Goal: Task Accomplishment & Management: Manage account settings

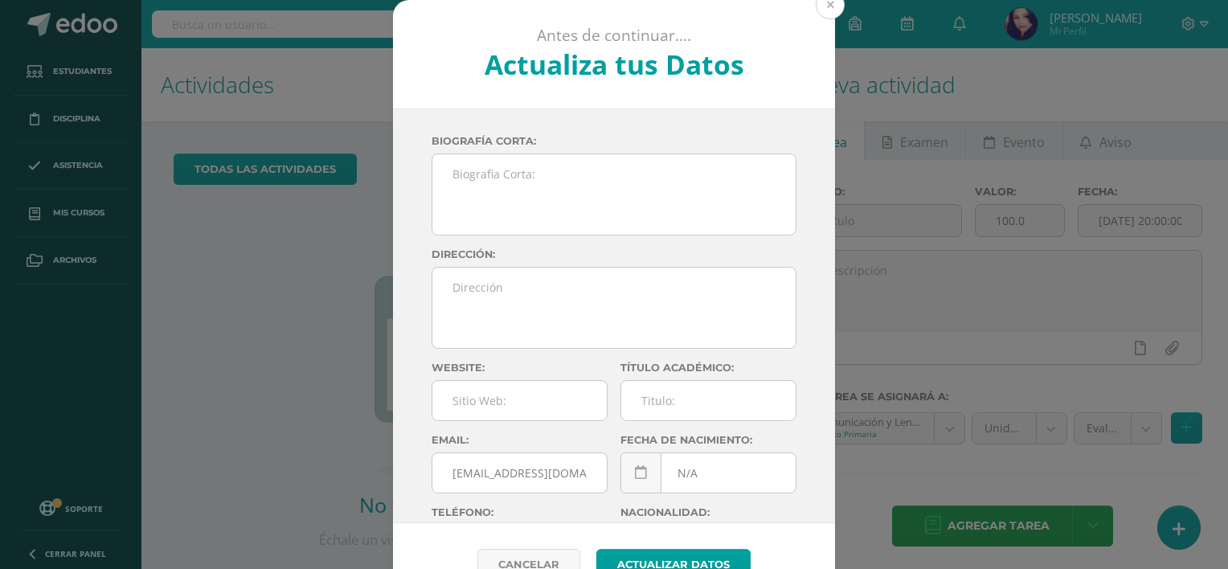
click at [827, 8] on button at bounding box center [830, 4] width 29 height 29
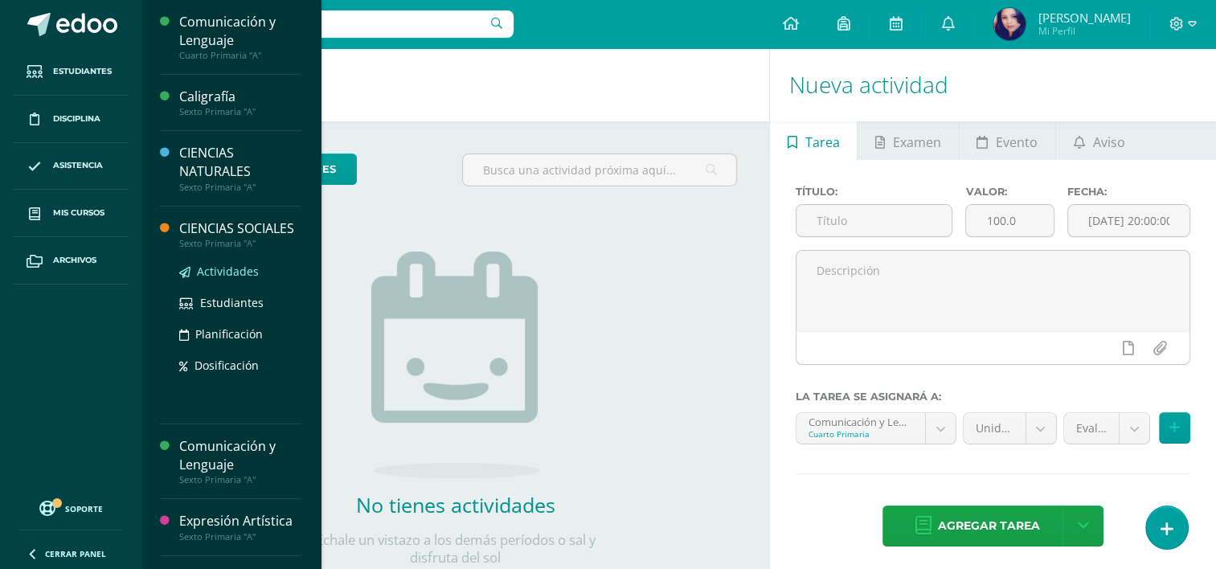
click at [207, 279] on span "Actividades" at bounding box center [228, 271] width 62 height 15
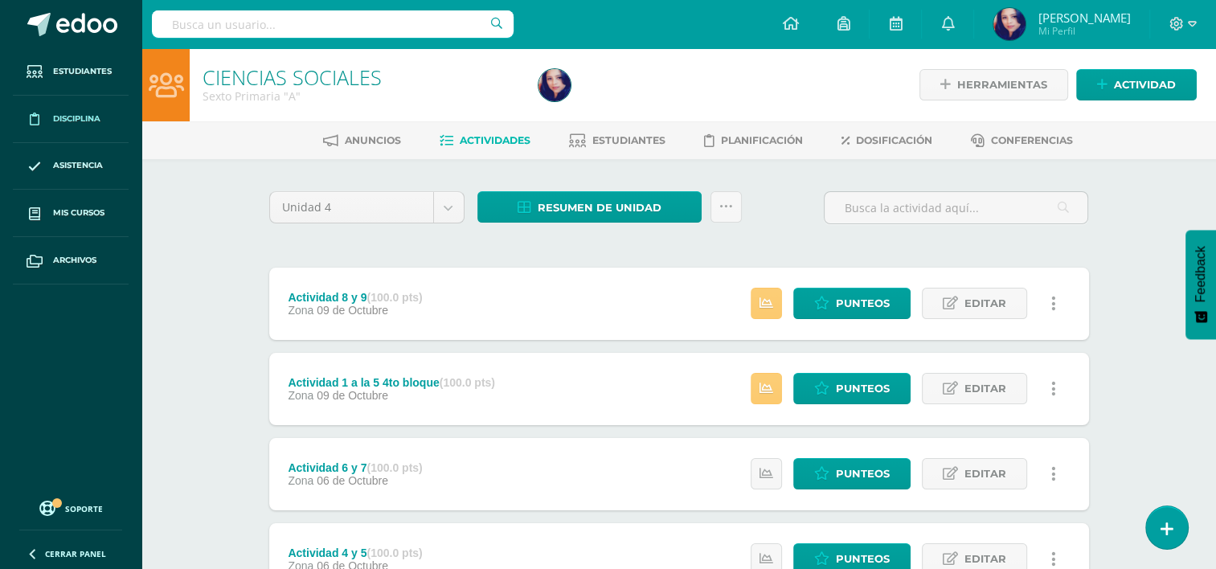
click at [89, 116] on span "Disciplina" at bounding box center [76, 119] width 47 height 13
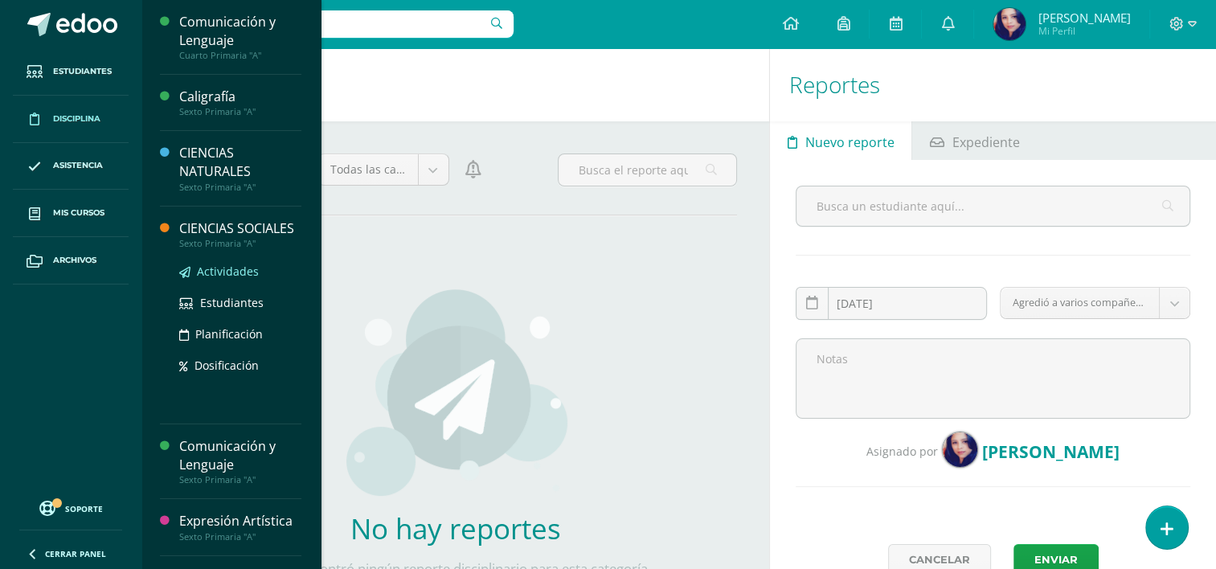
click at [206, 279] on span "Actividades" at bounding box center [228, 271] width 62 height 15
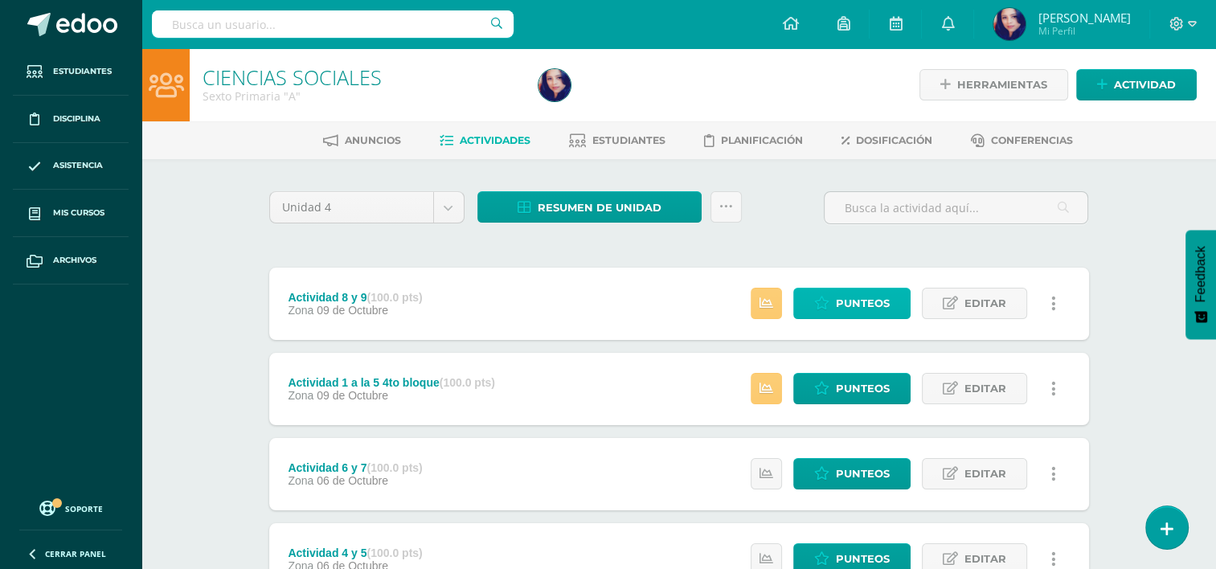
click at [856, 303] on span "Punteos" at bounding box center [863, 303] width 54 height 30
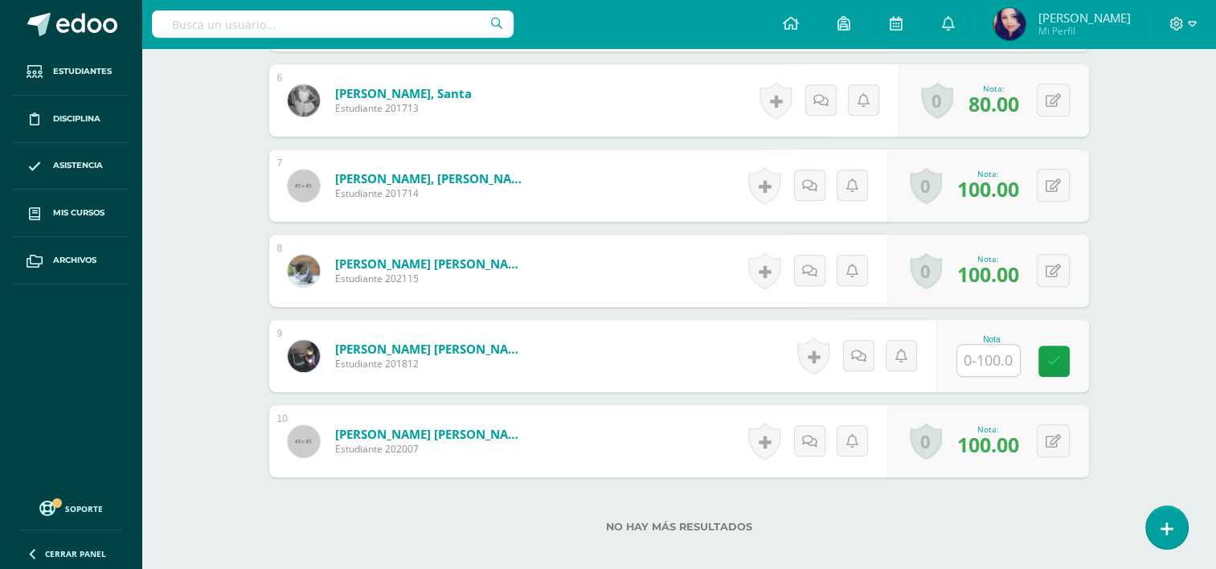
scroll to position [938, 0]
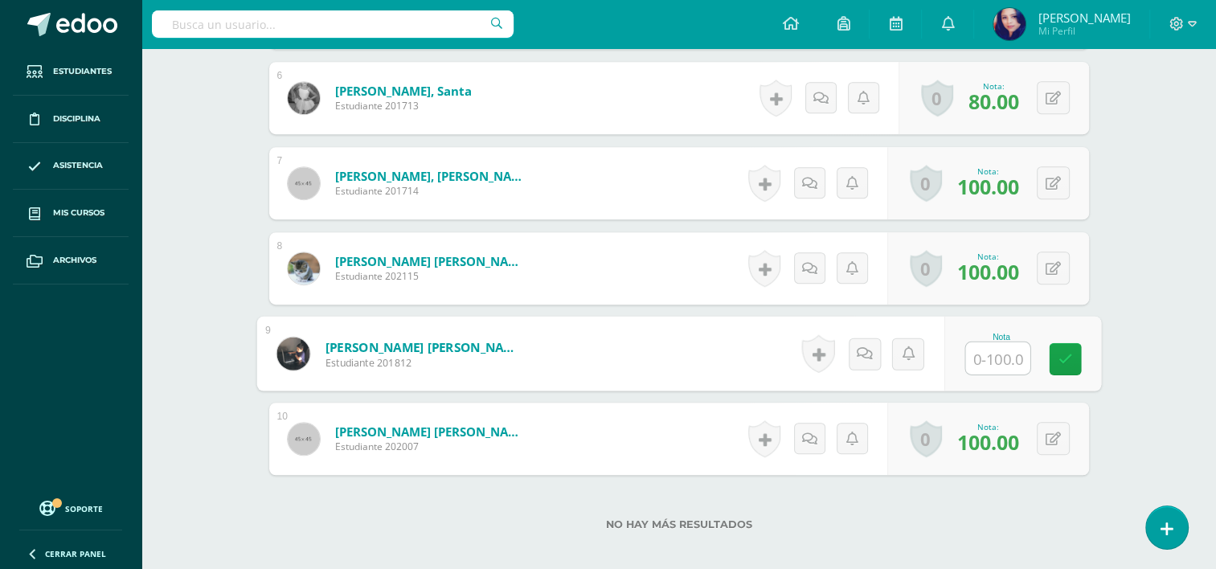
click at [992, 360] on input "text" at bounding box center [997, 358] width 64 height 32
type input "100"
click at [1065, 354] on icon at bounding box center [1065, 359] width 14 height 14
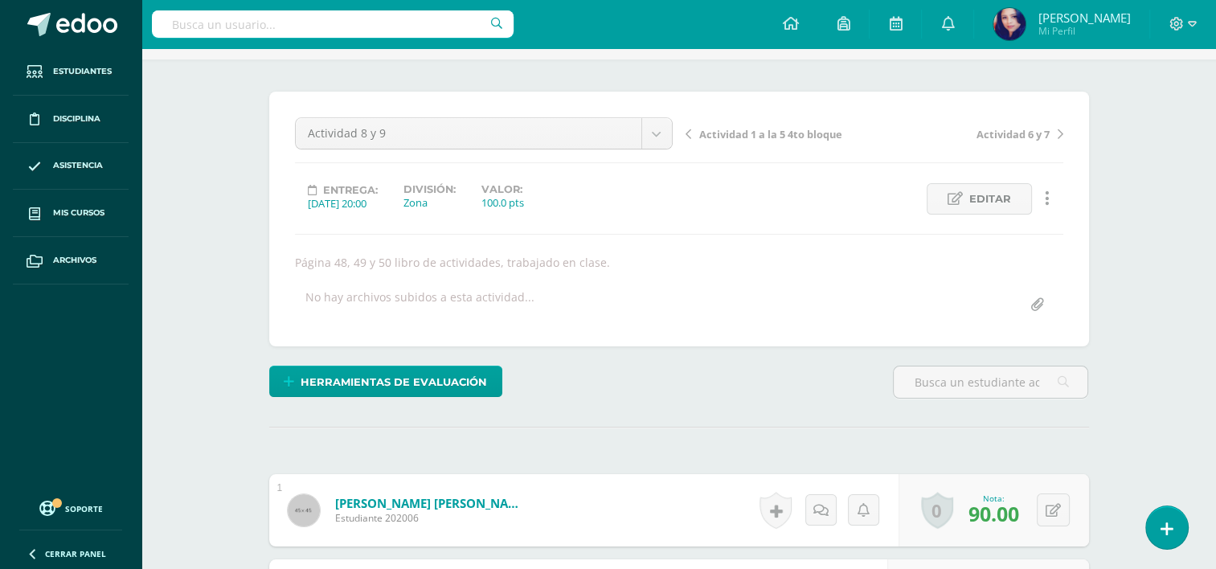
scroll to position [80, 0]
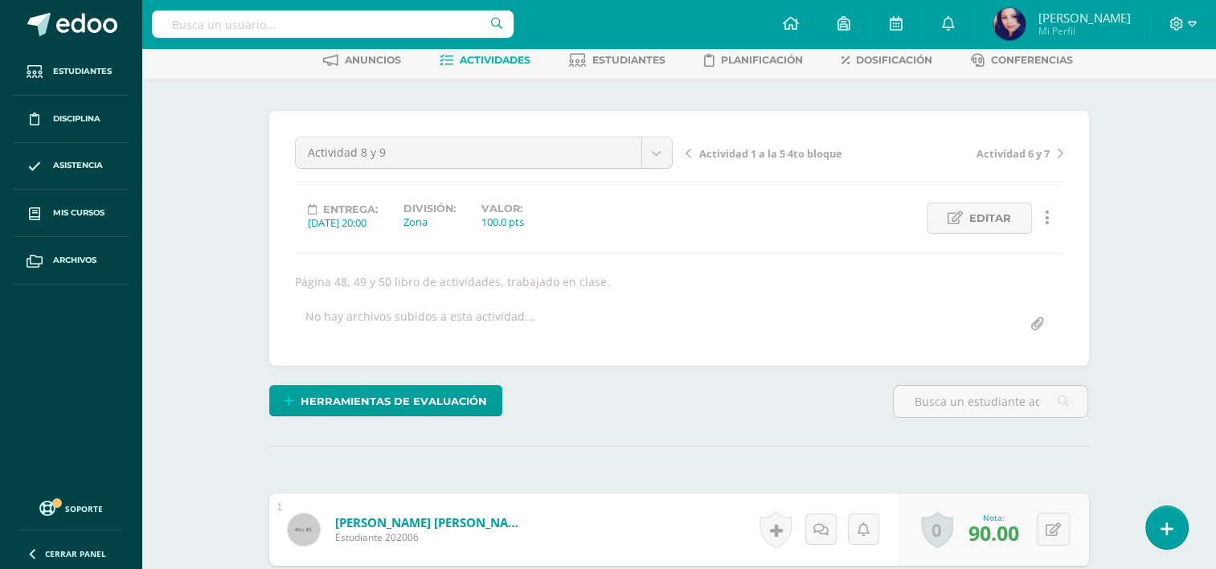
click at [755, 158] on span "Actividad 1 a la 5 4to bloque" at bounding box center [770, 153] width 143 height 14
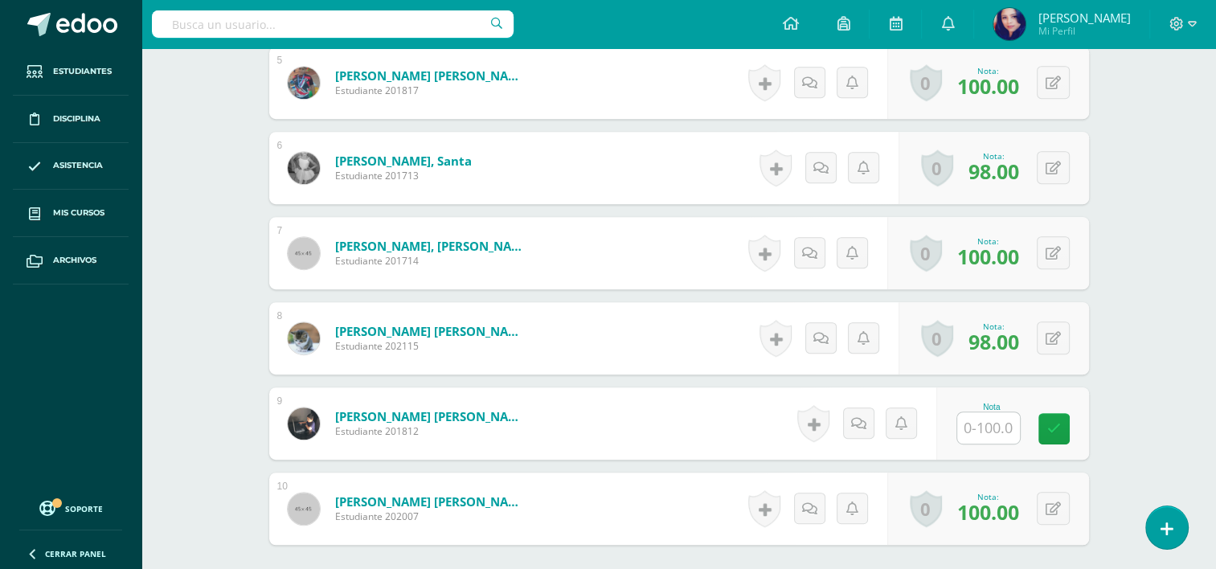
scroll to position [870, 0]
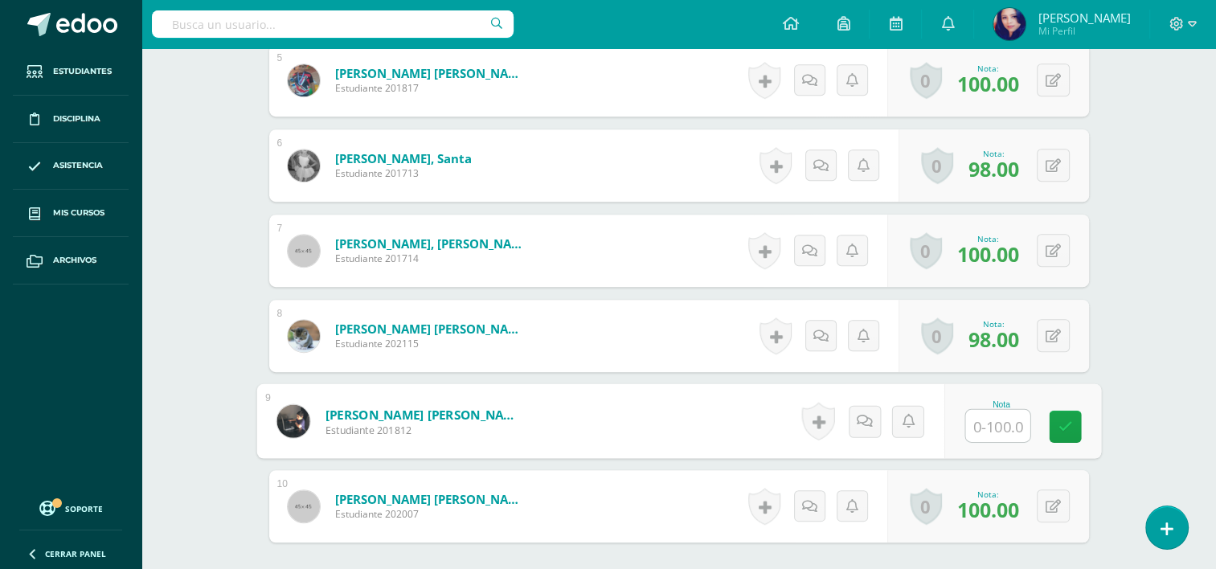
click at [996, 426] on input "text" at bounding box center [997, 426] width 64 height 32
type input "100"
click at [1072, 428] on link at bounding box center [1065, 427] width 32 height 32
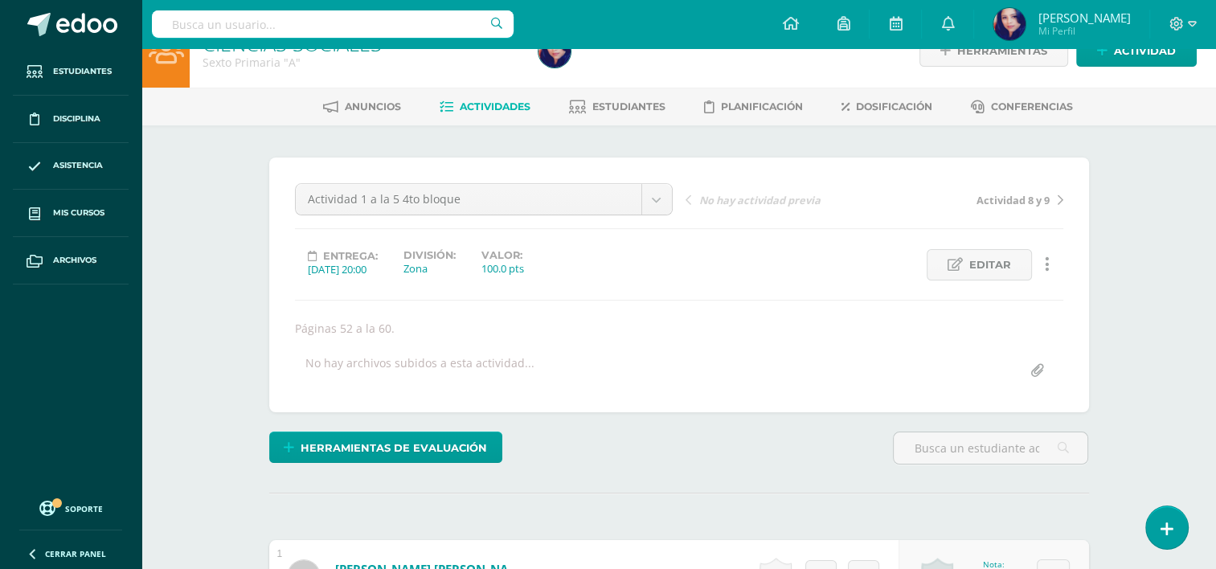
scroll to position [0, 0]
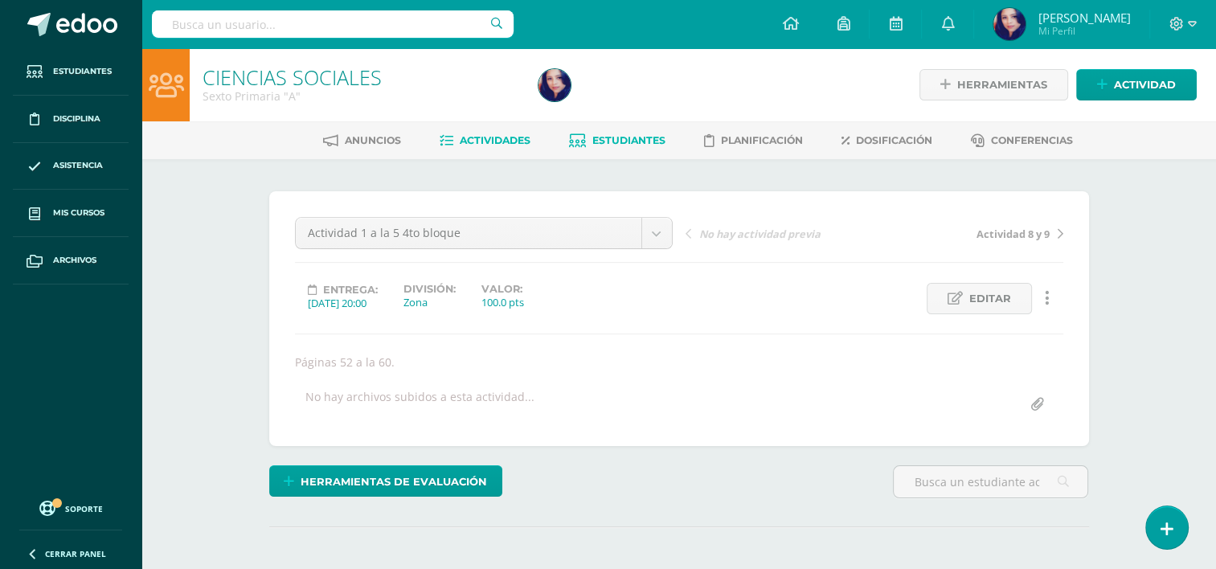
click at [625, 141] on span "Estudiantes" at bounding box center [628, 140] width 73 height 12
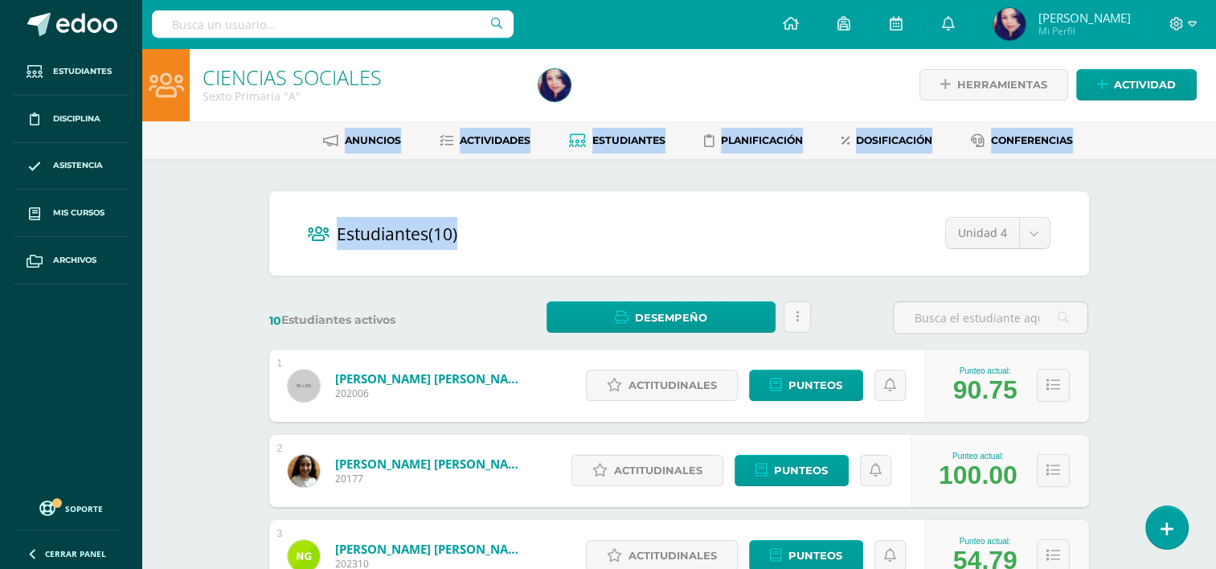
drag, startPoint x: 1215, startPoint y: 62, endPoint x: 1203, endPoint y: 161, distance: 99.6
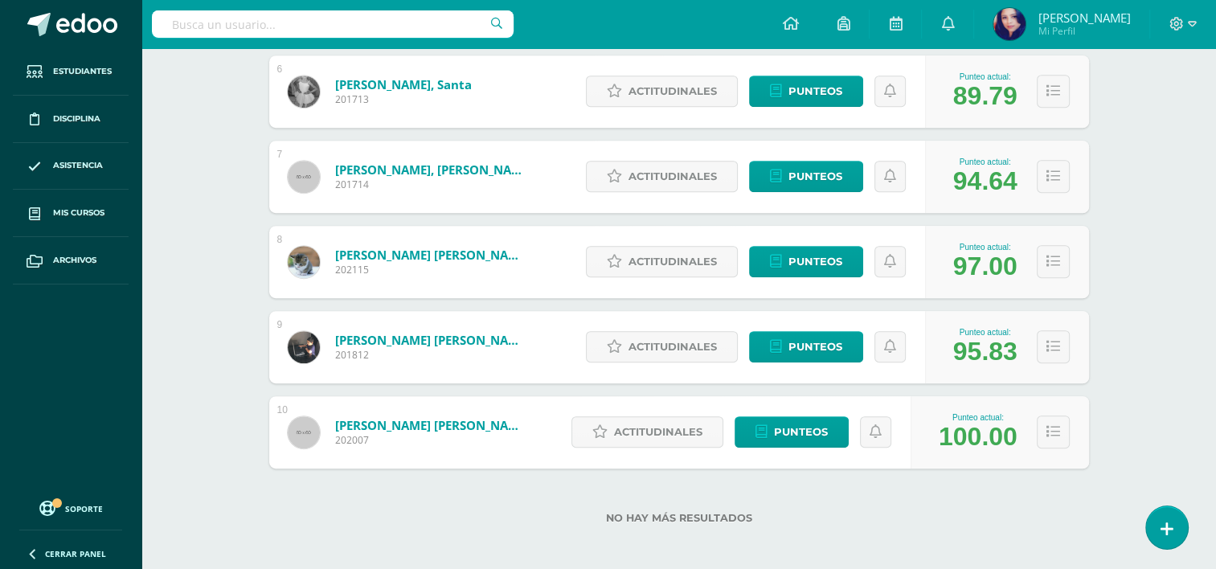
scroll to position [726, 0]
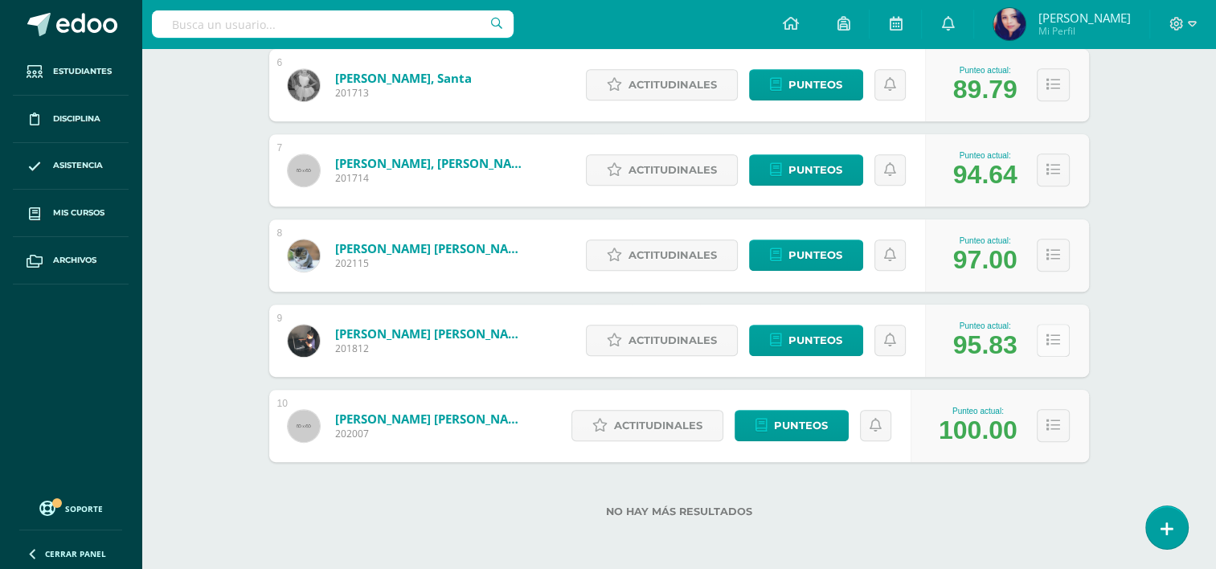
click at [1056, 343] on icon at bounding box center [1053, 340] width 14 height 14
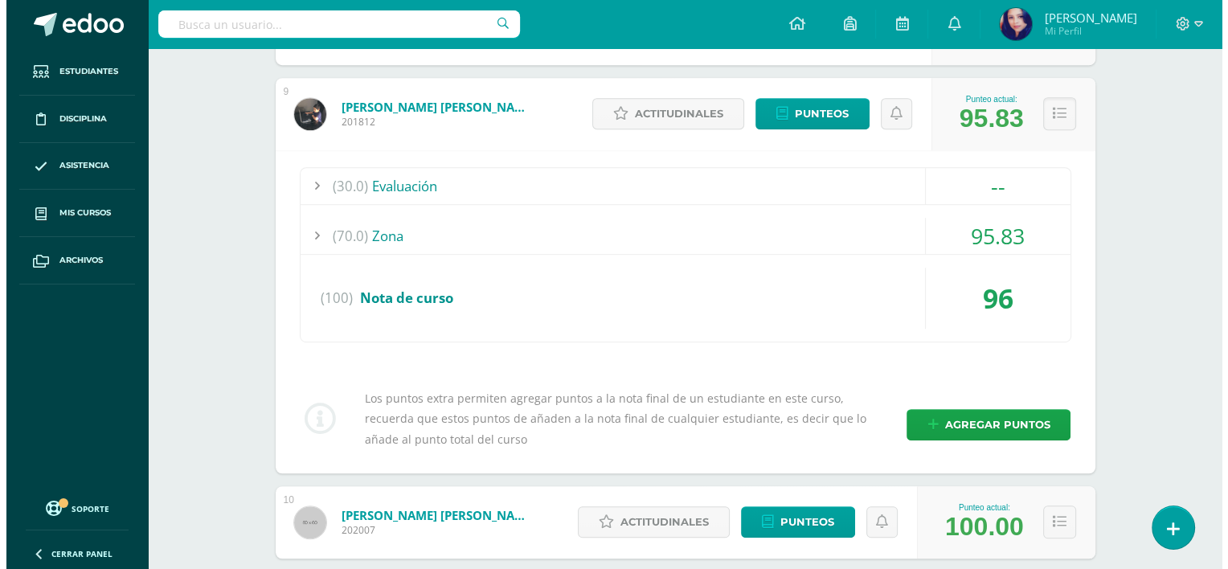
scroll to position [955, 0]
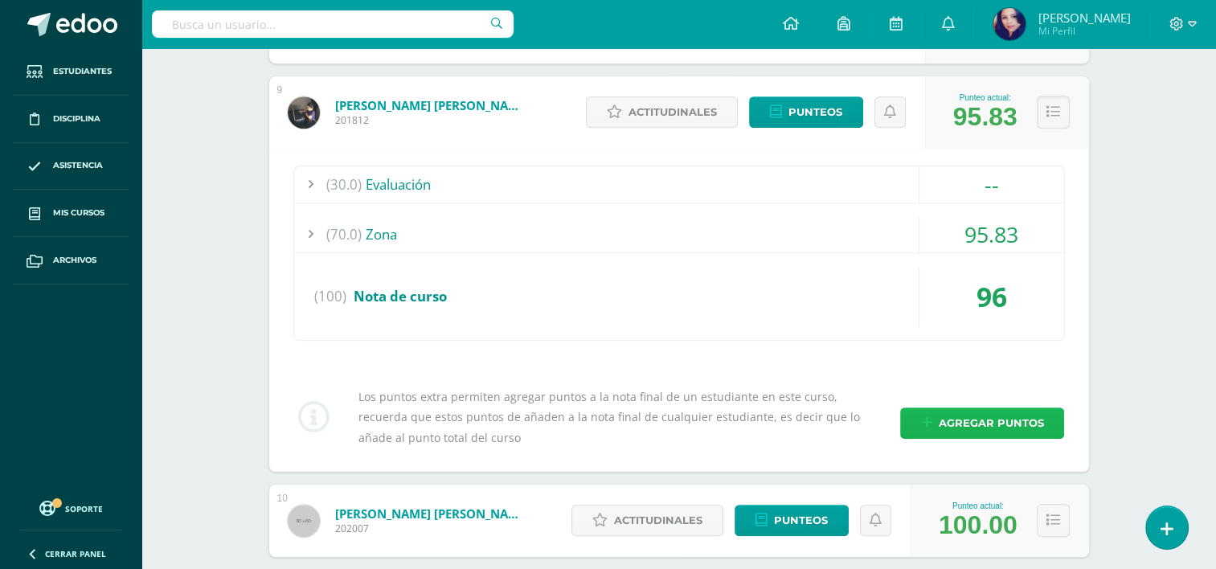
click at [971, 414] on span "Agregar puntos" at bounding box center [990, 423] width 105 height 30
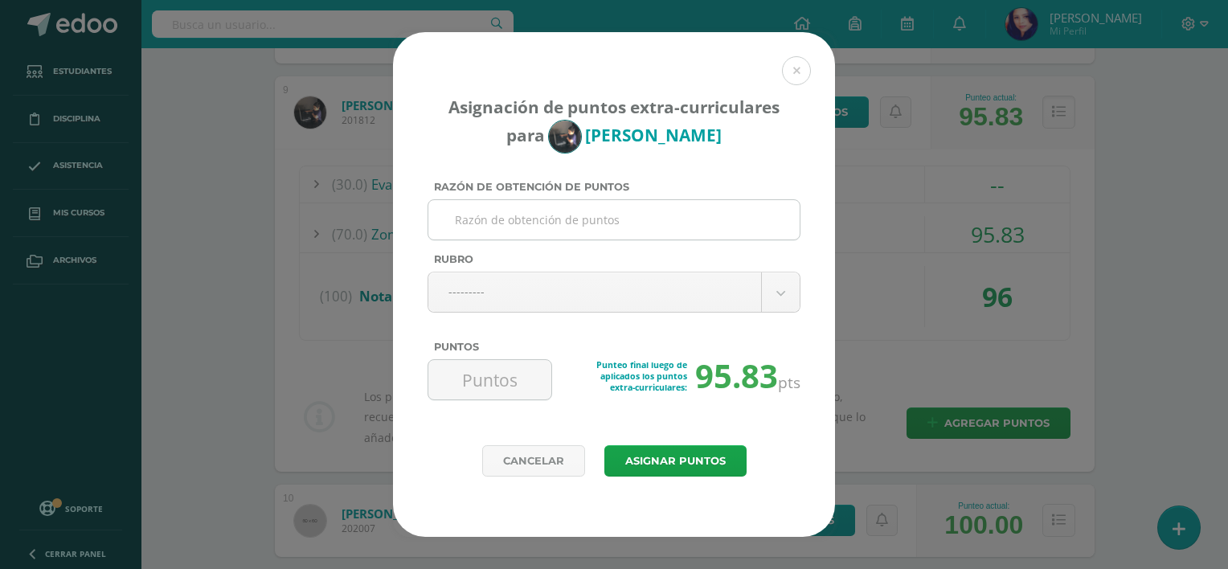
click at [588, 215] on input "Razón de obtención de puntos" at bounding box center [614, 219] width 358 height 39
type input "m"
type input "Mejora Académica"
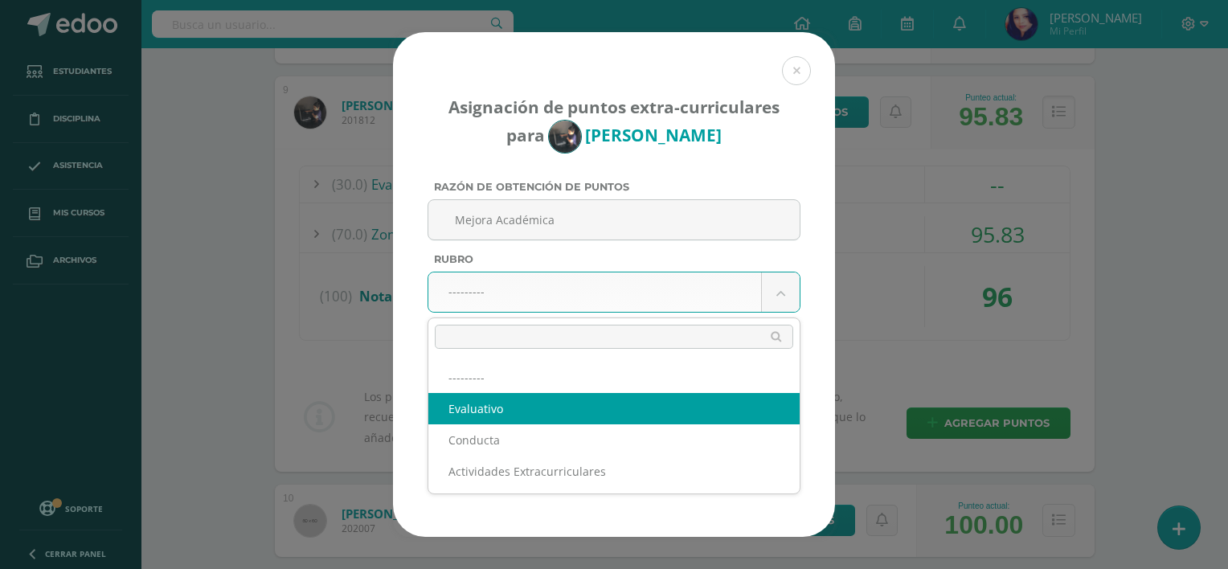
select select "1"
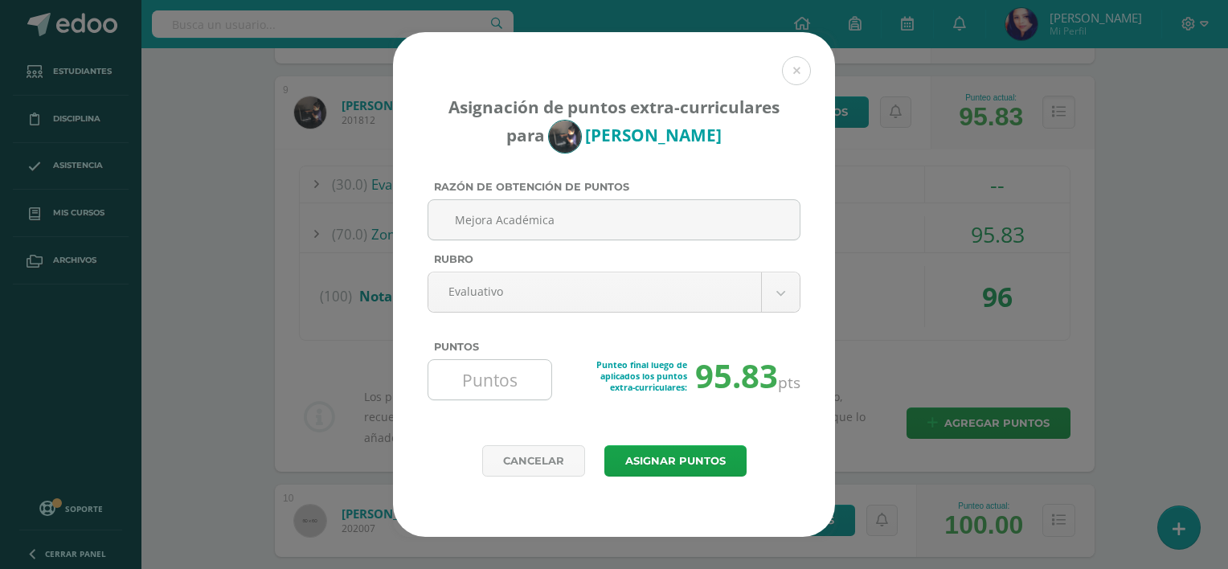
click at [497, 387] on input "Puntos" at bounding box center [490, 379] width 110 height 39
type input "4.5"
click at [671, 456] on button "Asignar puntos" at bounding box center [675, 460] width 142 height 31
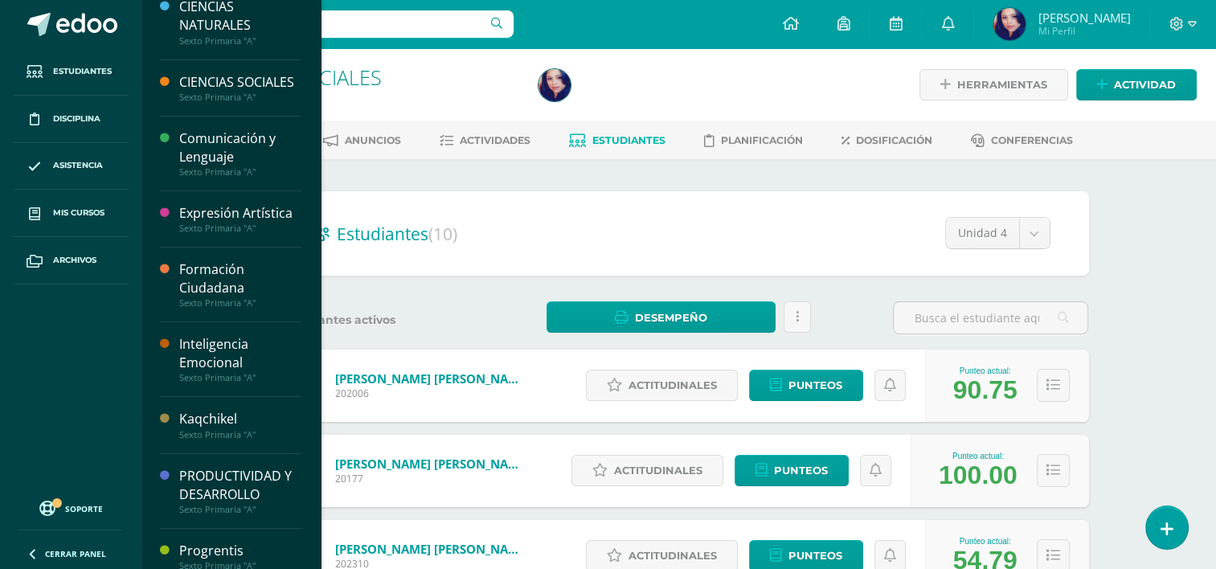
scroll to position [155, 0]
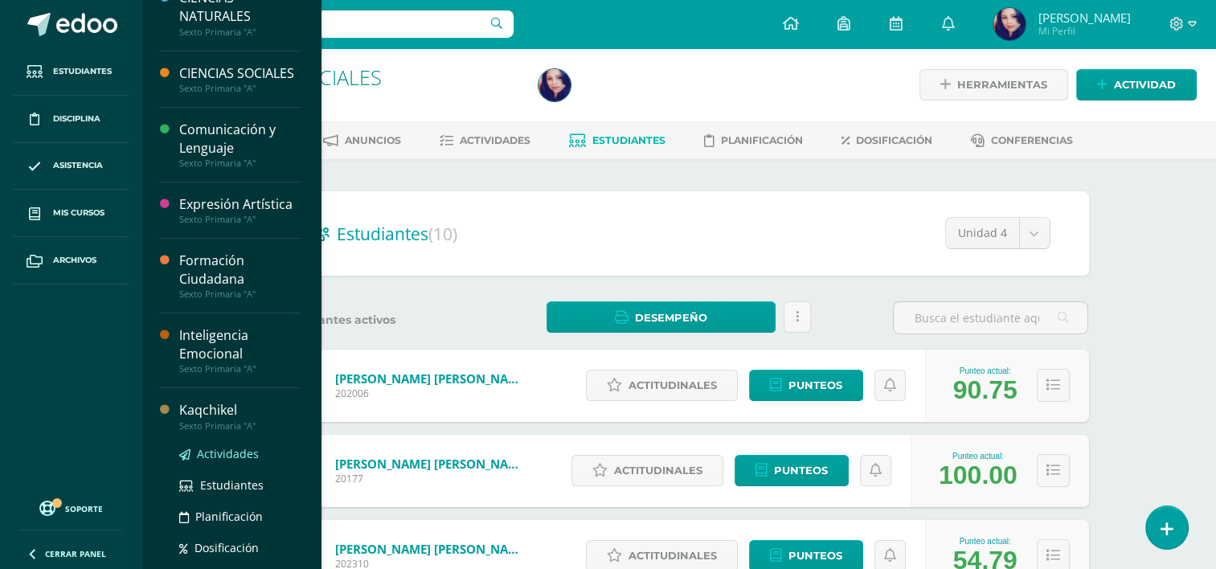
click at [231, 461] on span "Actividades" at bounding box center [228, 453] width 62 height 15
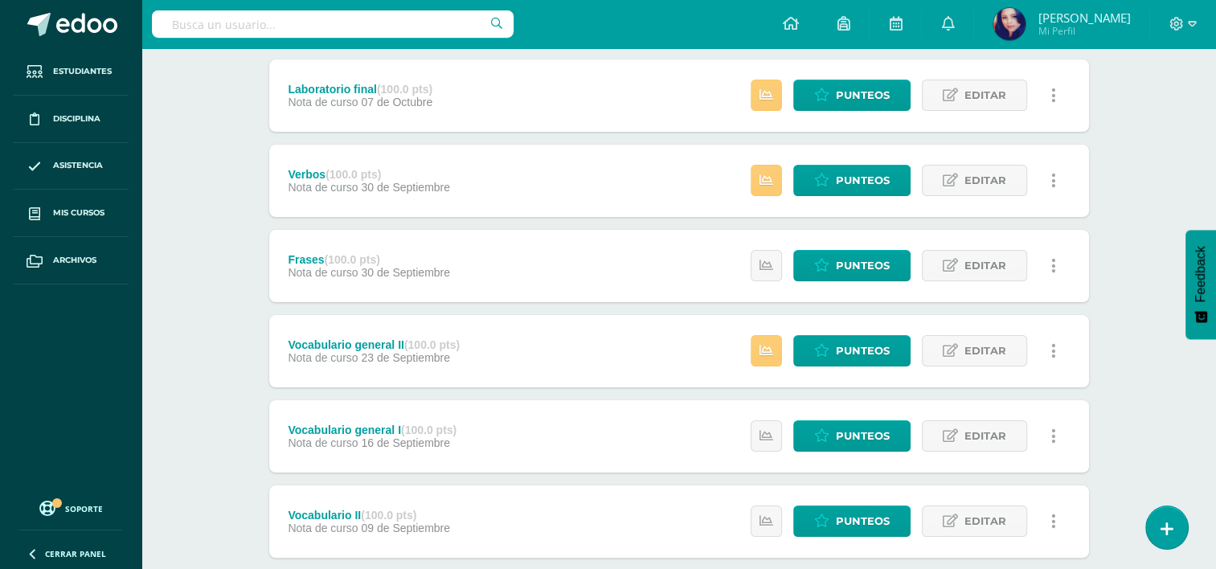
scroll to position [209, 0]
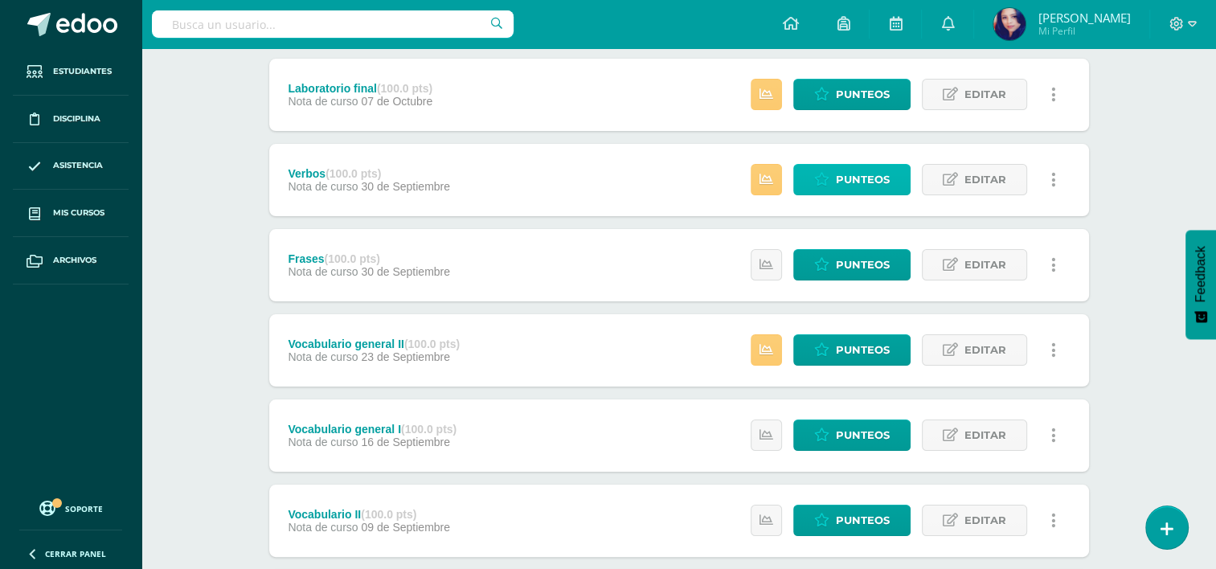
click at [853, 180] on span "Punteos" at bounding box center [863, 180] width 54 height 30
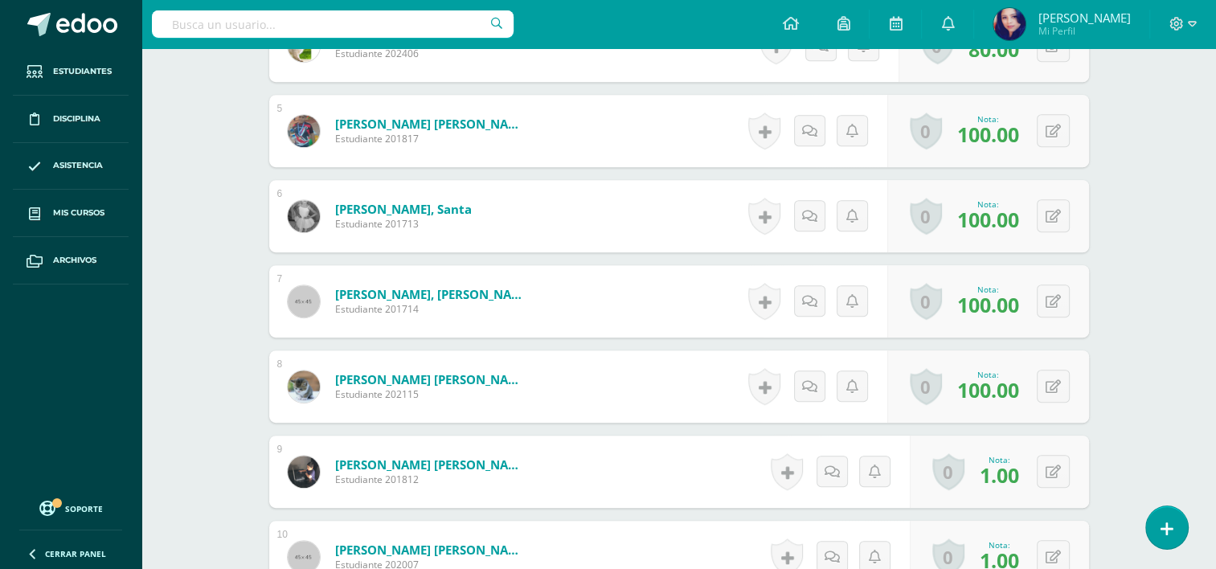
scroll to position [820, 0]
click at [1051, 473] on button at bounding box center [1064, 472] width 34 height 34
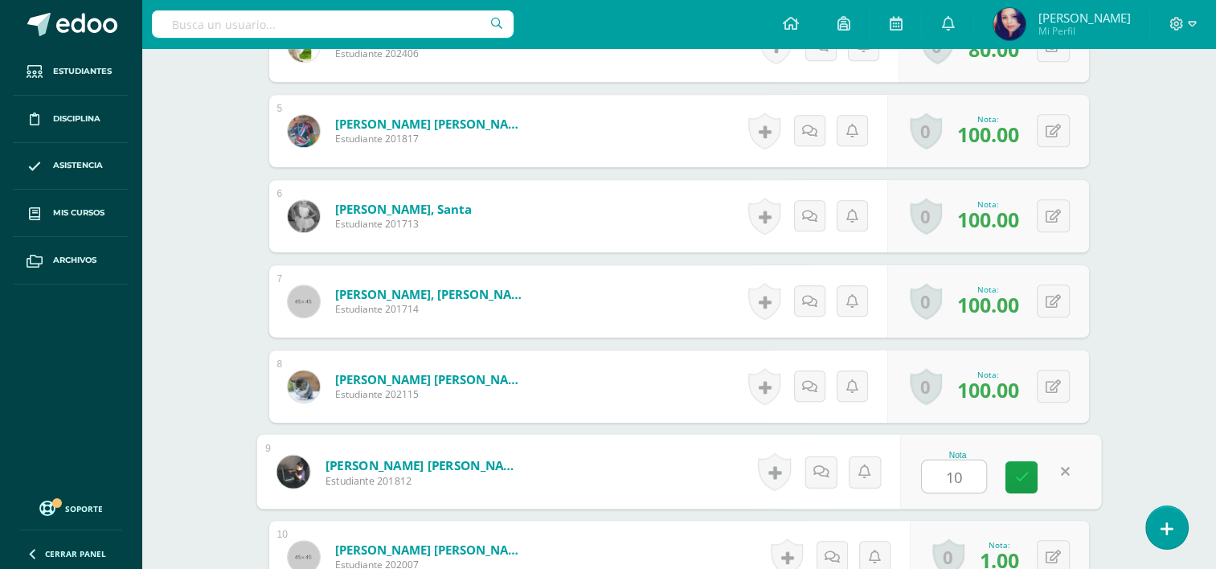
type input "100"
click at [1023, 471] on icon at bounding box center [1021, 477] width 14 height 14
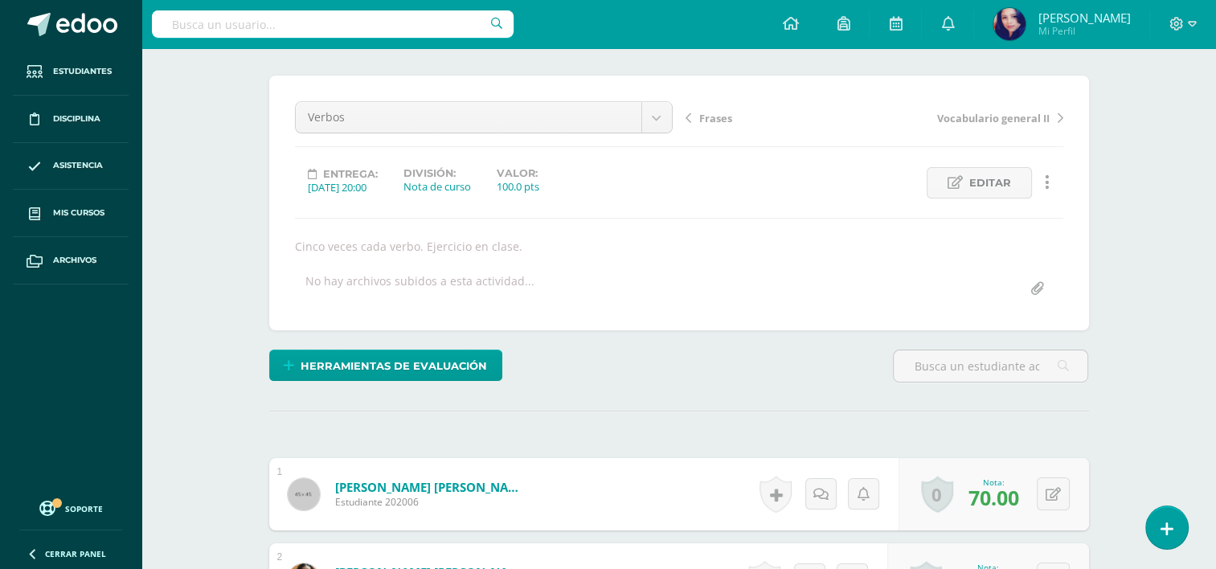
scroll to position [98, 0]
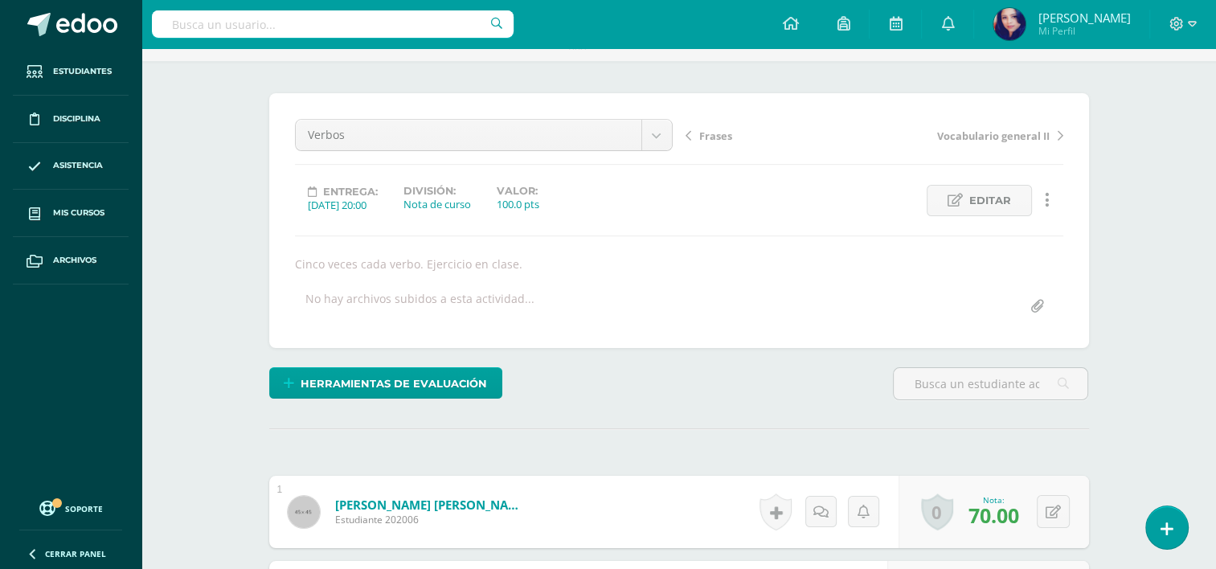
click at [726, 135] on span "Frases" at bounding box center [715, 136] width 33 height 14
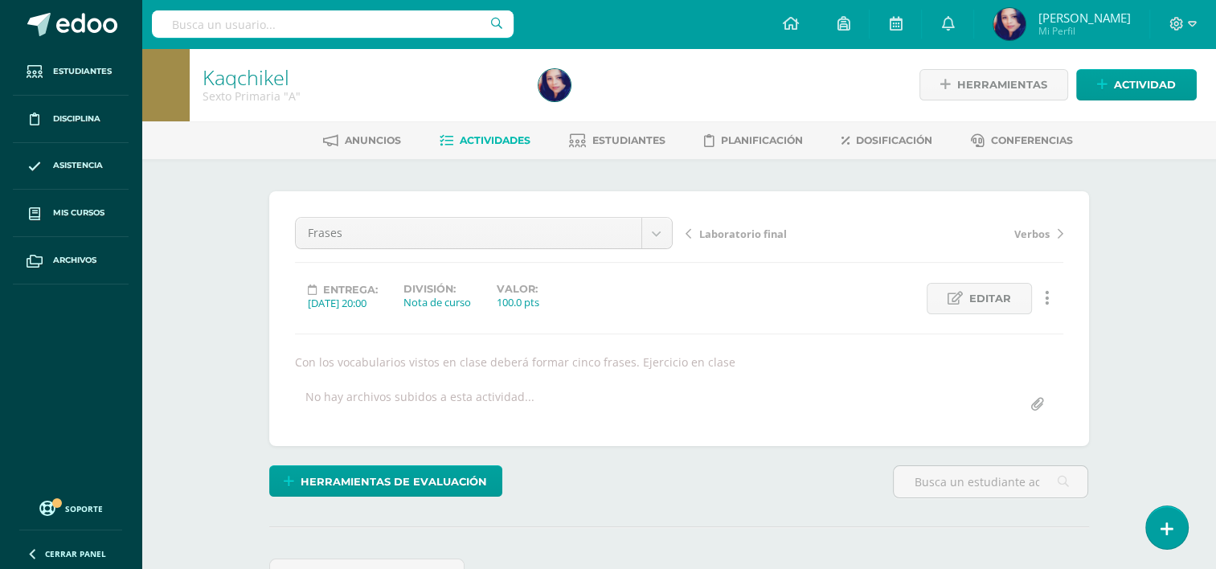
click at [1039, 230] on span "Verbos" at bounding box center [1031, 234] width 35 height 14
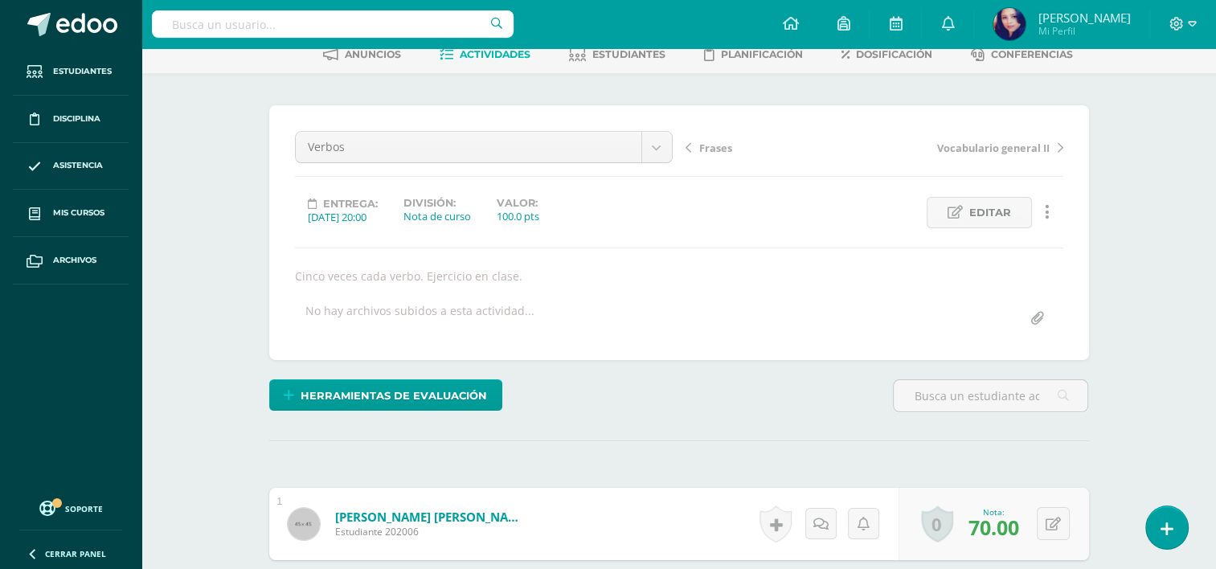
scroll to position [67, 0]
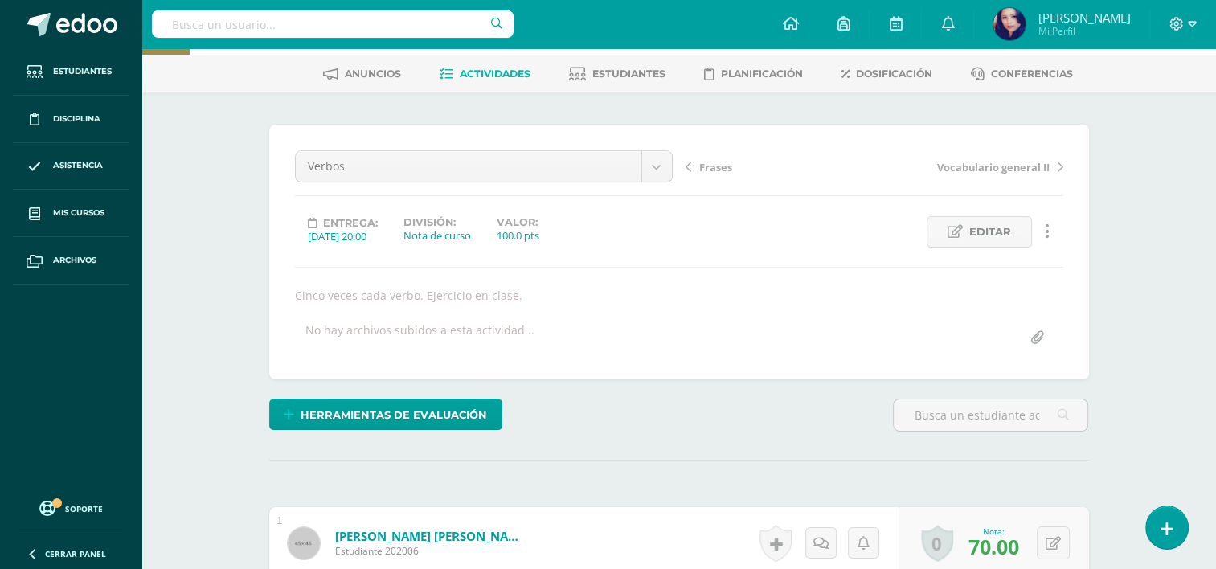
click at [948, 172] on span "Vocabulario general II" at bounding box center [993, 167] width 113 height 14
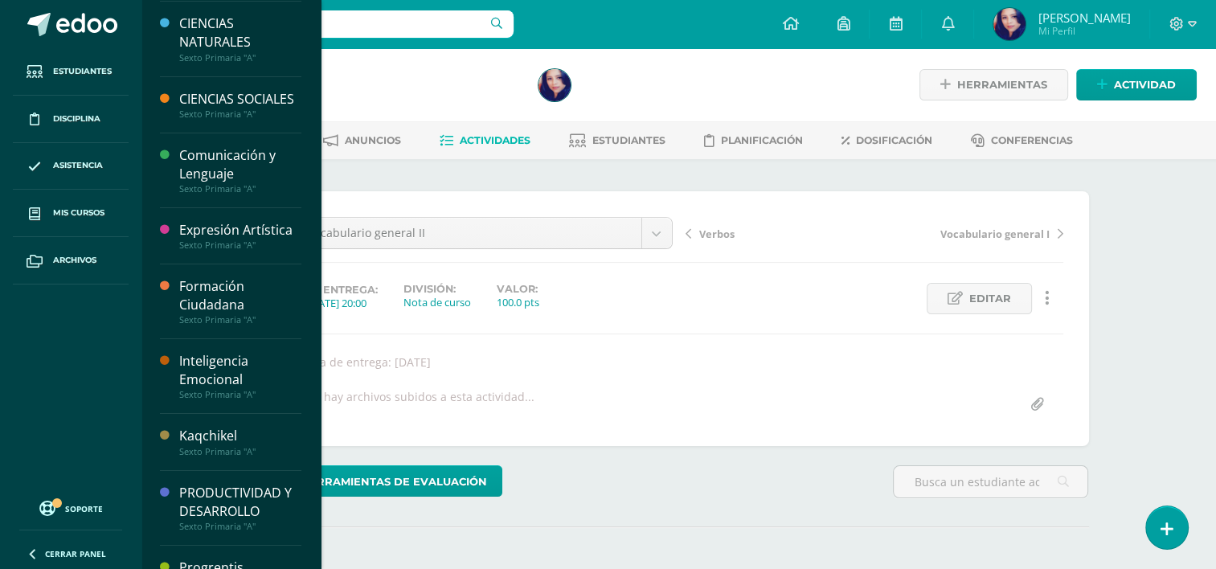
scroll to position [179, 0]
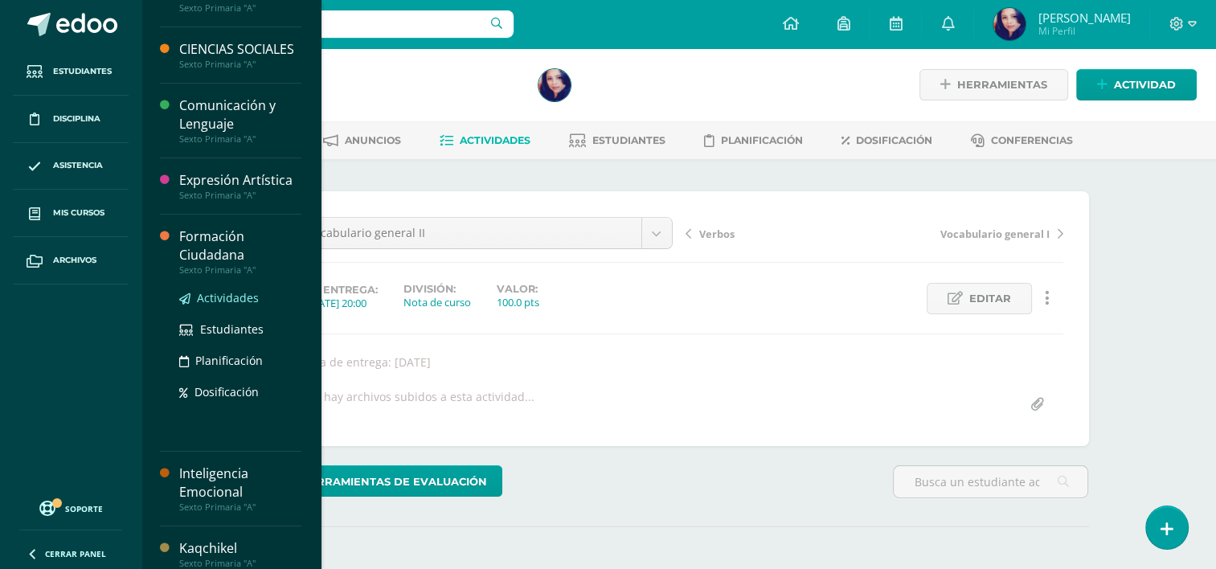
click at [225, 305] on span "Actividades" at bounding box center [228, 297] width 62 height 15
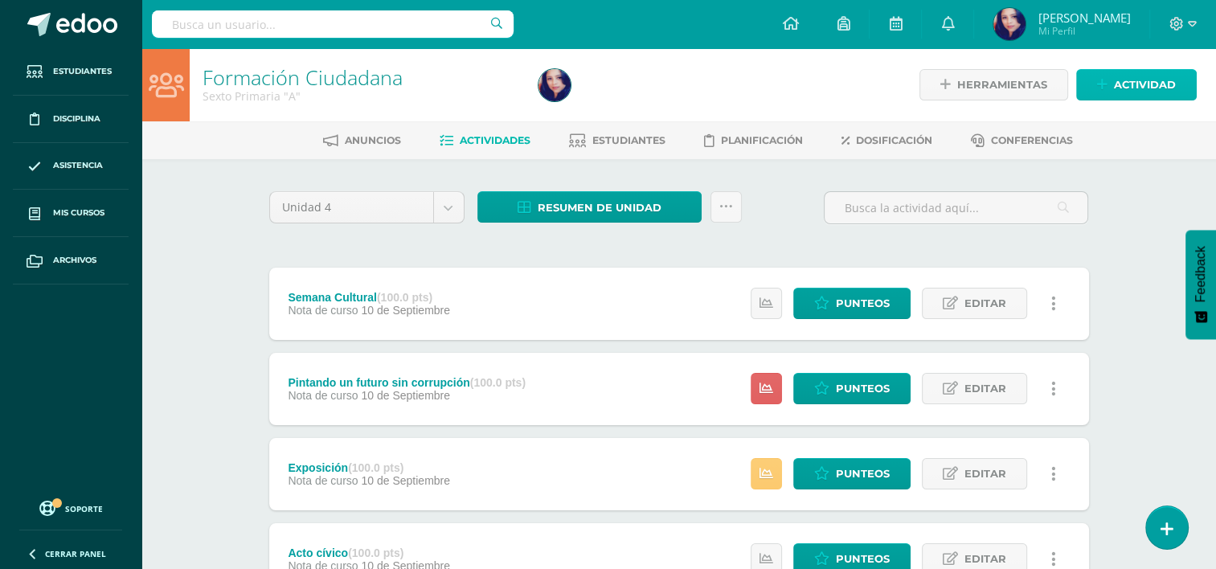
click at [1126, 81] on span "Actividad" at bounding box center [1145, 85] width 62 height 30
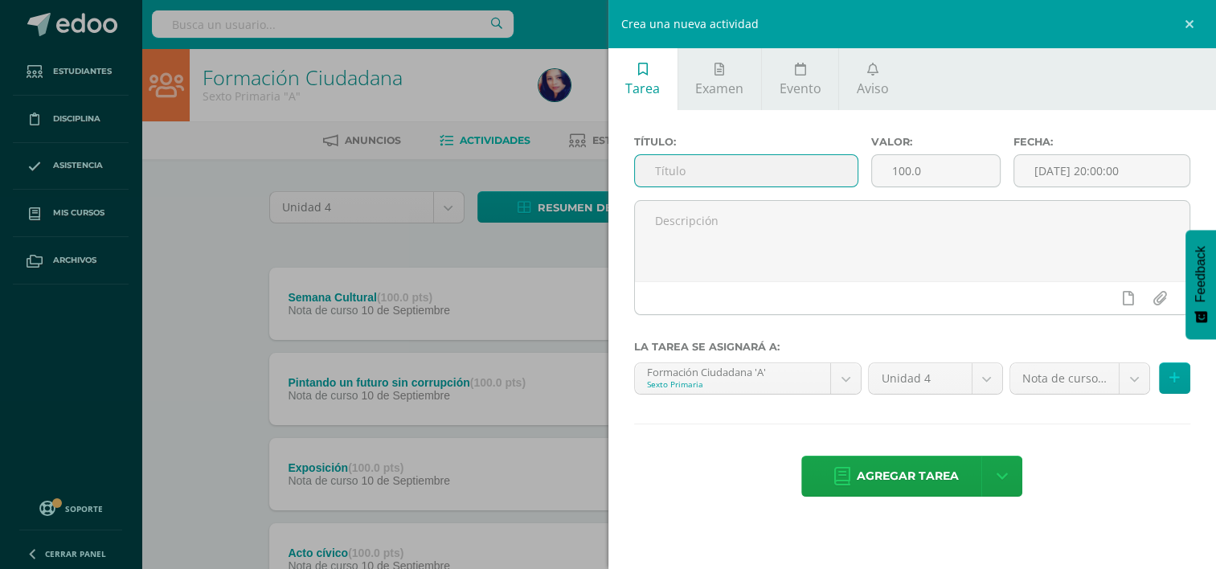
click at [796, 174] on input "text" at bounding box center [746, 170] width 223 height 31
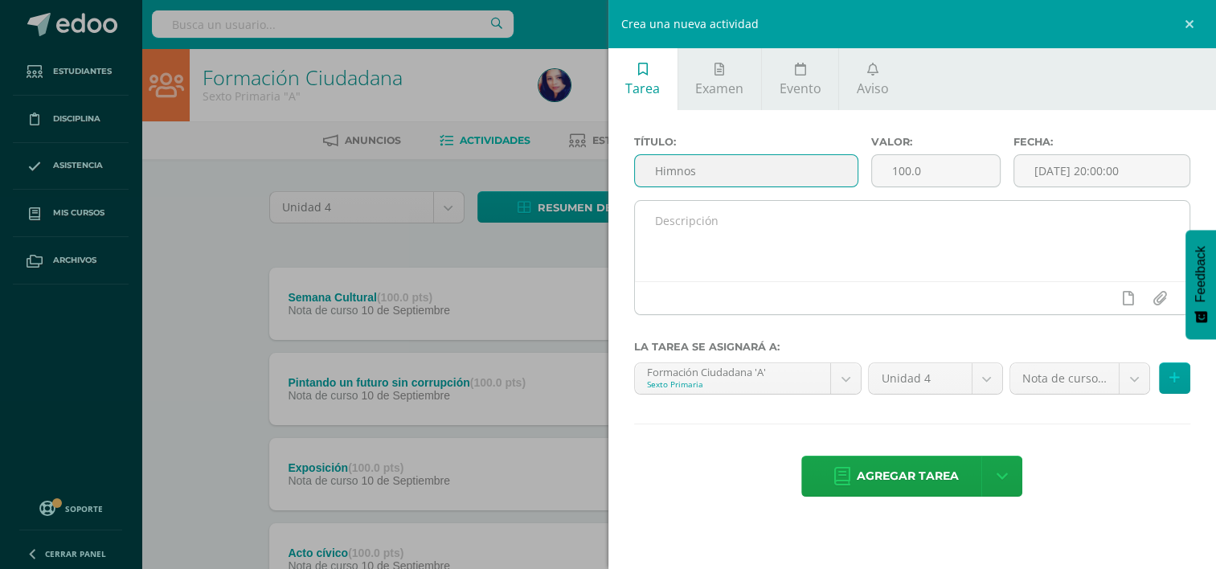
type input "Himnos"
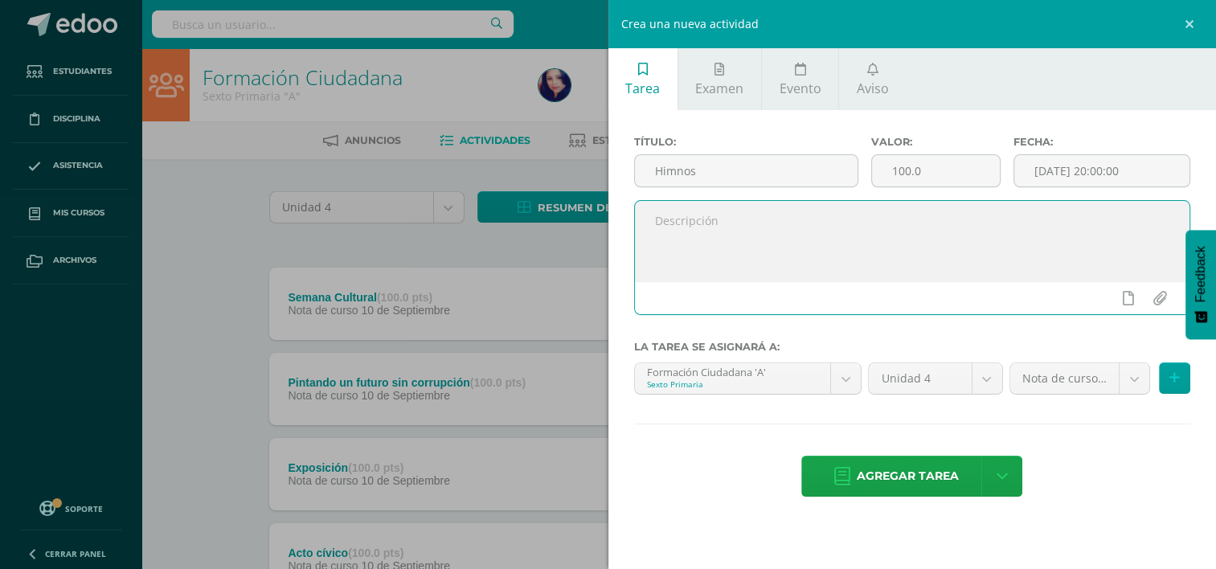
click at [761, 228] on textarea at bounding box center [912, 241] width 555 height 80
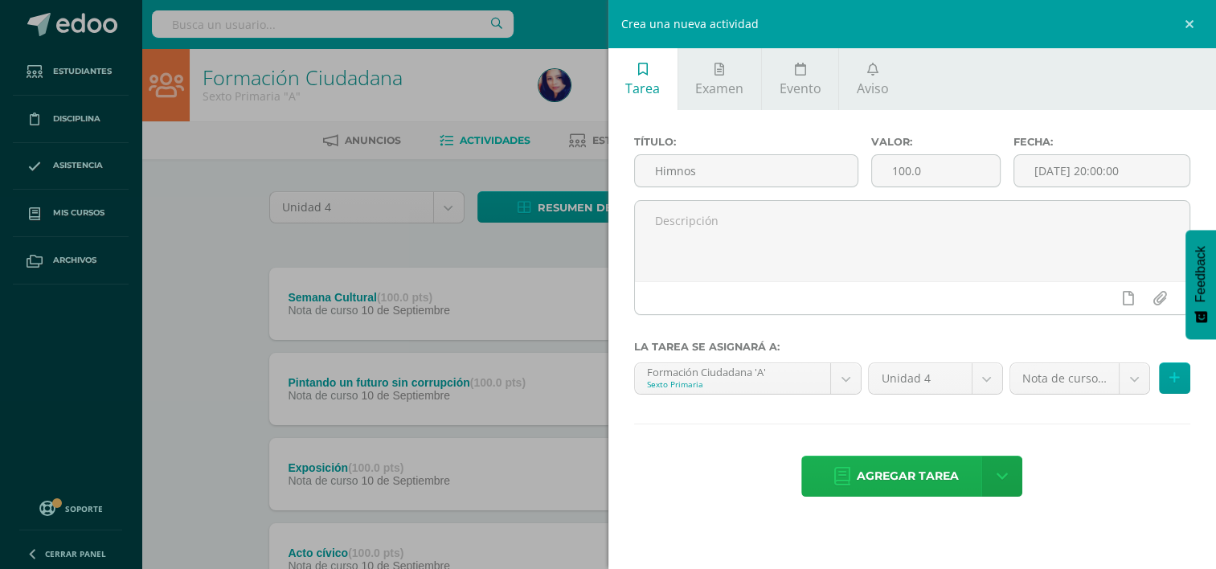
click at [925, 473] on span "Agregar tarea" at bounding box center [908, 475] width 102 height 39
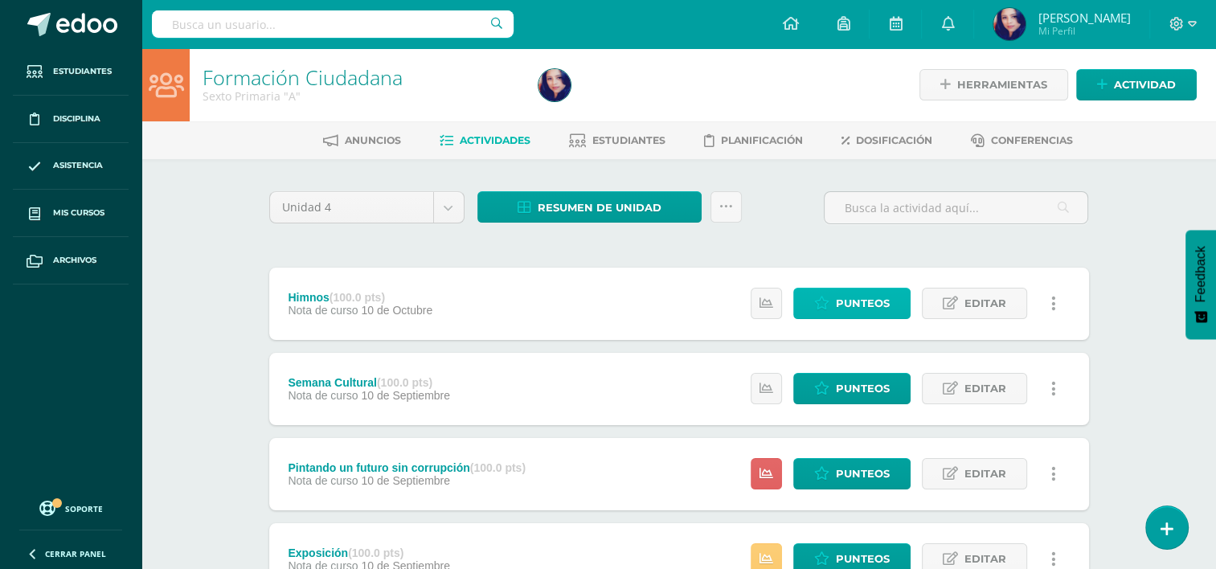
click at [880, 302] on span "Punteos" at bounding box center [863, 303] width 54 height 30
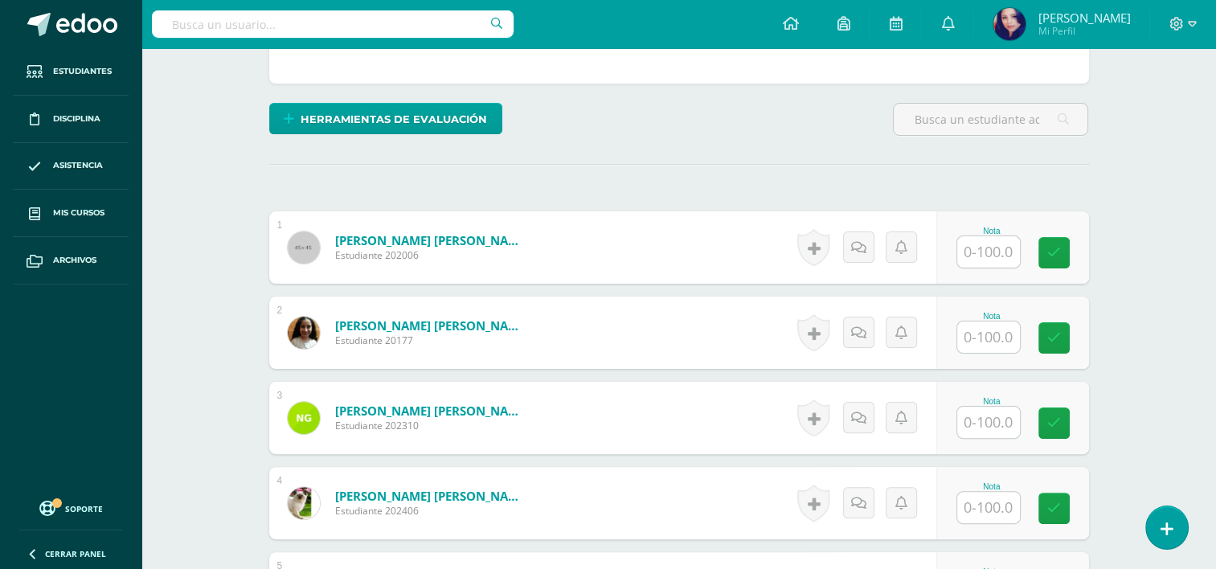
scroll to position [355, 0]
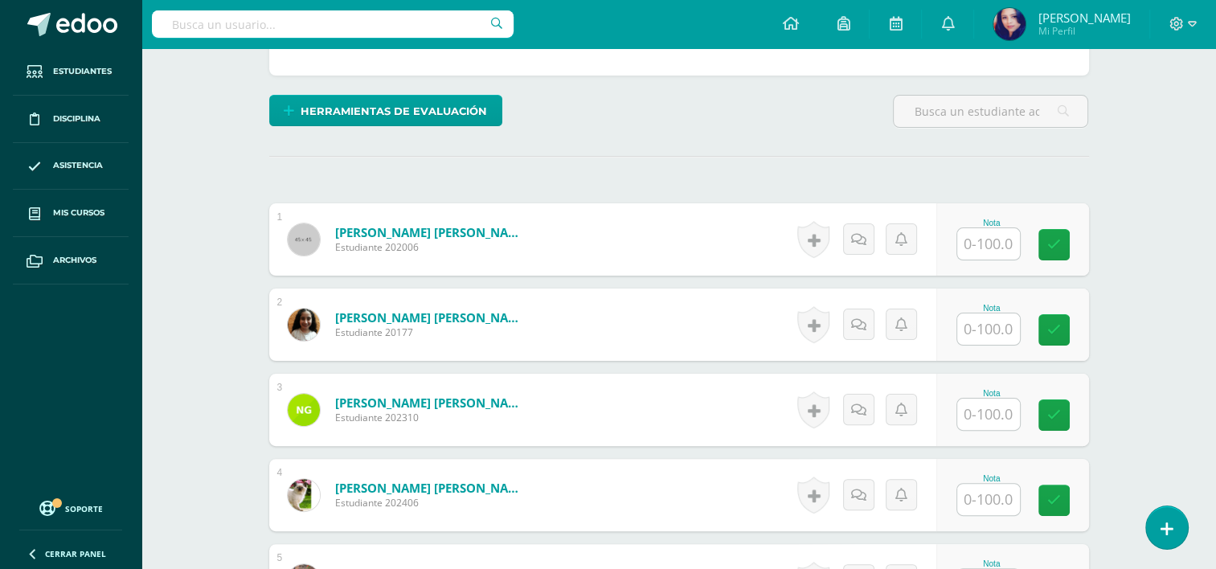
click at [990, 333] on input "text" at bounding box center [988, 328] width 63 height 31
type input "100"
click at [1056, 319] on link at bounding box center [1065, 330] width 32 height 32
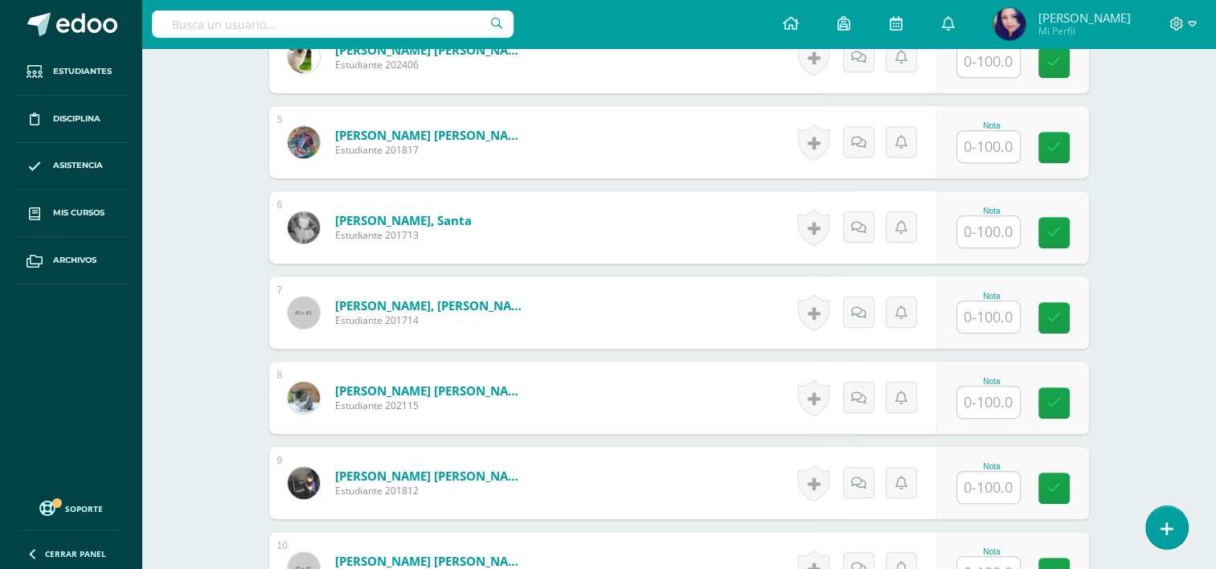
scroll to position [799, 0]
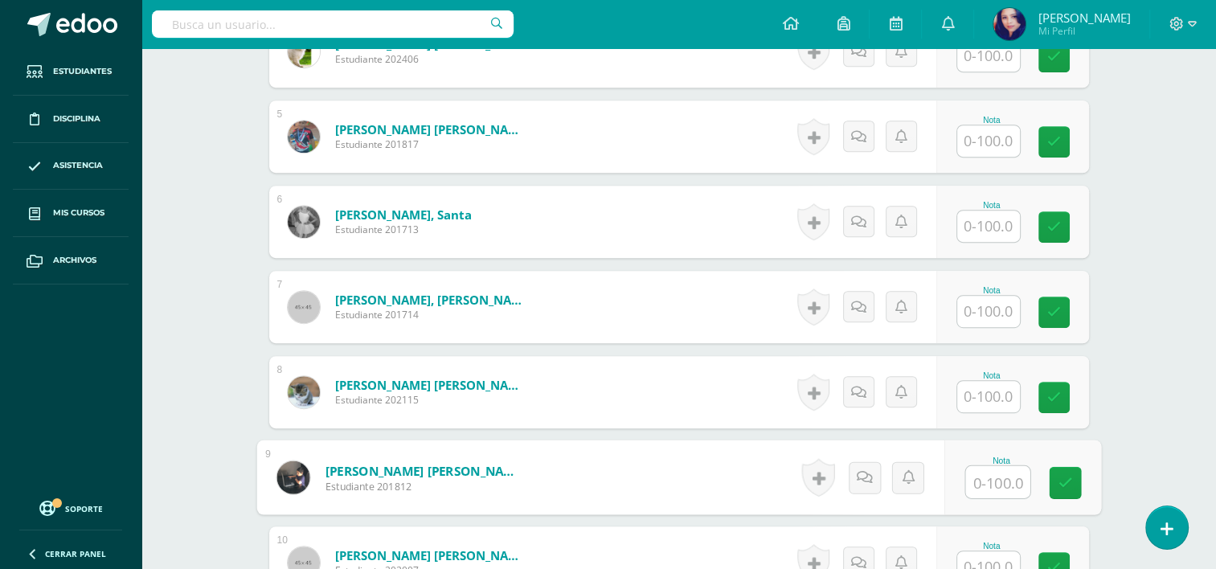
click at [981, 475] on input "text" at bounding box center [997, 482] width 64 height 32
type input "100"
click at [1060, 477] on icon at bounding box center [1065, 483] width 14 height 14
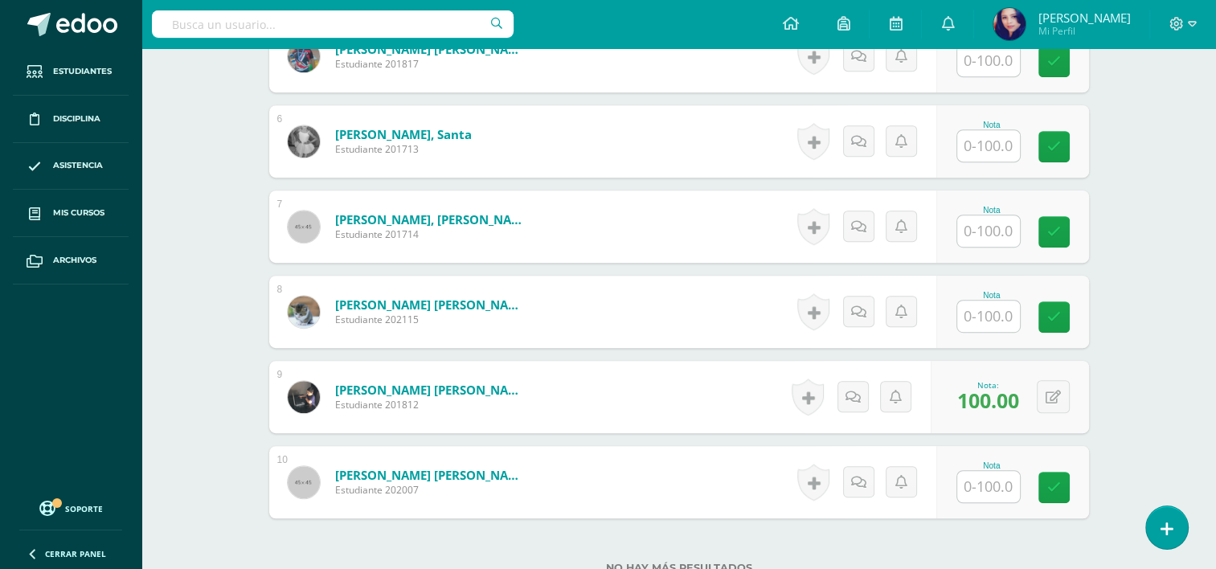
scroll to position [889, 0]
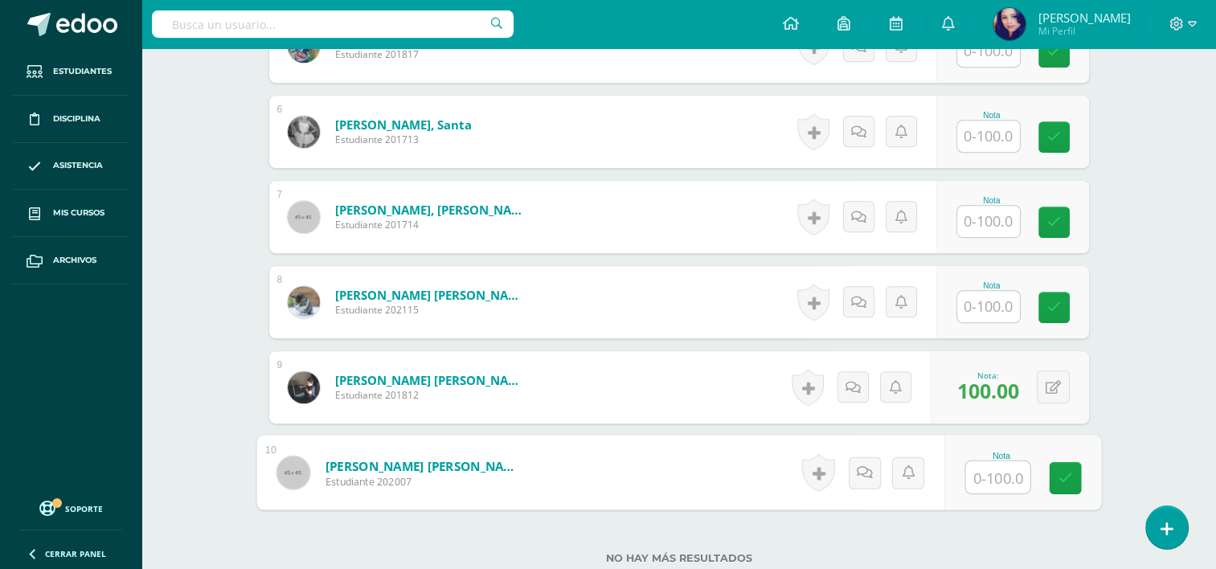
click at [997, 479] on input "text" at bounding box center [997, 477] width 64 height 32
type input "100"
click at [1068, 465] on link at bounding box center [1065, 478] width 32 height 32
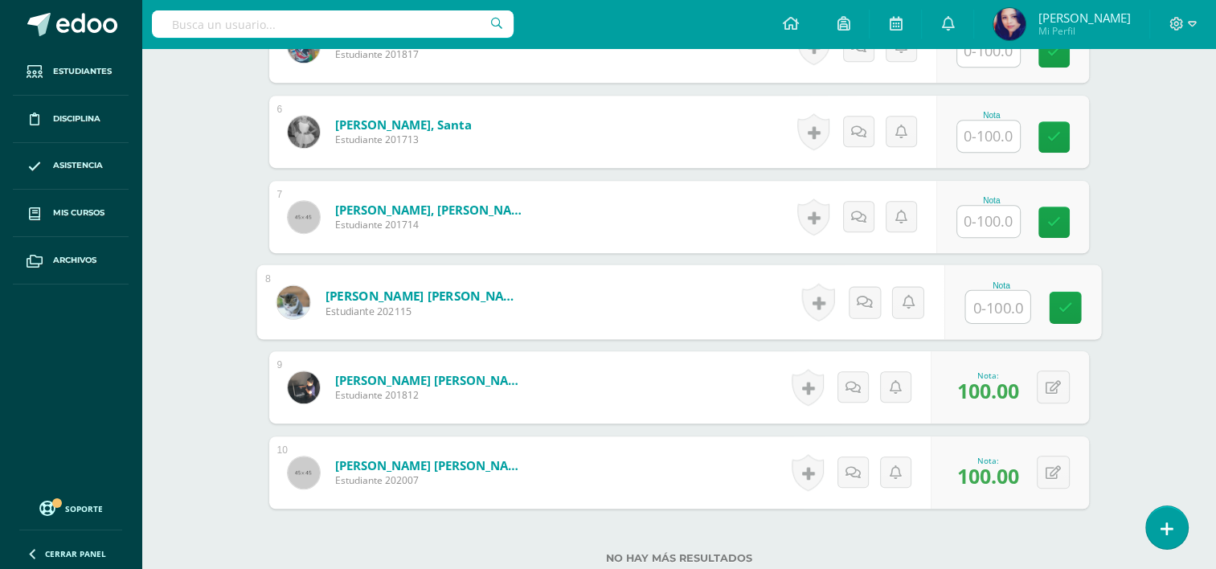
click at [974, 309] on input "text" at bounding box center [997, 307] width 64 height 32
type input "100"
click at [1071, 308] on link at bounding box center [1065, 308] width 32 height 32
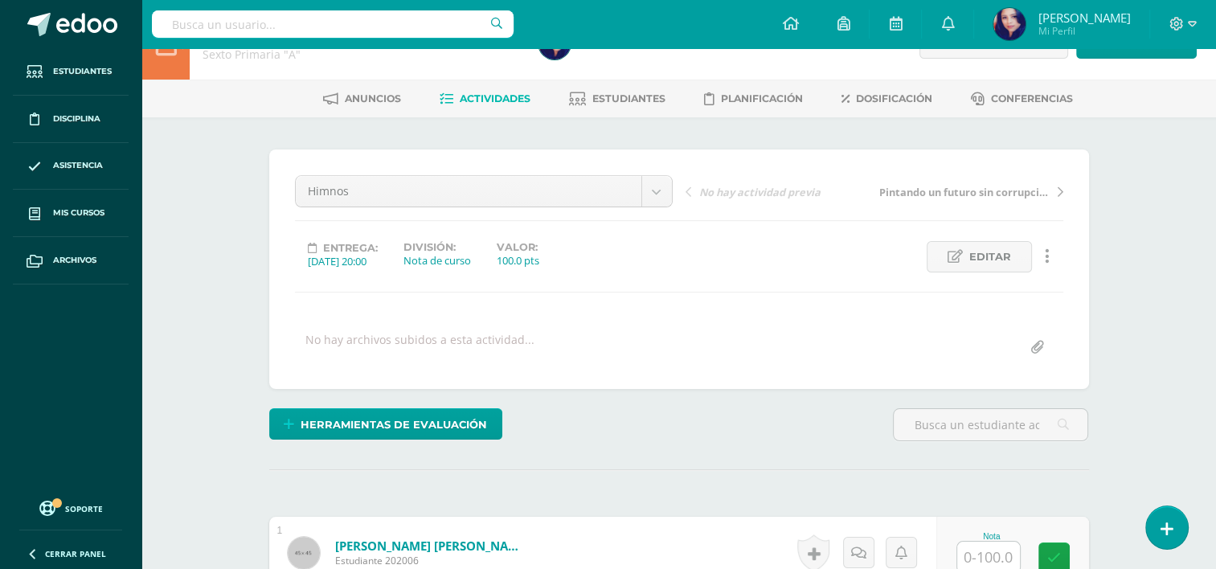
scroll to position [34, 0]
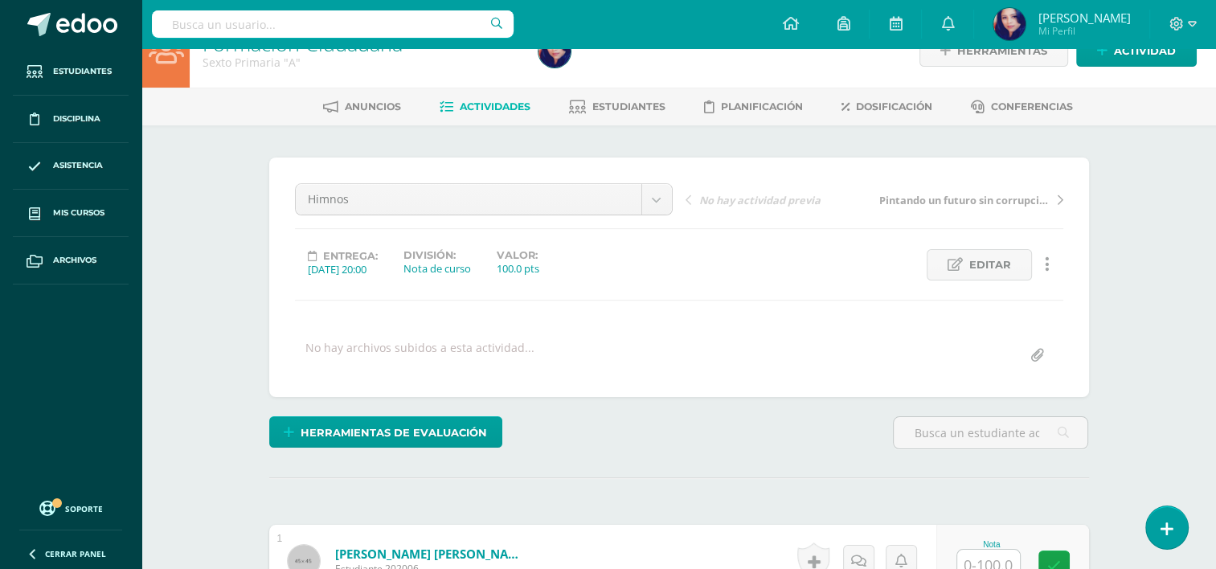
click at [491, 107] on span "Actividades" at bounding box center [495, 106] width 71 height 12
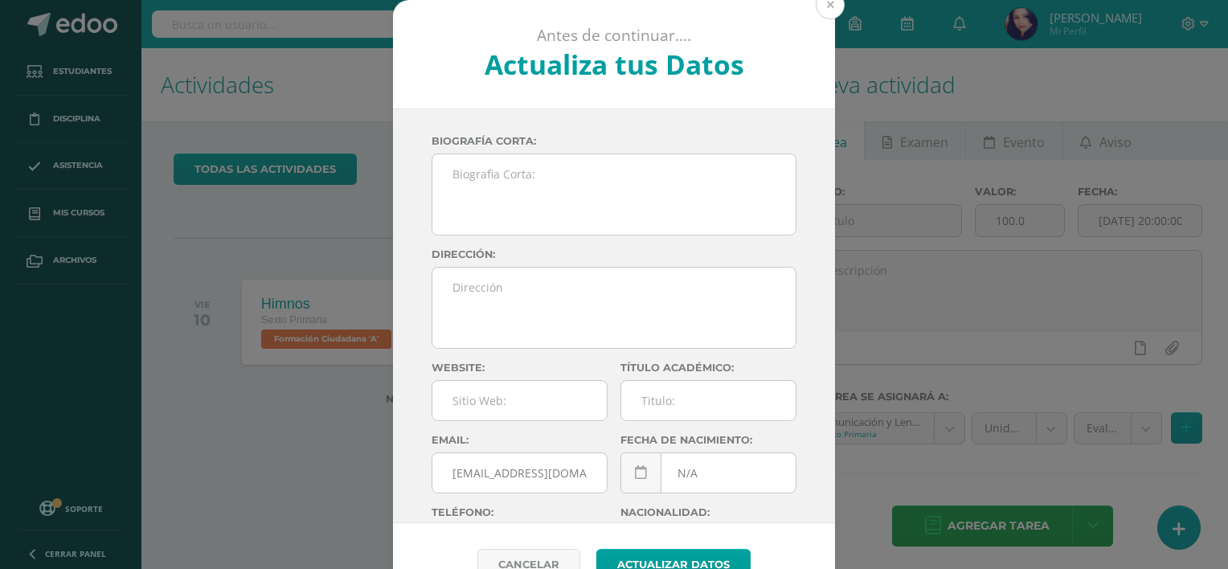
click at [824, 2] on button at bounding box center [830, 4] width 29 height 29
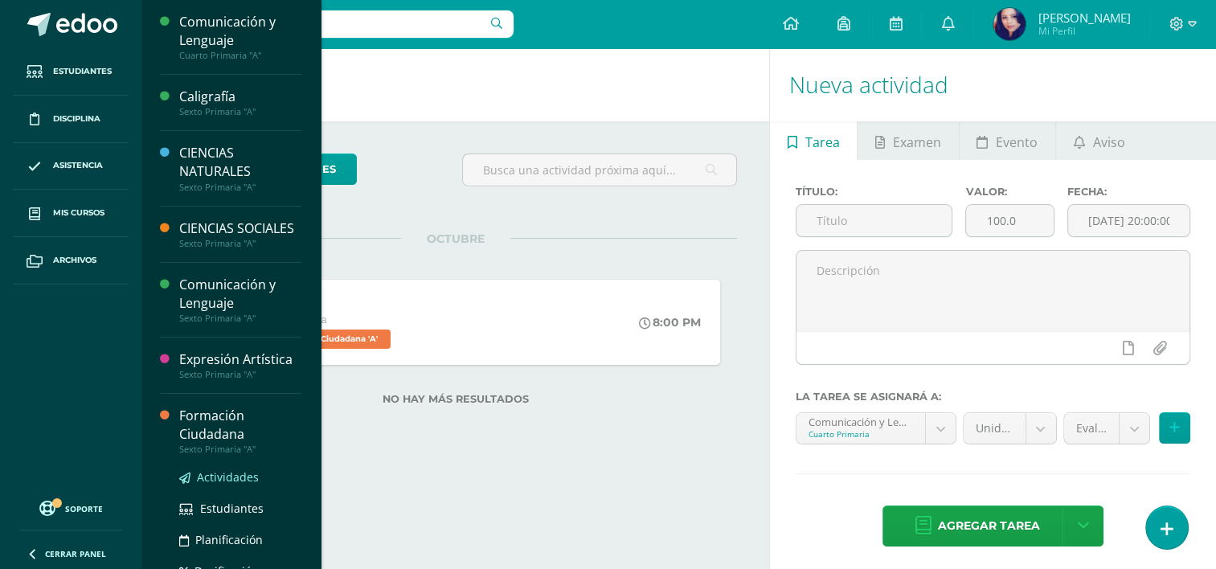
click at [231, 485] on span "Actividades" at bounding box center [228, 476] width 62 height 15
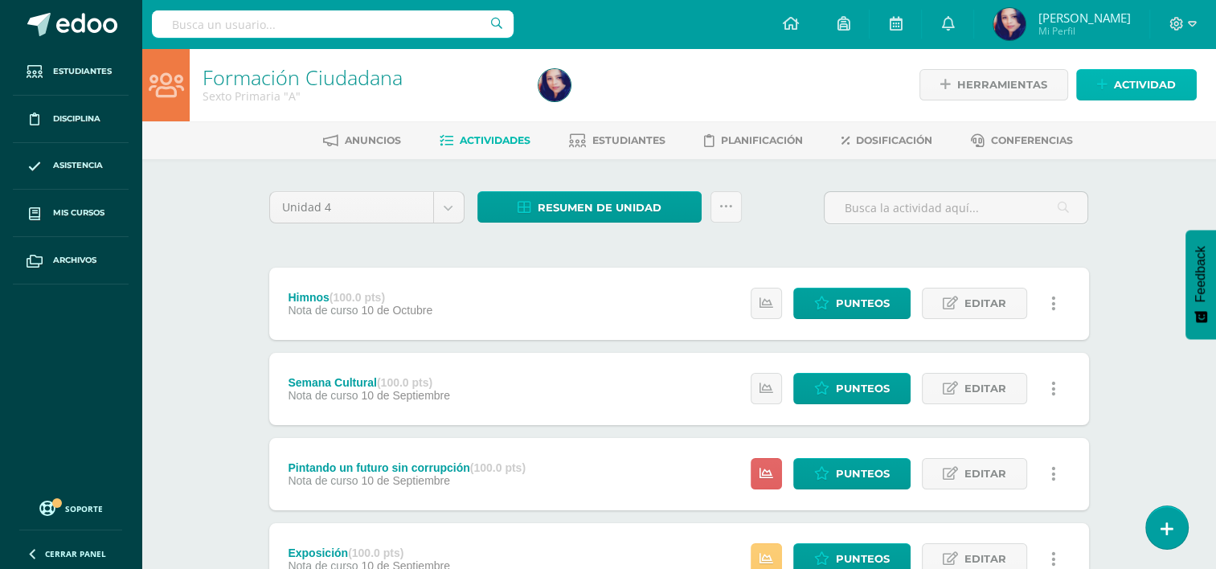
click at [1121, 81] on span "Actividad" at bounding box center [1145, 85] width 62 height 30
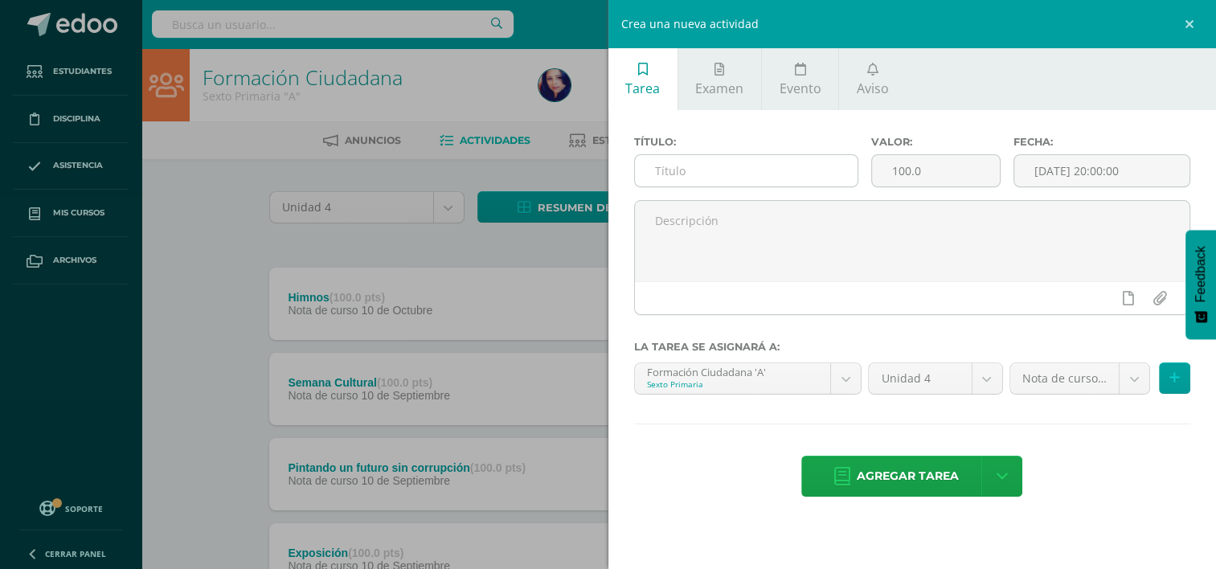
click at [758, 177] on input "text" at bounding box center [746, 170] width 223 height 31
type input "c"
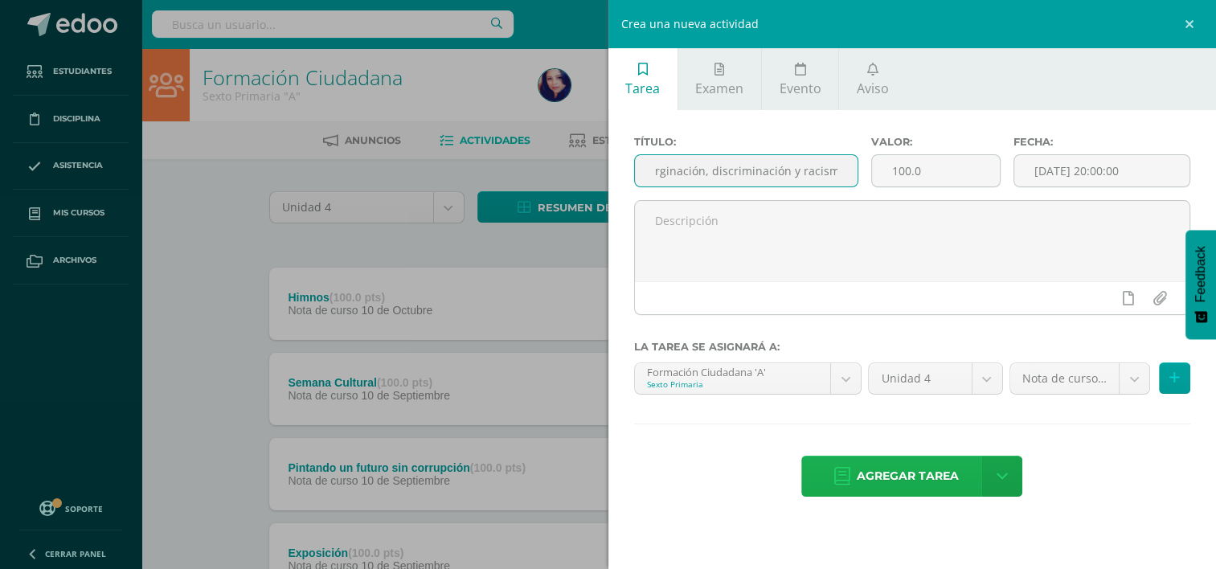
type input "Marginación, discriminación y racismo"
click at [924, 469] on span "Agregar tarea" at bounding box center [908, 475] width 102 height 39
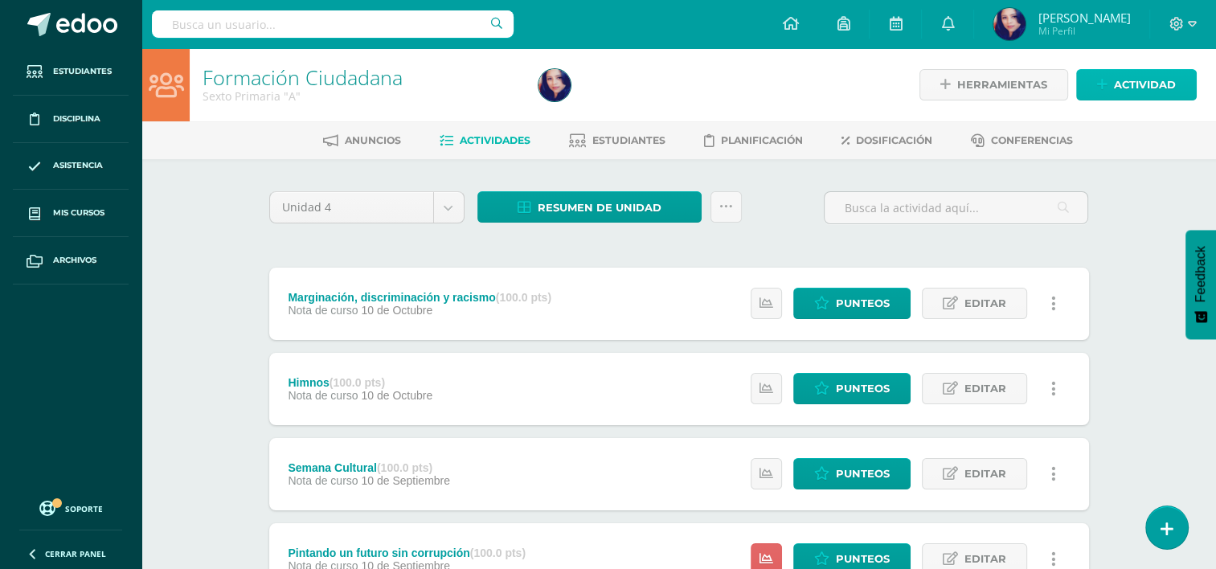
click at [1128, 96] on span "Actividad" at bounding box center [1145, 85] width 62 height 30
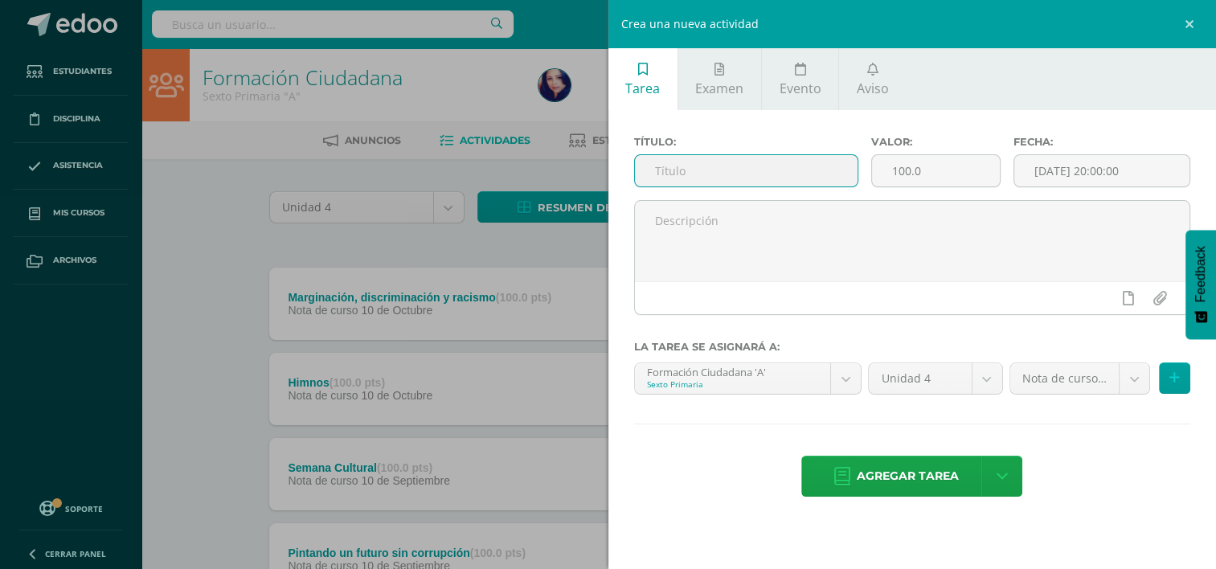
click at [829, 180] on input "text" at bounding box center [746, 170] width 223 height 31
click at [667, 165] on input "Violecia y la no violencia" at bounding box center [746, 170] width 223 height 31
type input "Violencia y la no violencia"
click at [898, 485] on span "Agregar tarea" at bounding box center [908, 475] width 102 height 39
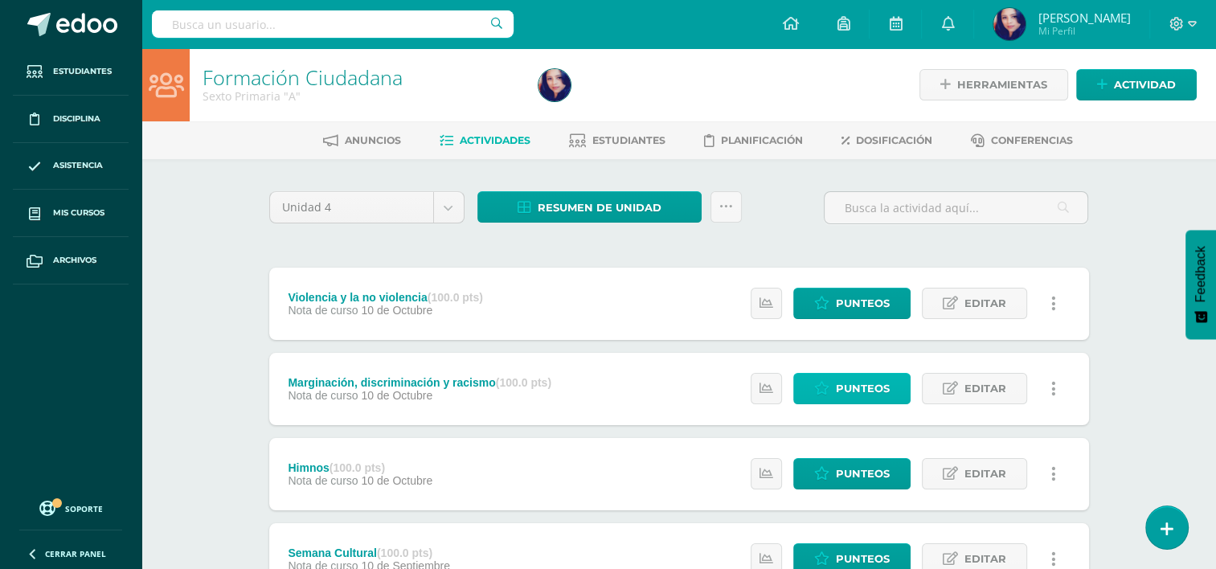
click at [863, 389] on span "Punteos" at bounding box center [863, 389] width 54 height 30
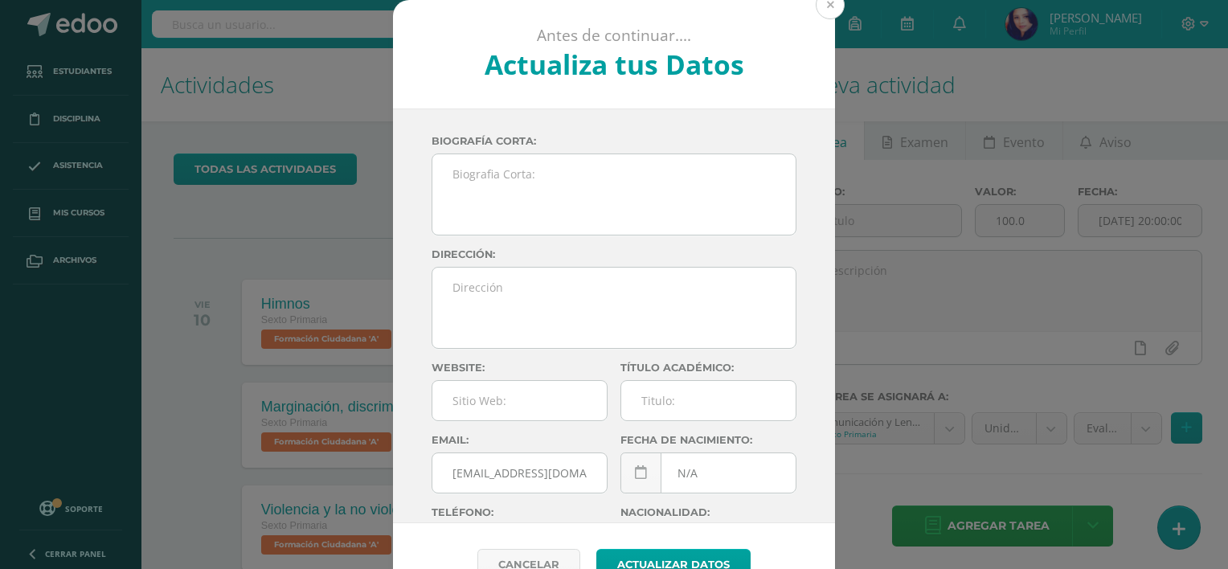
click at [819, 5] on button at bounding box center [830, 4] width 29 height 29
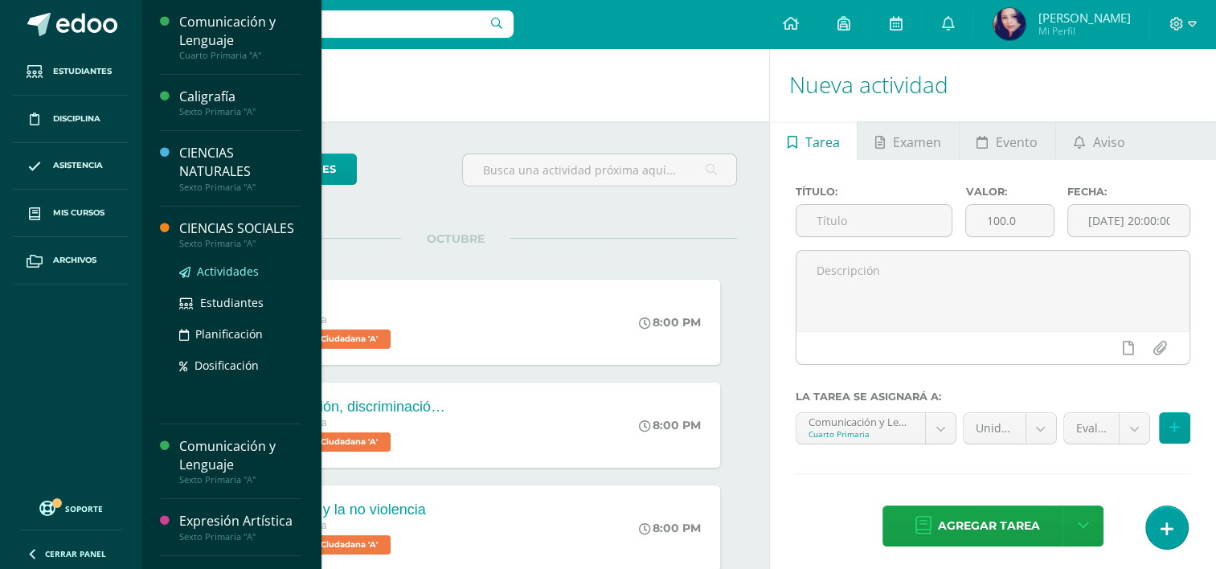
click at [223, 279] on span "Actividades" at bounding box center [228, 271] width 62 height 15
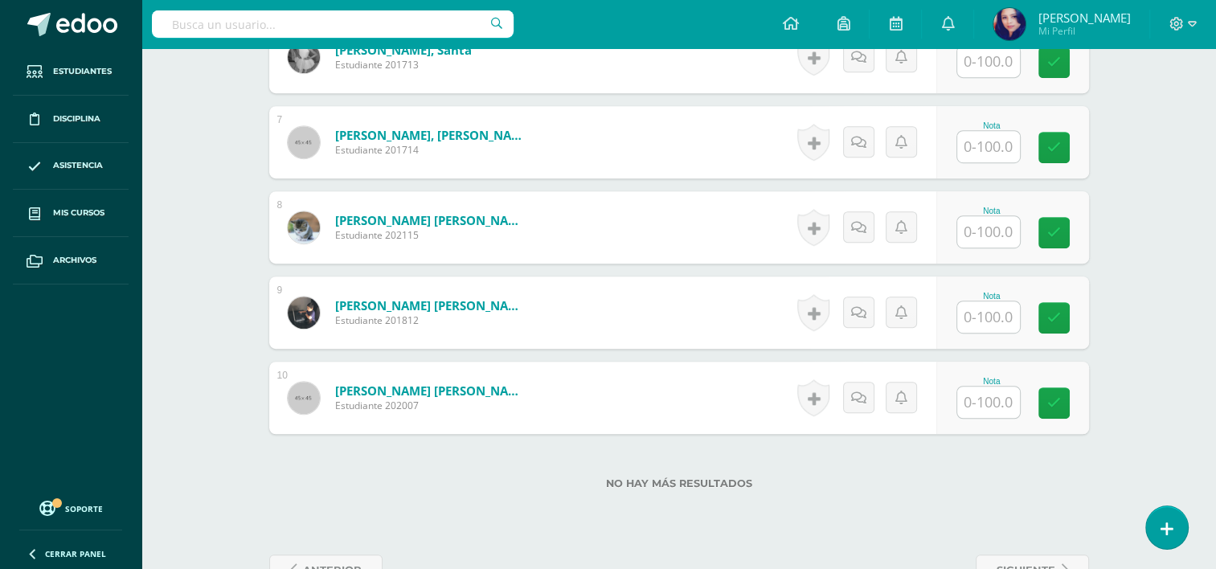
scroll to position [969, 0]
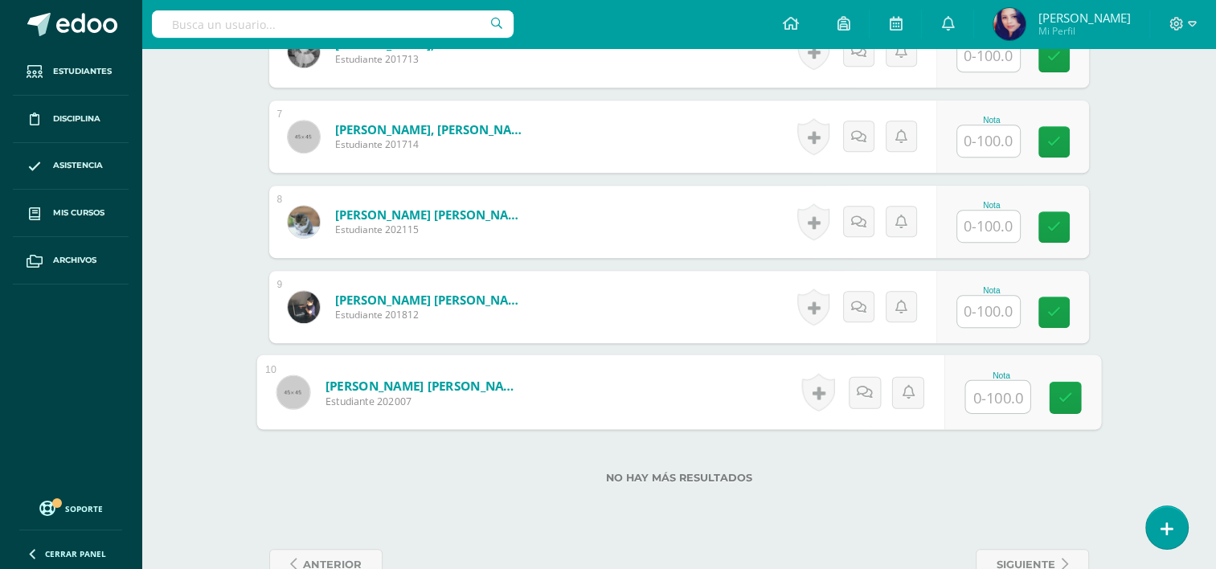
click at [976, 392] on input "text" at bounding box center [997, 397] width 64 height 32
type input "98"
click at [1064, 383] on link at bounding box center [1065, 398] width 32 height 32
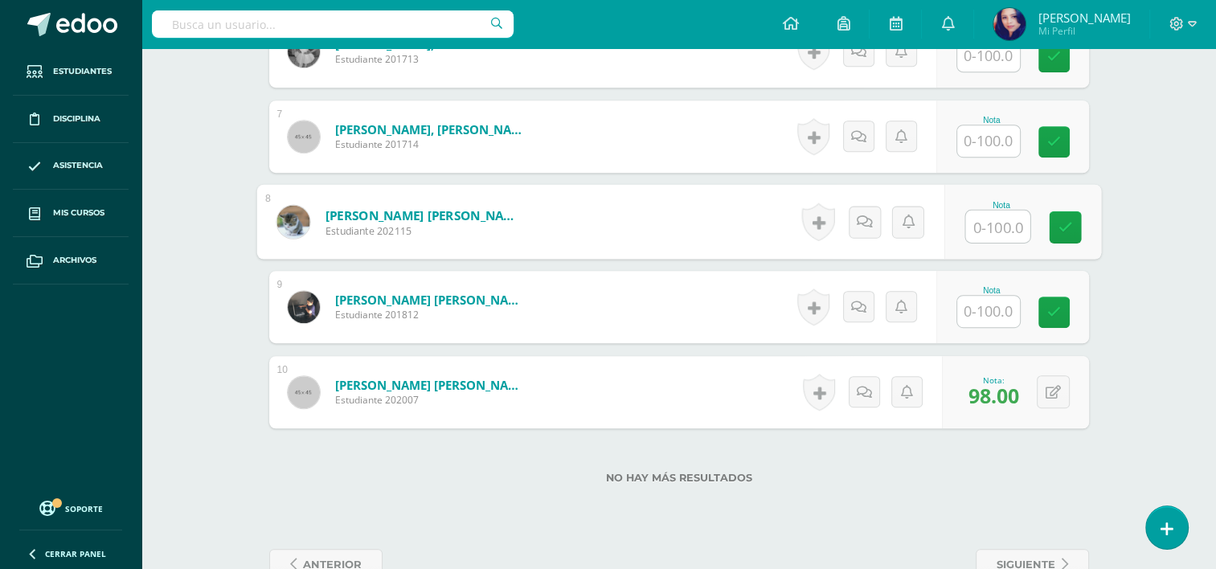
click at [996, 222] on input "text" at bounding box center [997, 227] width 64 height 32
type input "98"
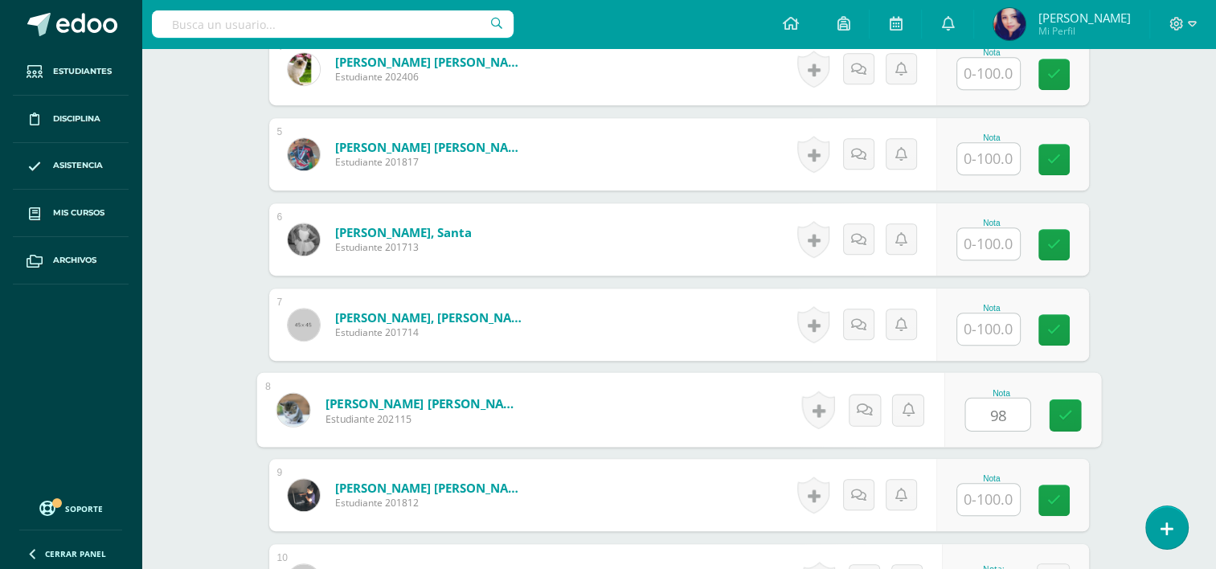
scroll to position [778, 0]
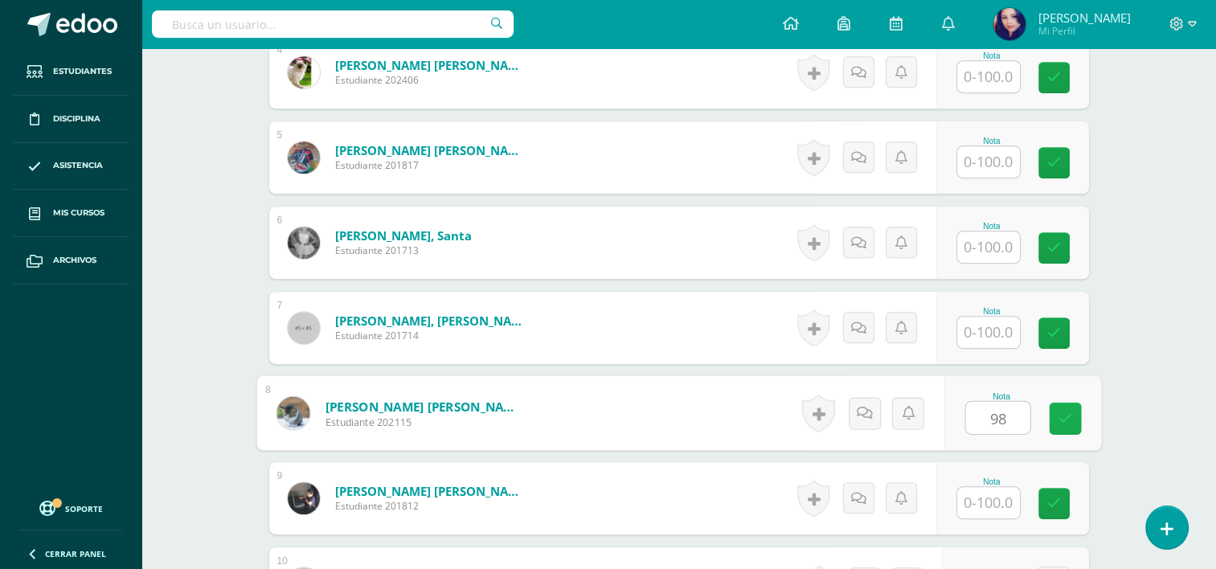
click at [1064, 416] on icon at bounding box center [1065, 418] width 14 height 14
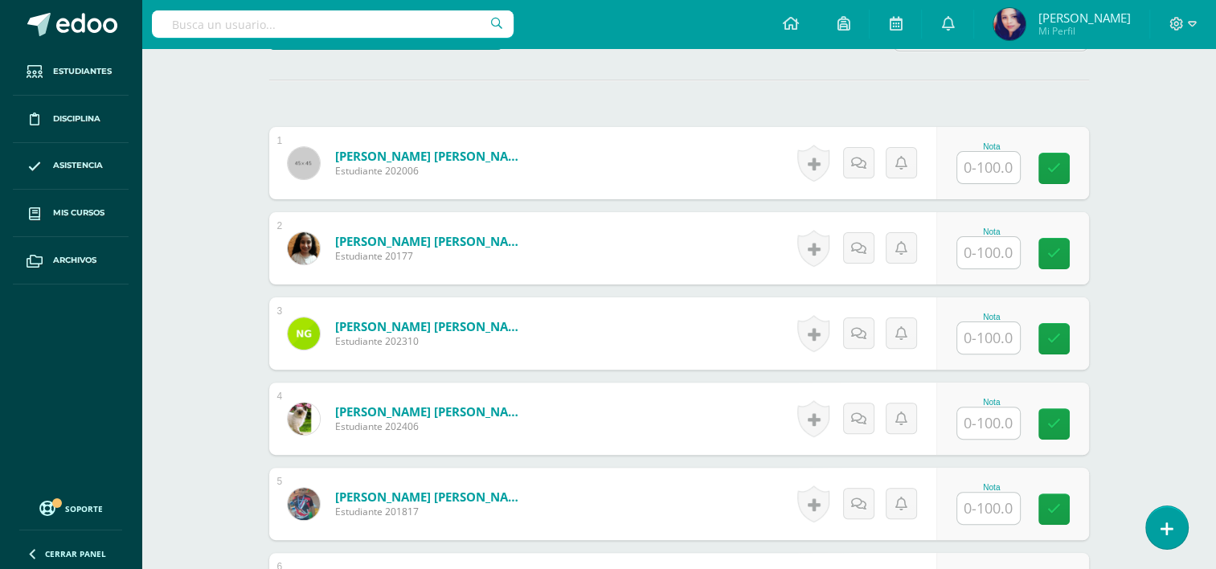
scroll to position [430, 0]
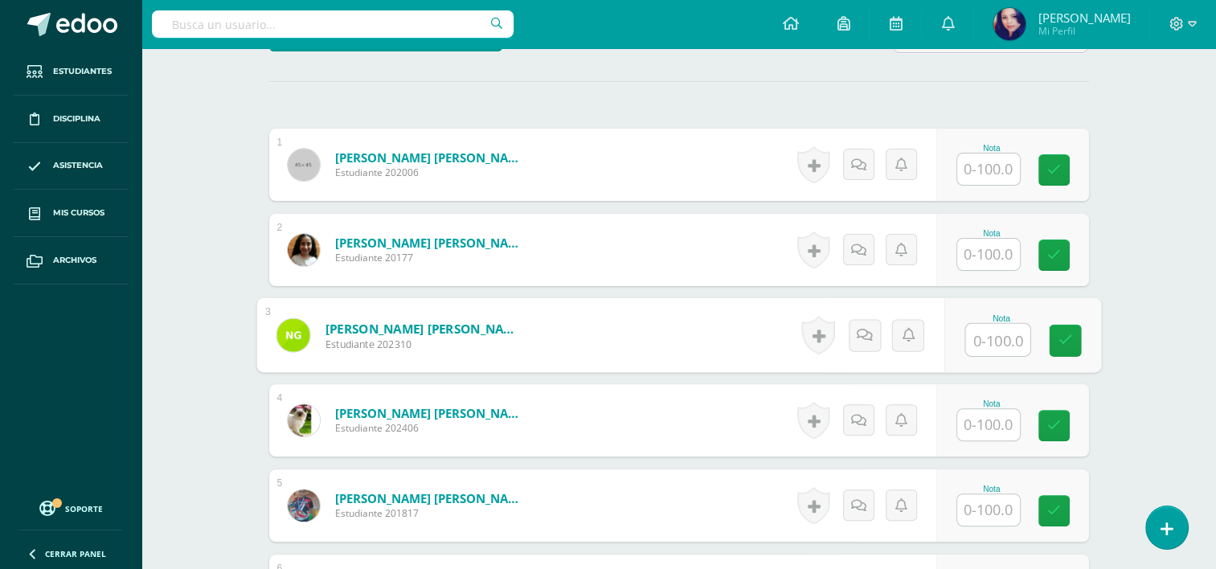
click at [985, 337] on input "text" at bounding box center [997, 340] width 64 height 32
type input "98"
click at [1070, 341] on link at bounding box center [1065, 341] width 32 height 32
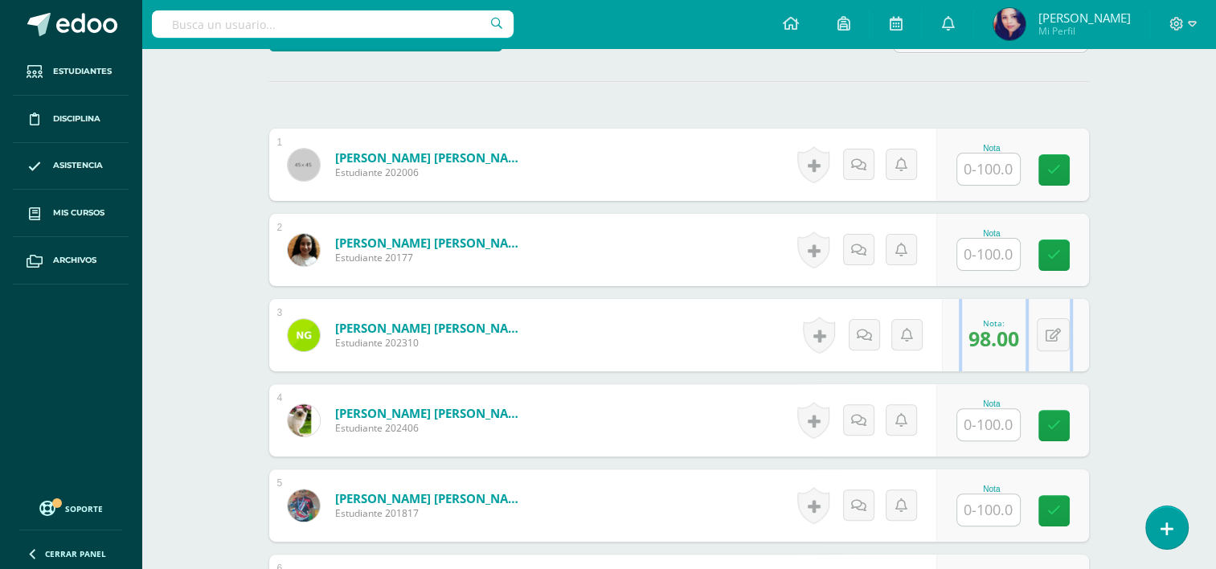
drag, startPoint x: 1070, startPoint y: 341, endPoint x: 1217, endPoint y: 321, distance: 148.4
click at [1215, 321] on html "Estudiantes Disciplina Asistencia Mis cursos Archivos Soporte Ayuda Reportar un…" at bounding box center [608, 360] width 1216 height 1581
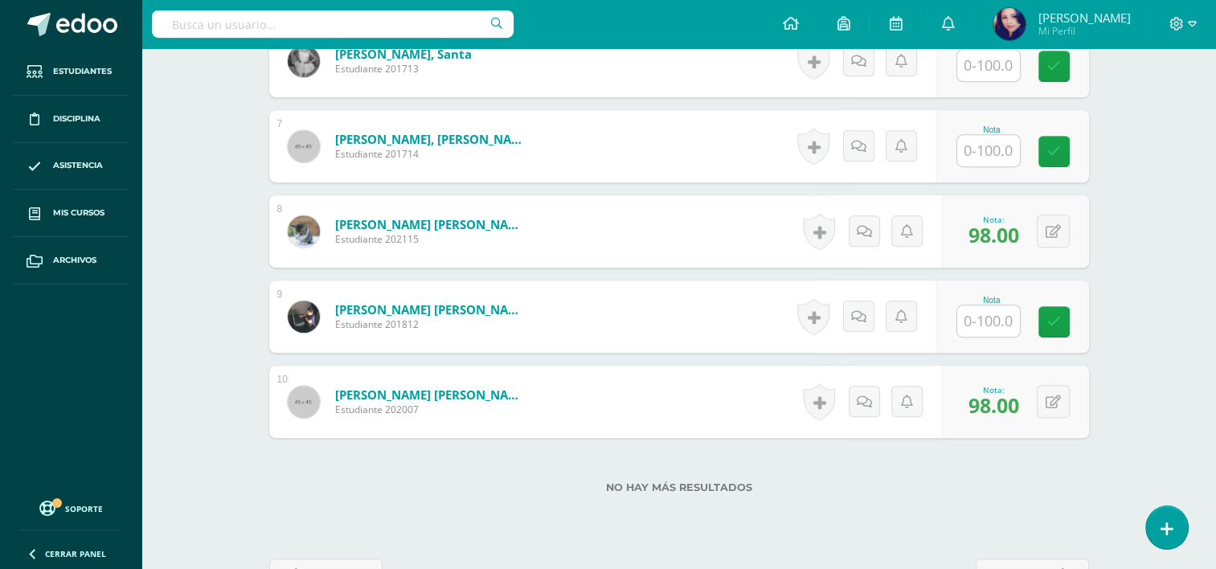
scroll to position [1012, 0]
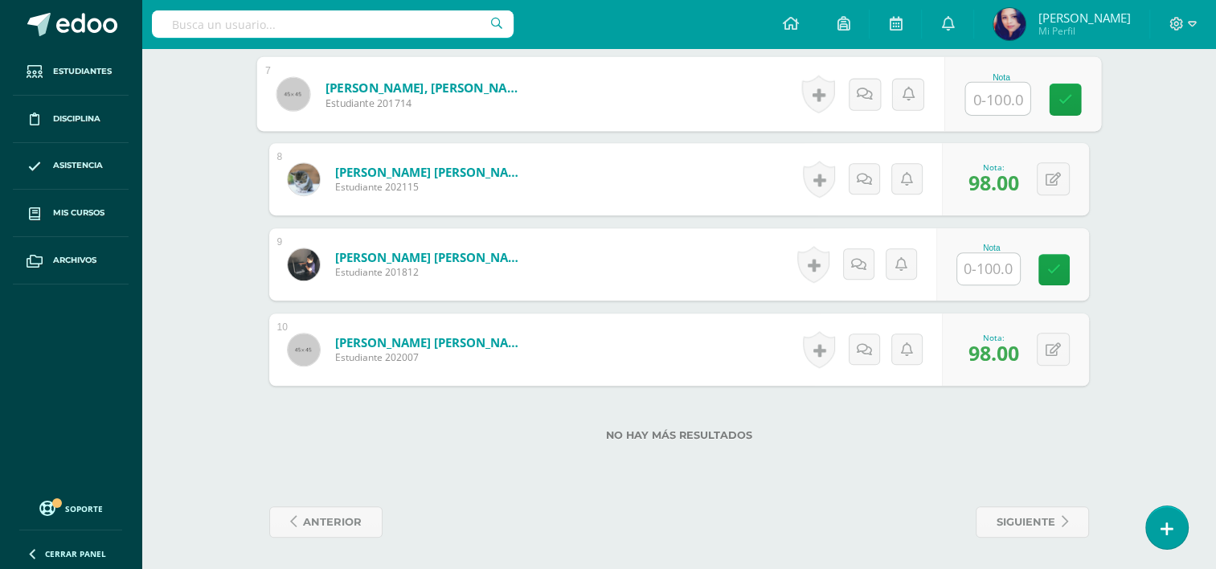
click at [999, 96] on input "text" at bounding box center [997, 99] width 64 height 32
type input "80"
click at [1064, 98] on icon at bounding box center [1065, 99] width 14 height 14
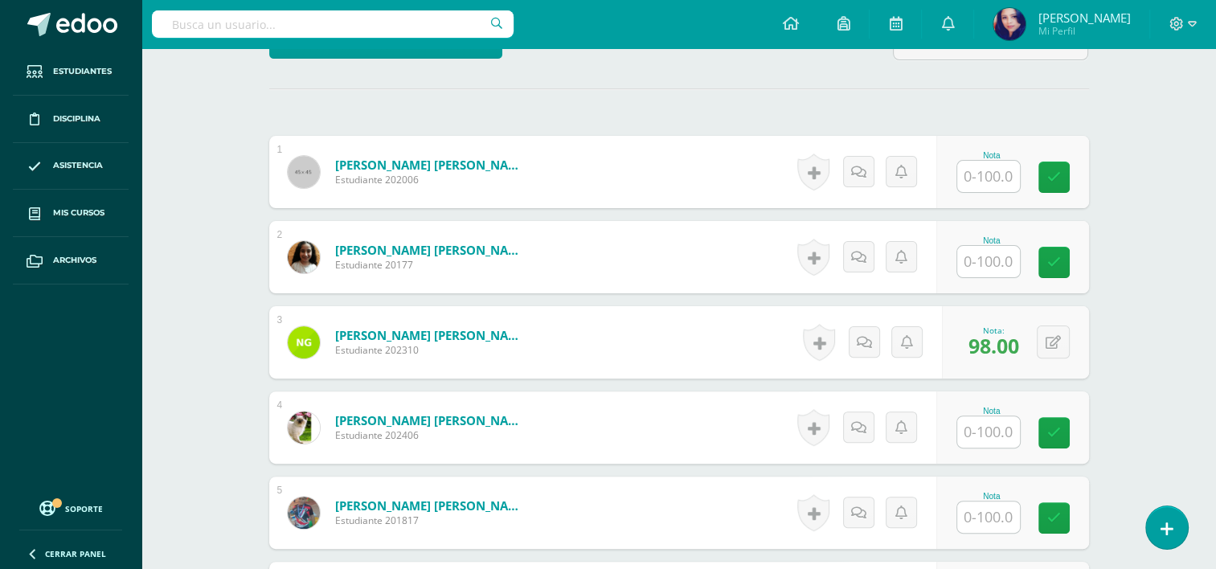
scroll to position [419, 0]
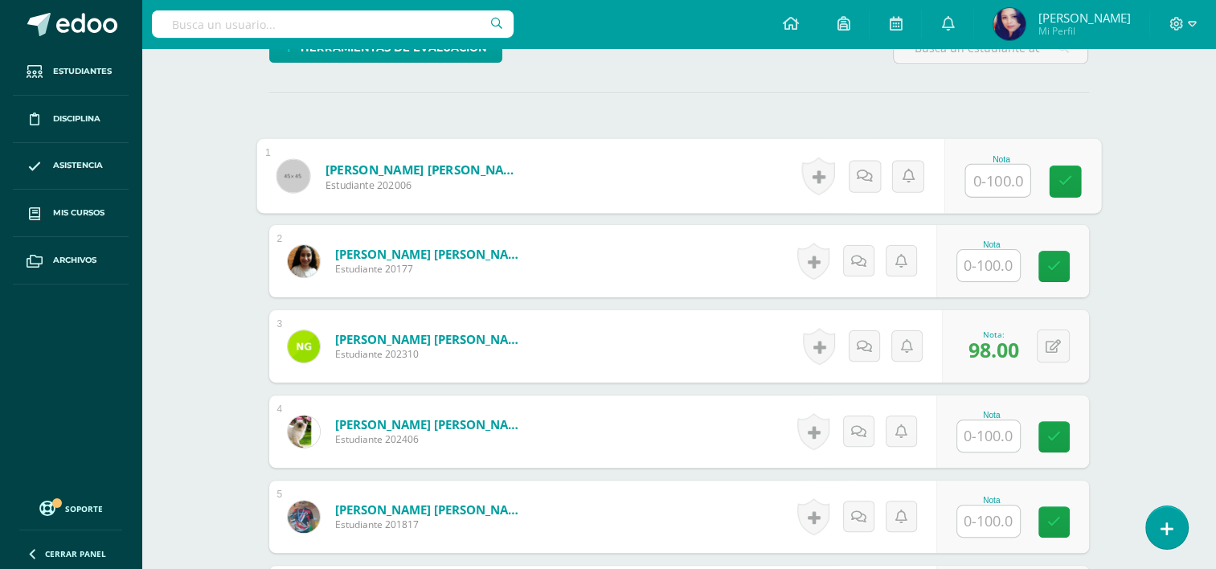
click at [987, 182] on input "text" at bounding box center [997, 181] width 64 height 32
type input "99"
click at [1063, 174] on icon at bounding box center [1065, 181] width 14 height 14
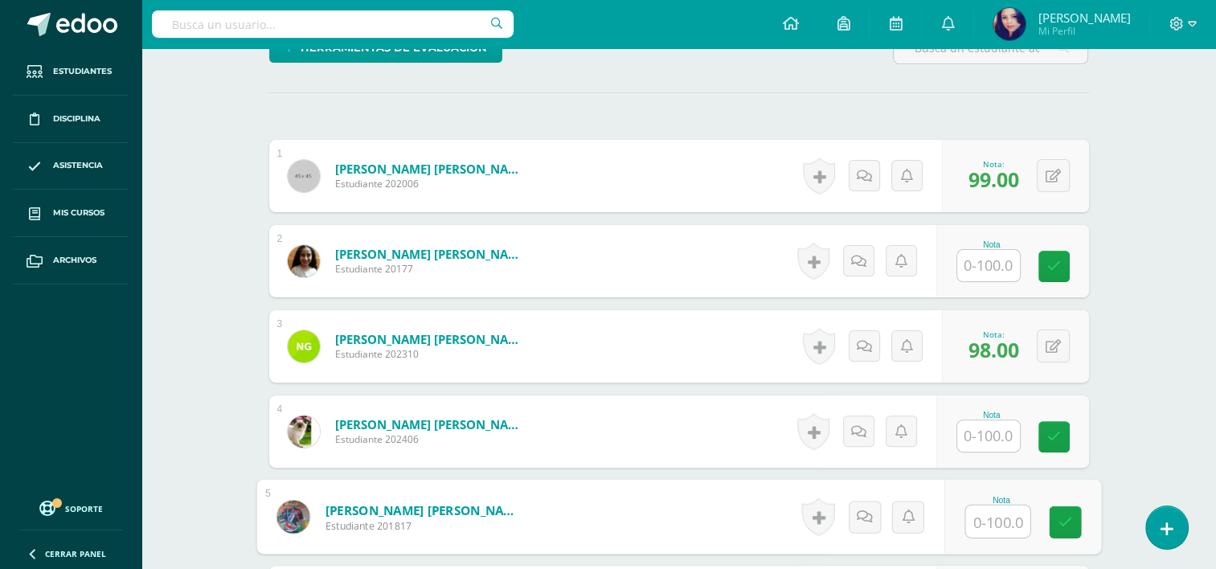
click at [987, 521] on input "text" at bounding box center [997, 521] width 64 height 32
type input "98"
click at [1049, 534] on link at bounding box center [1065, 522] width 32 height 32
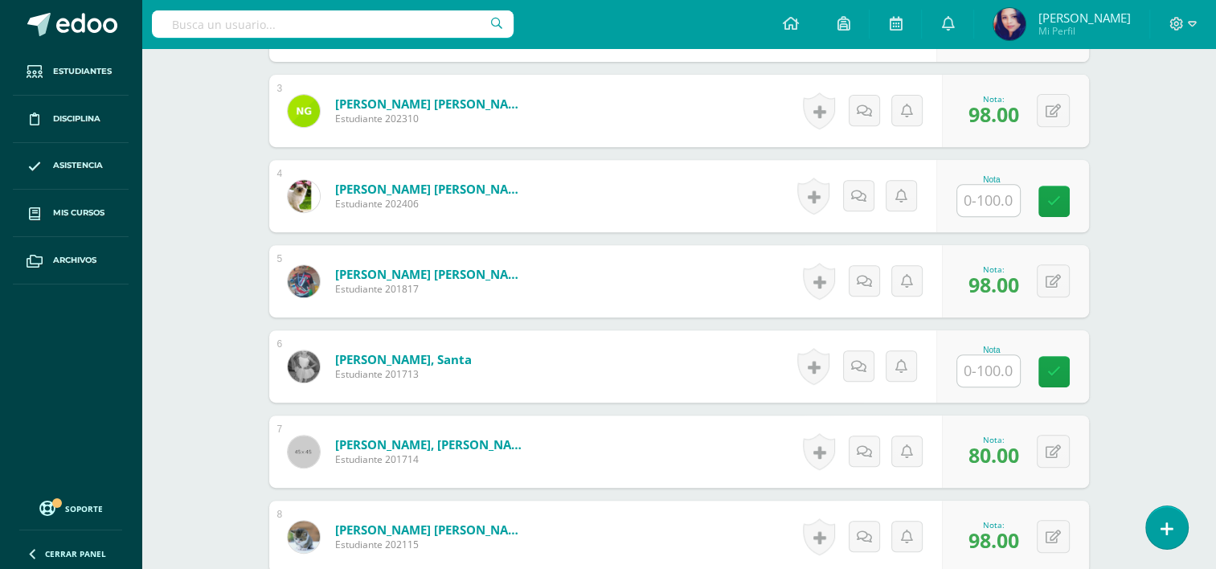
scroll to position [667, 0]
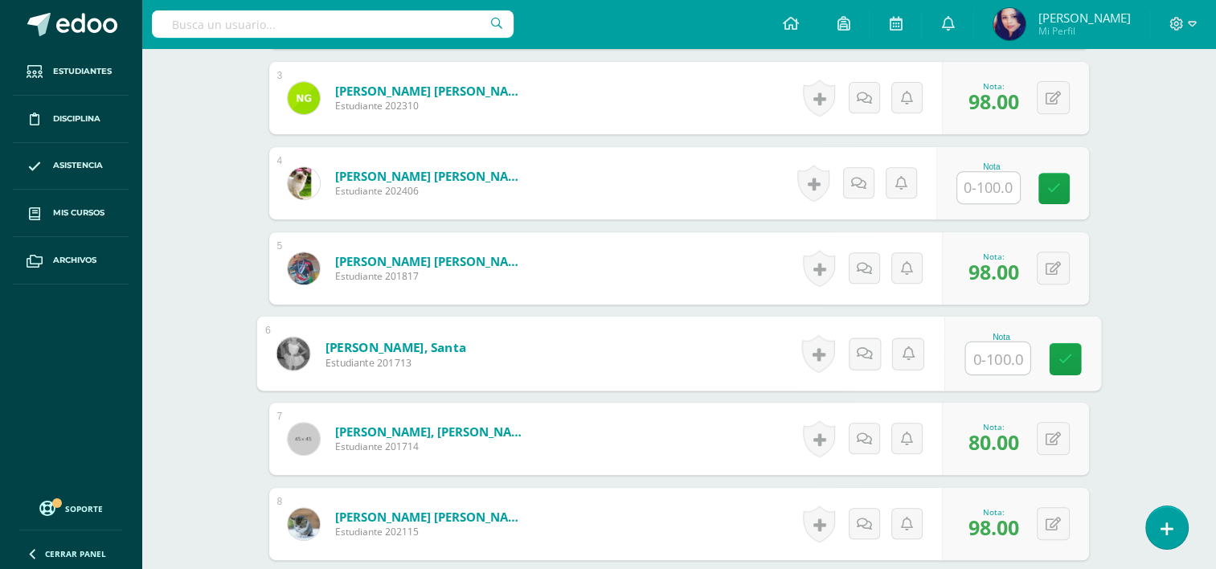
click at [992, 350] on input "text" at bounding box center [997, 358] width 64 height 32
click at [1066, 356] on icon at bounding box center [1065, 359] width 14 height 14
type input "100"
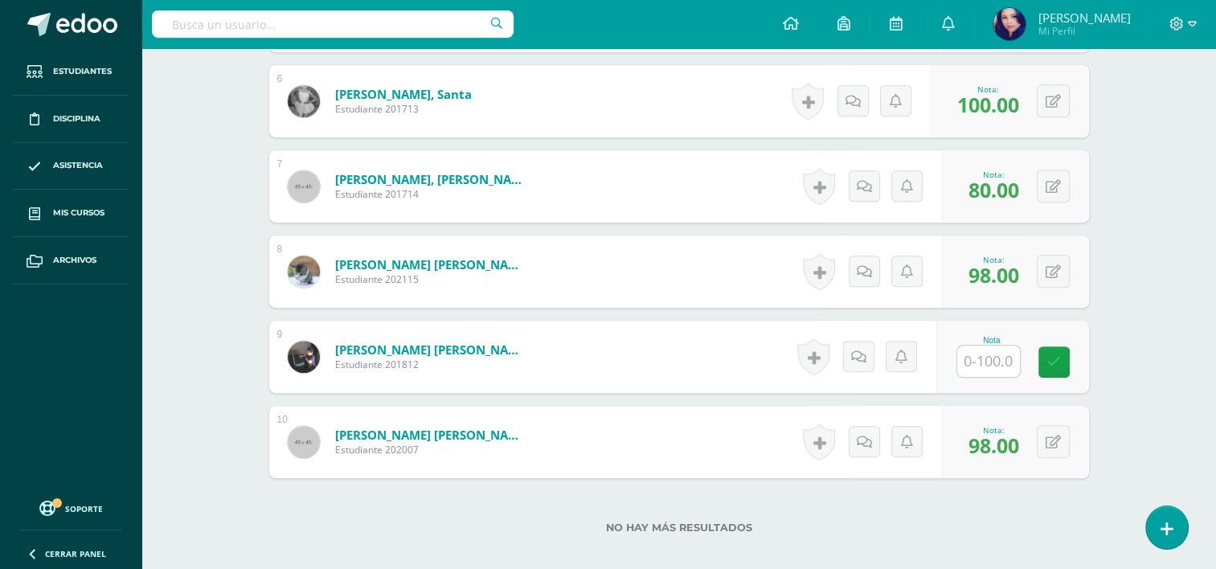
scroll to position [929, 0]
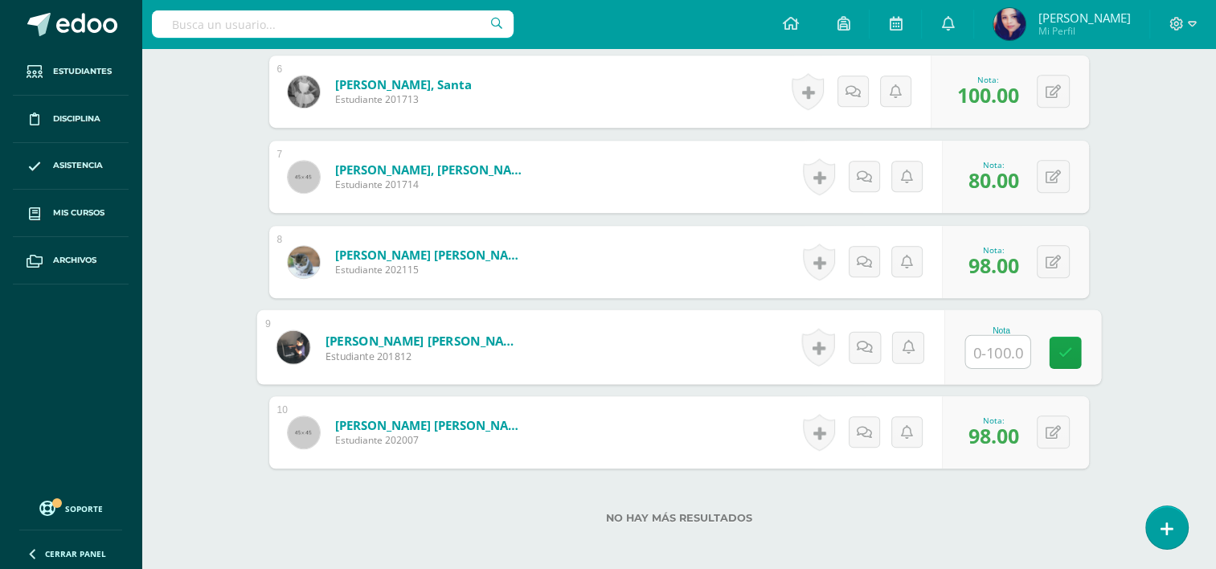
click at [1001, 344] on input "text" at bounding box center [997, 352] width 64 height 32
type input "98"
click at [1062, 350] on icon at bounding box center [1065, 353] width 14 height 14
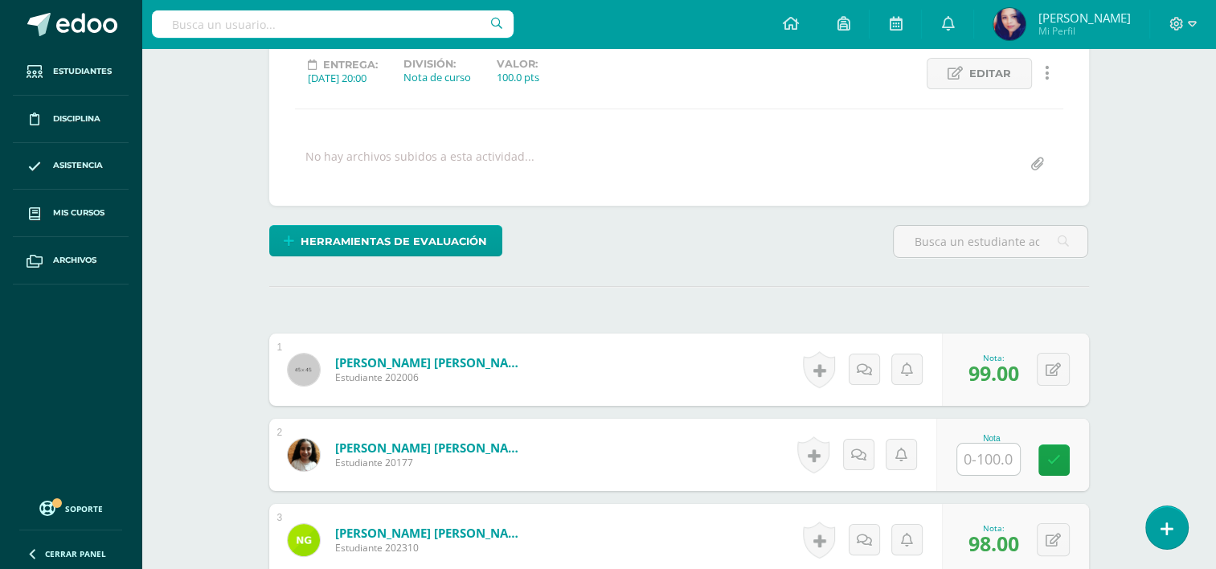
scroll to position [227, 0]
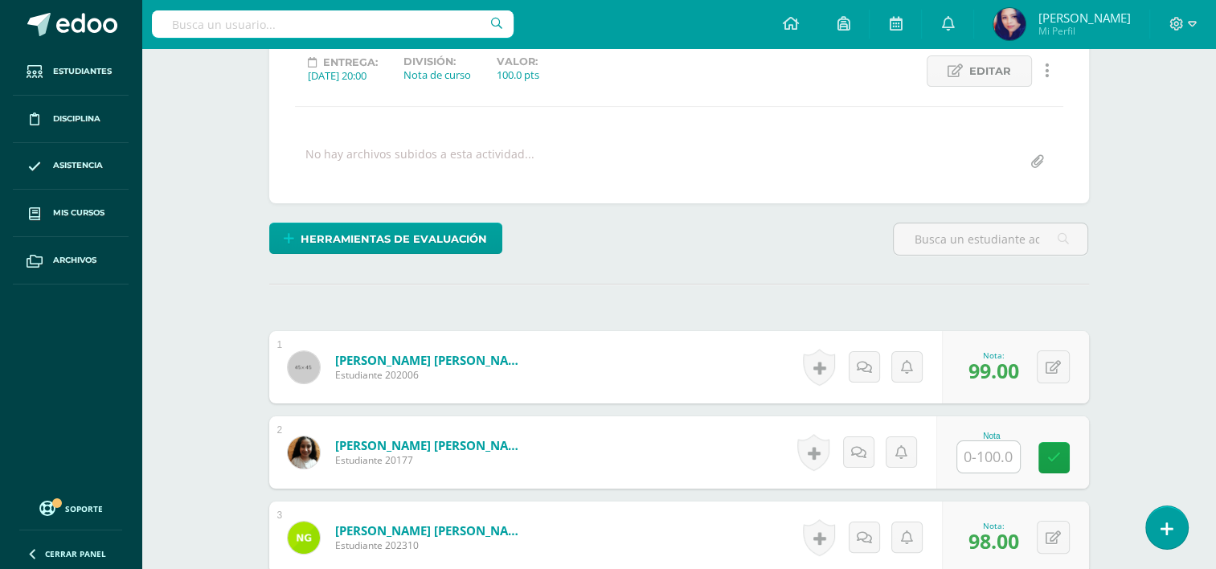
click at [987, 449] on input "text" at bounding box center [988, 456] width 63 height 31
type input "98"
click at [1058, 451] on icon at bounding box center [1065, 458] width 14 height 14
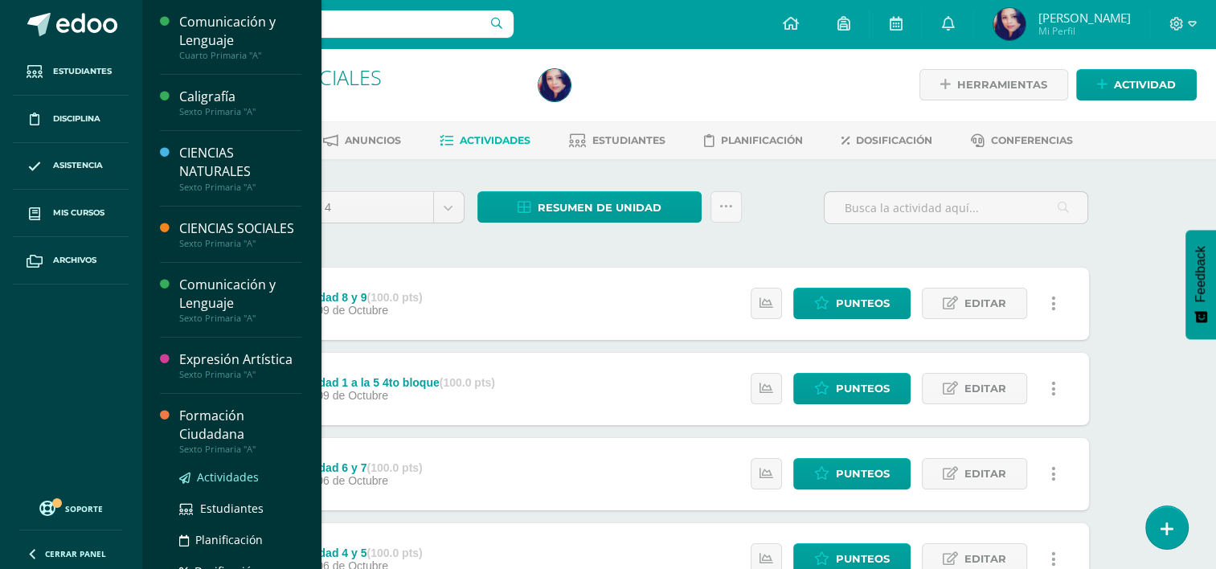
click at [225, 485] on span "Actividades" at bounding box center [228, 476] width 62 height 15
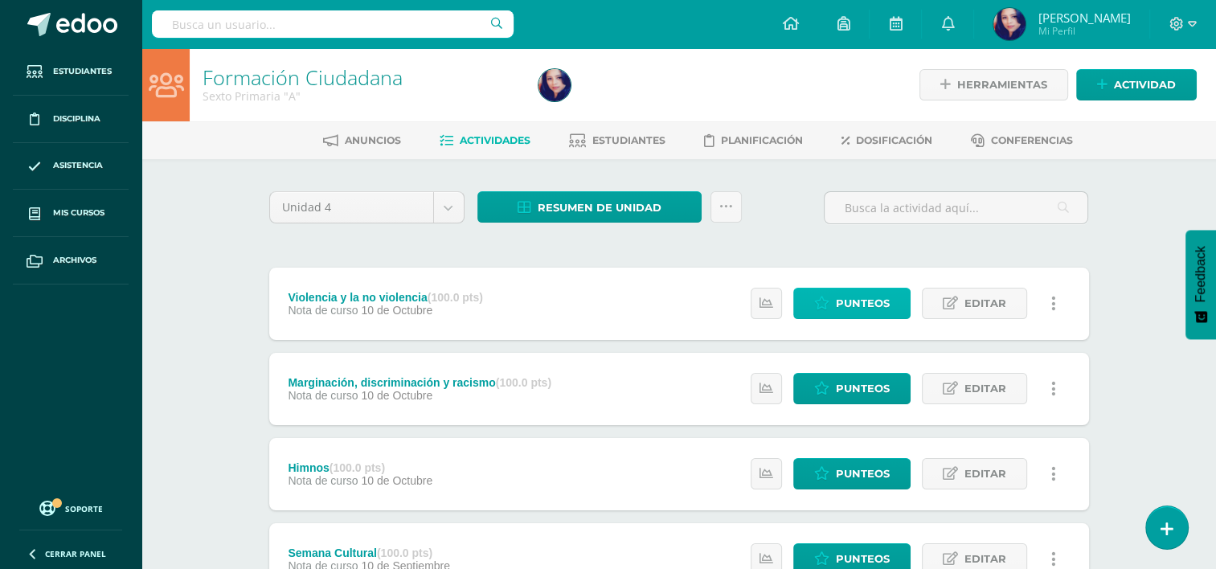
click at [875, 311] on span "Punteos" at bounding box center [863, 303] width 54 height 30
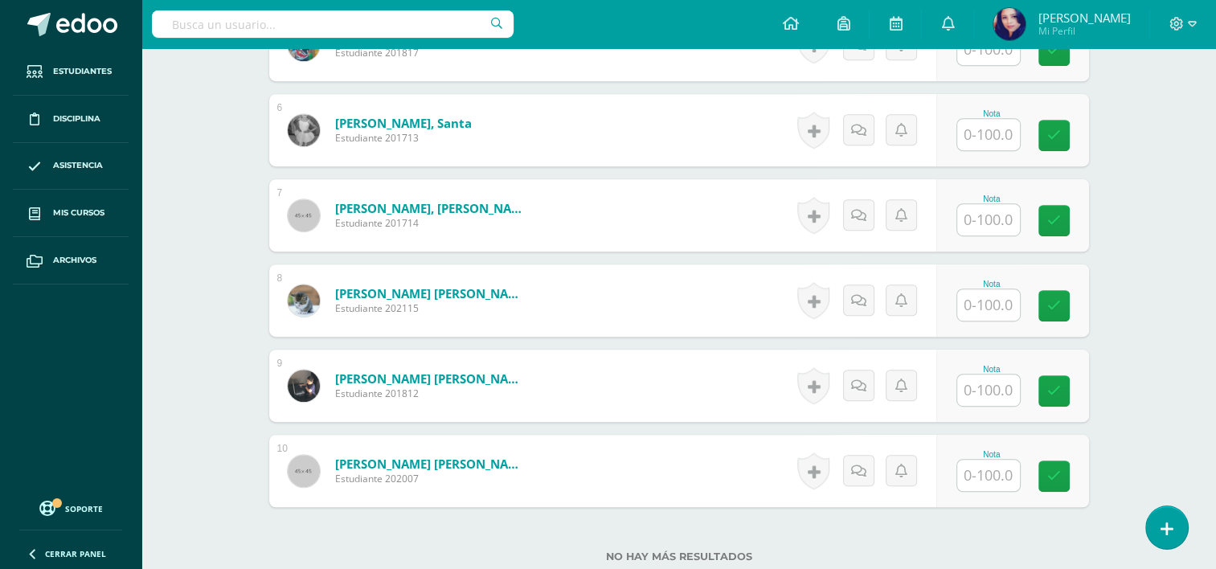
scroll to position [927, 0]
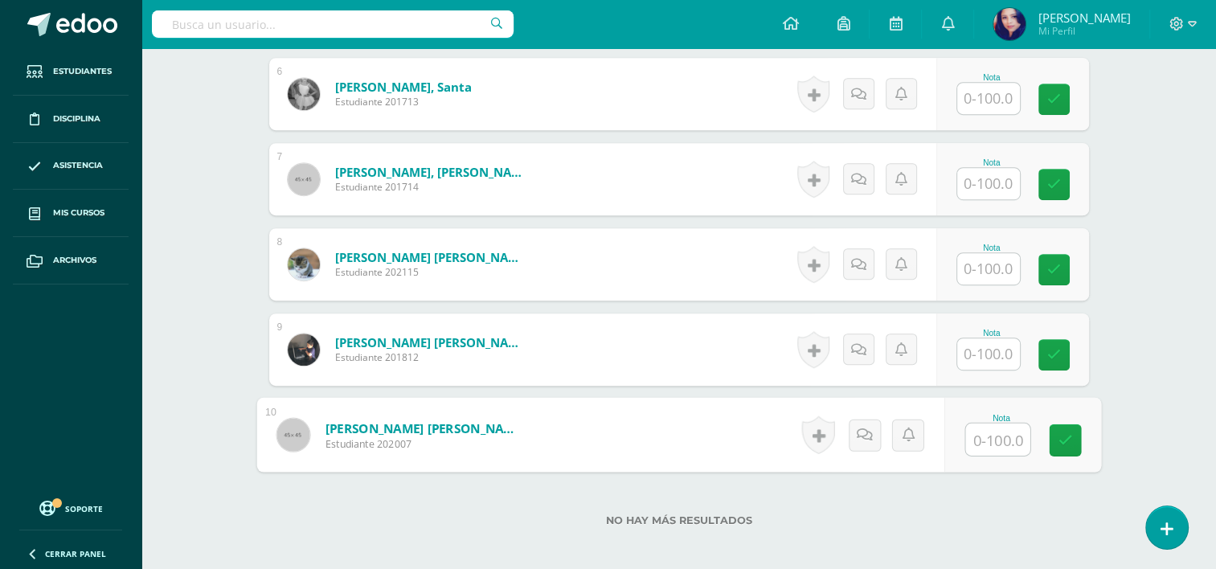
click at [996, 432] on input "text" at bounding box center [997, 439] width 64 height 32
type input "98"
click at [1060, 435] on icon at bounding box center [1065, 440] width 14 height 14
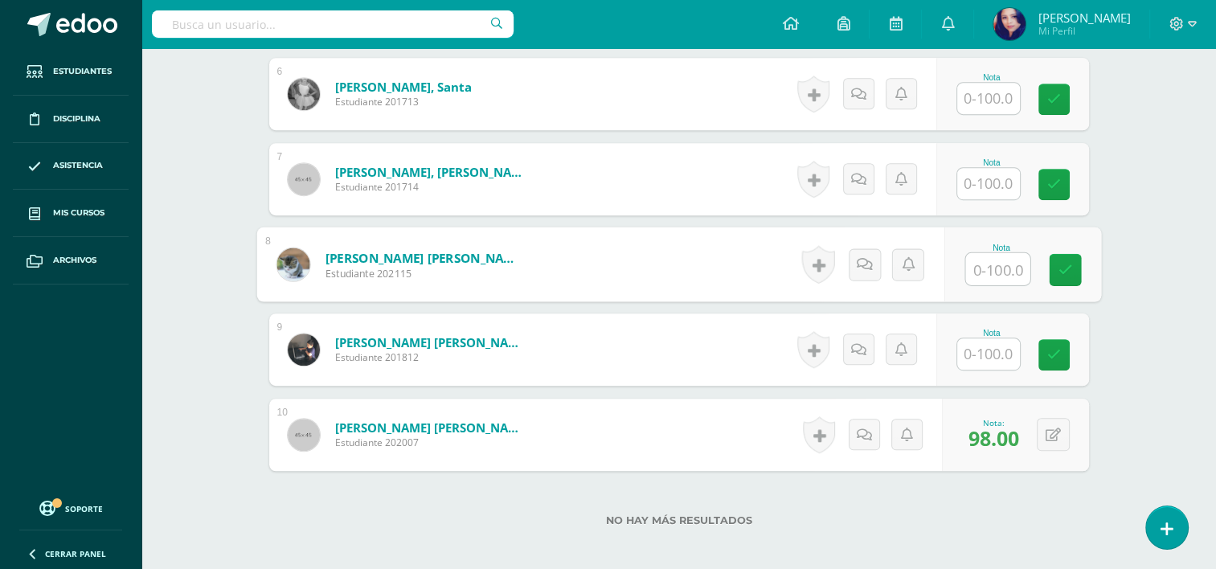
click at [992, 264] on input "text" at bounding box center [997, 269] width 64 height 32
type input "98"
click at [1053, 271] on link at bounding box center [1065, 270] width 32 height 32
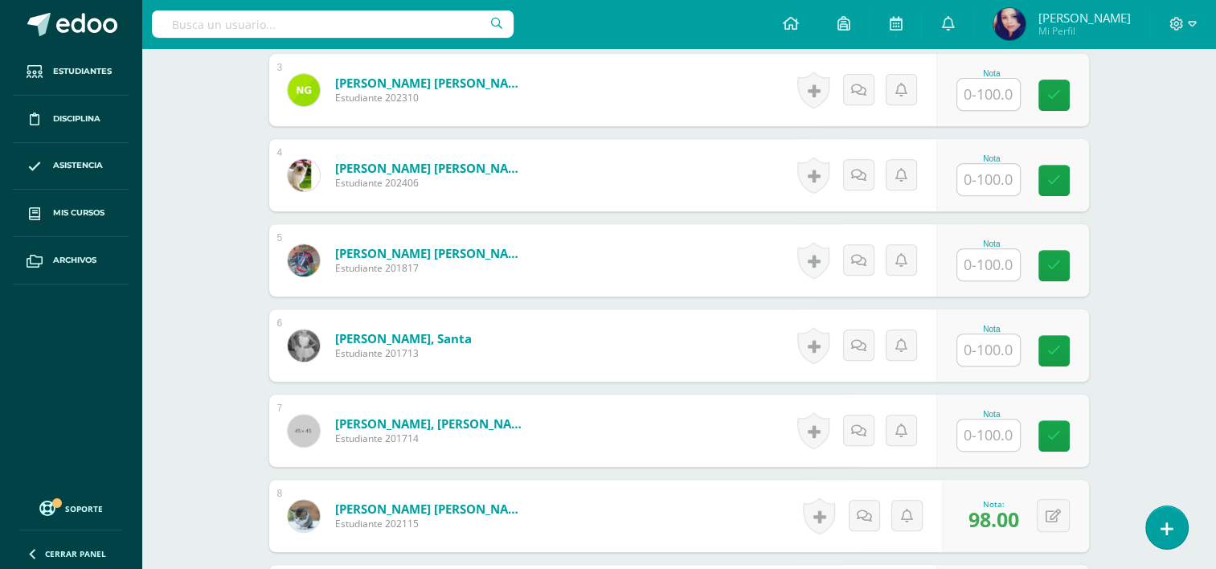
scroll to position [667, 0]
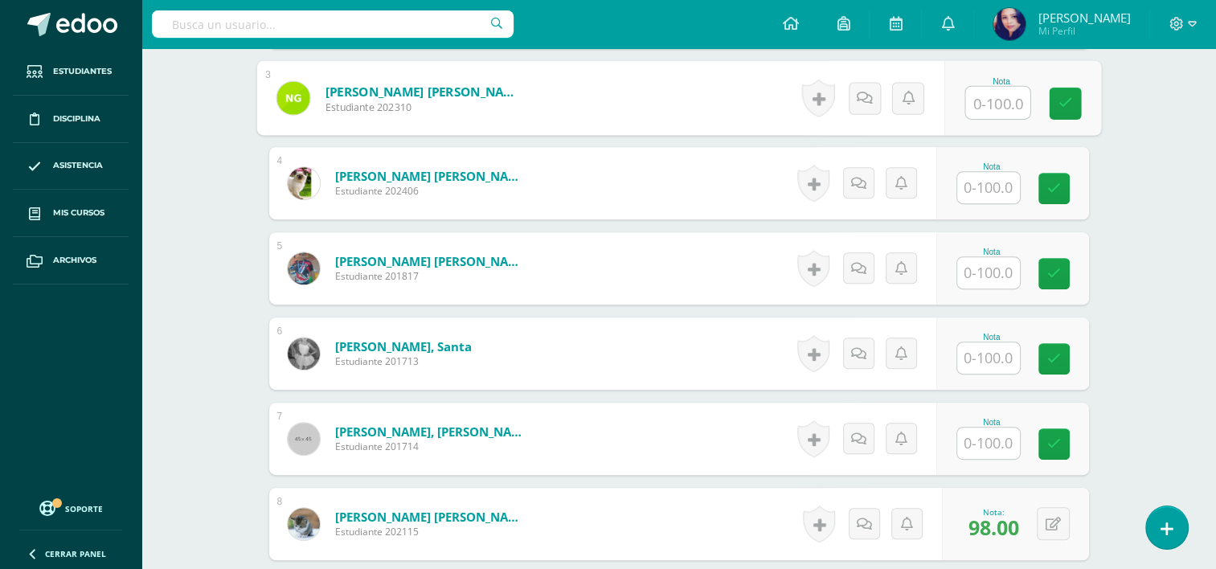
click at [979, 108] on input "text" at bounding box center [997, 103] width 64 height 32
click at [1060, 96] on icon at bounding box center [1065, 103] width 14 height 14
type input "98"
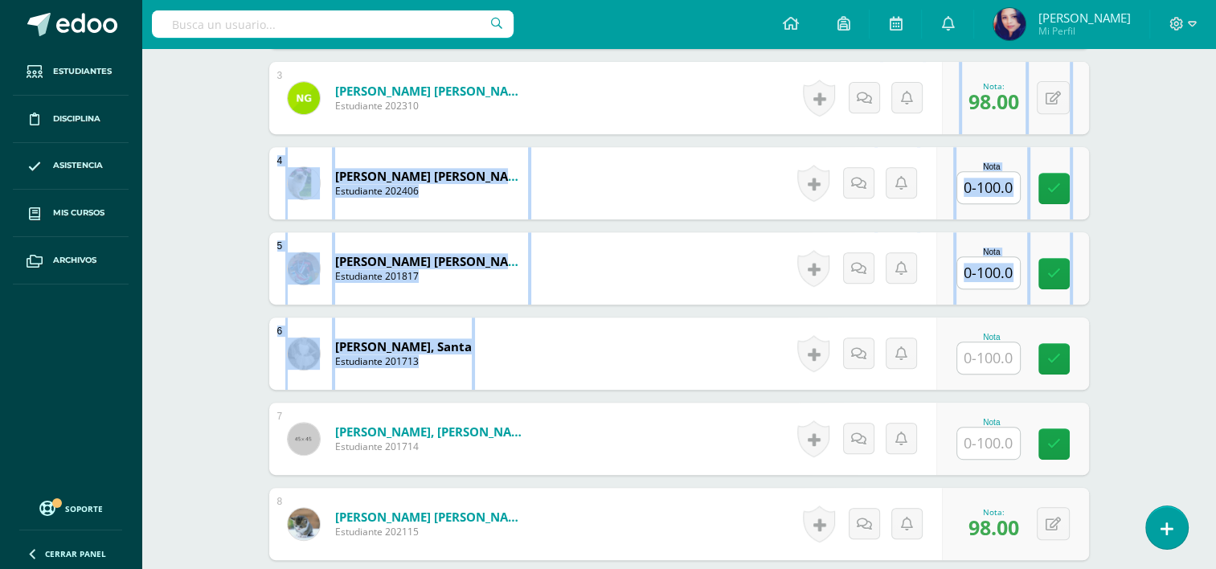
drag, startPoint x: 1215, startPoint y: 343, endPoint x: 1209, endPoint y: 123, distance: 220.3
click at [1209, 123] on div "Formación Ciudadana Sexto Primaria "A" Herramientas Detalle de asistencias Acti…" at bounding box center [678, 147] width 1074 height 1533
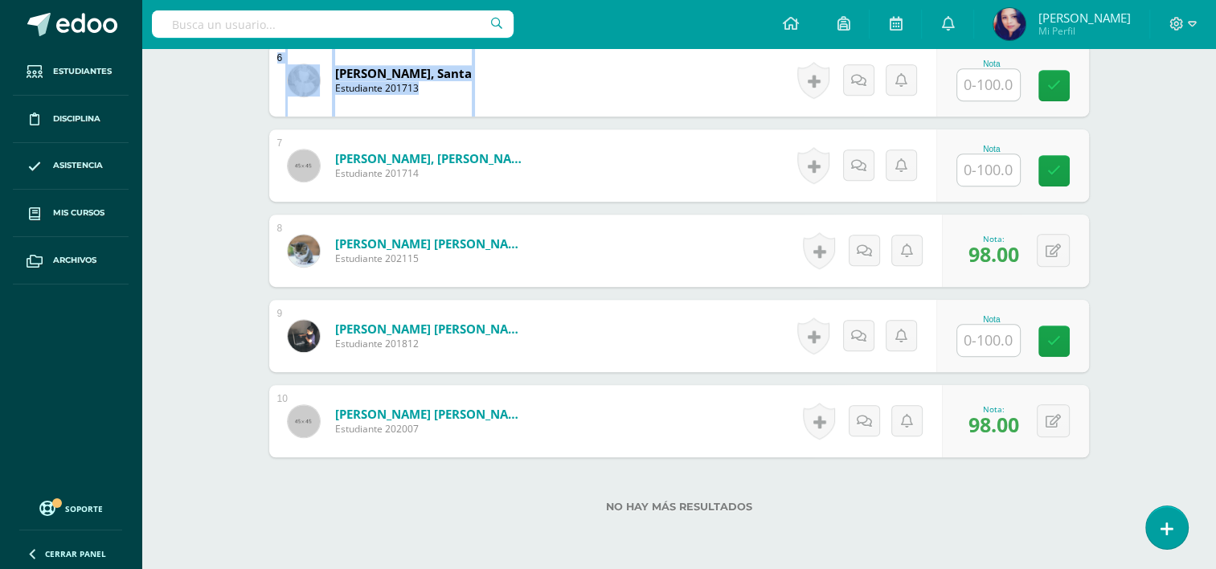
scroll to position [942, 0]
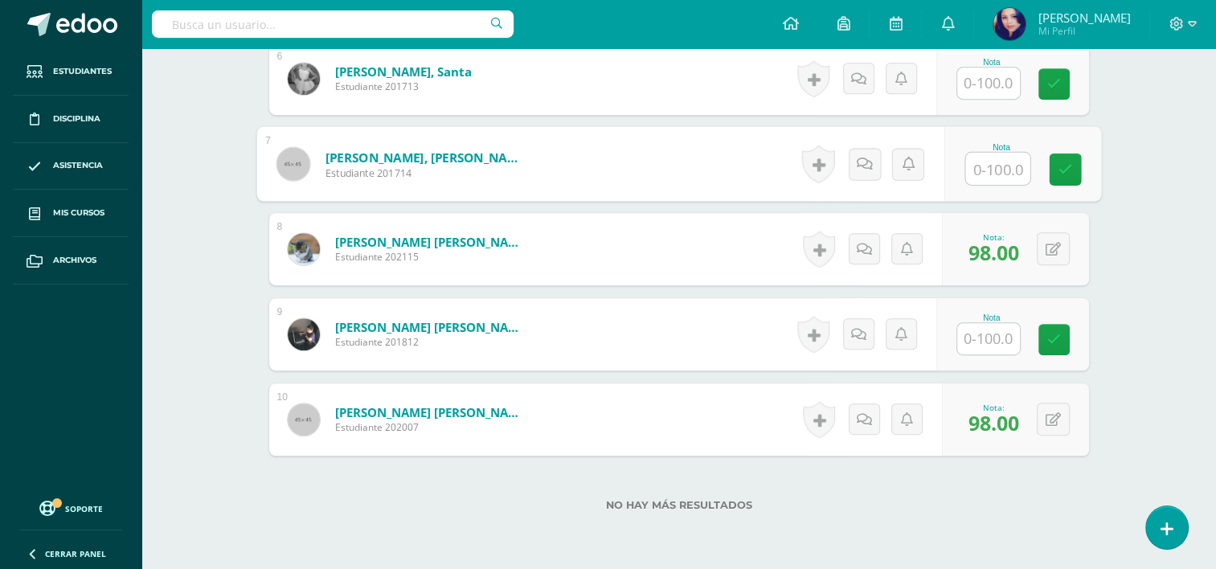
click at [1004, 167] on input "text" at bounding box center [997, 169] width 64 height 32
type input "80"
click at [1064, 167] on icon at bounding box center [1065, 169] width 14 height 14
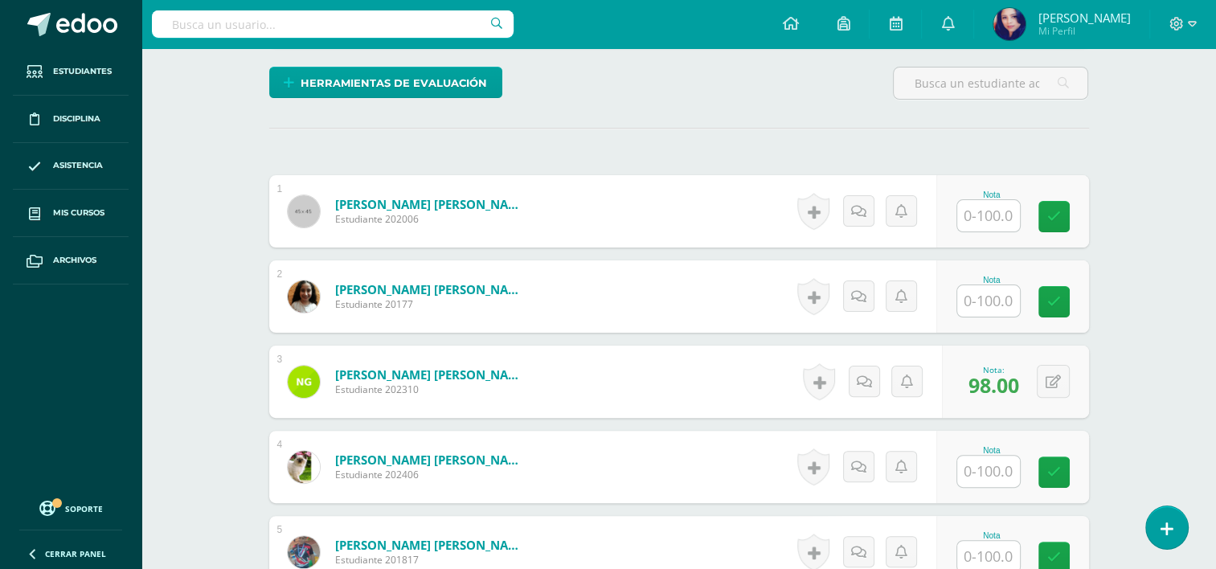
scroll to position [355, 0]
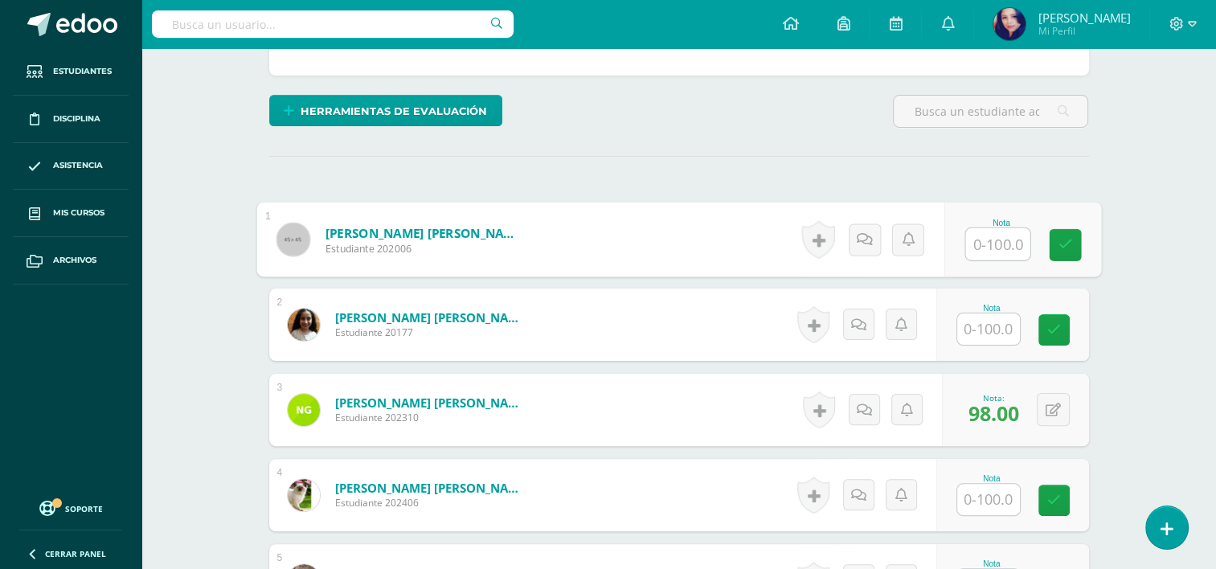
click at [988, 240] on input "text" at bounding box center [997, 244] width 64 height 32
type input "99"
click at [1071, 241] on link at bounding box center [1065, 245] width 32 height 32
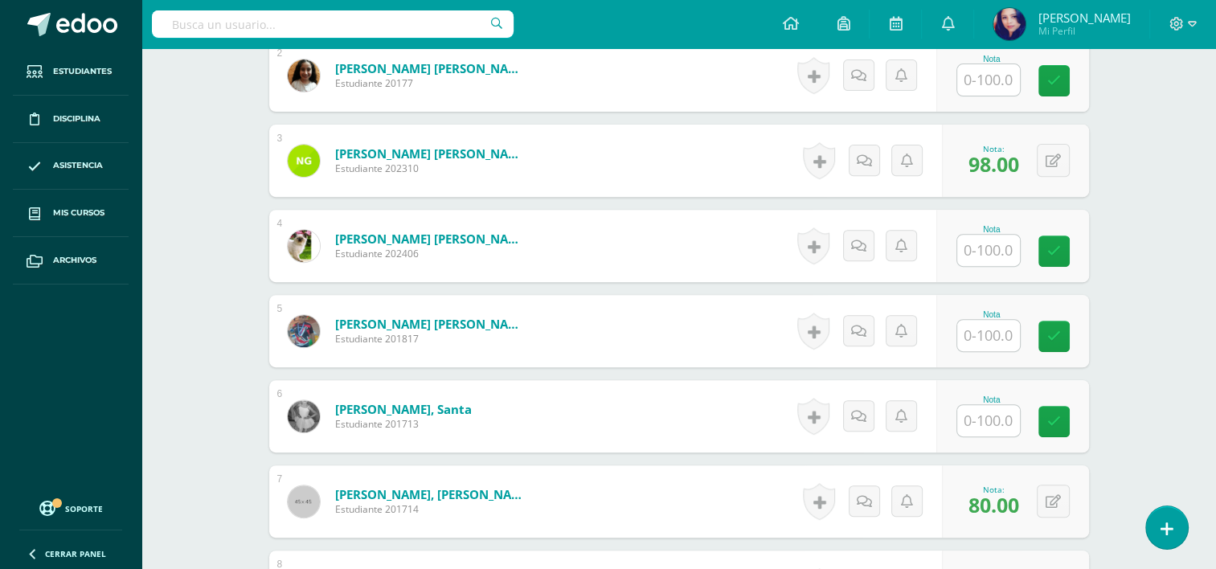
scroll to position [611, 0]
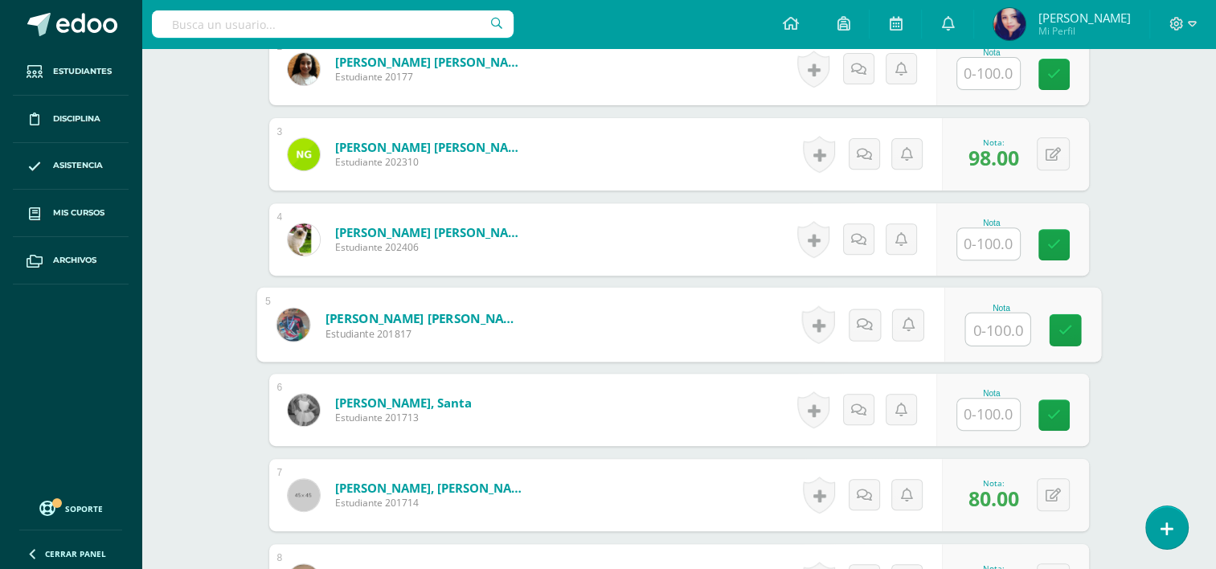
click at [1000, 331] on input "text" at bounding box center [997, 329] width 64 height 32
type input "98"
click at [1058, 331] on icon at bounding box center [1065, 330] width 14 height 14
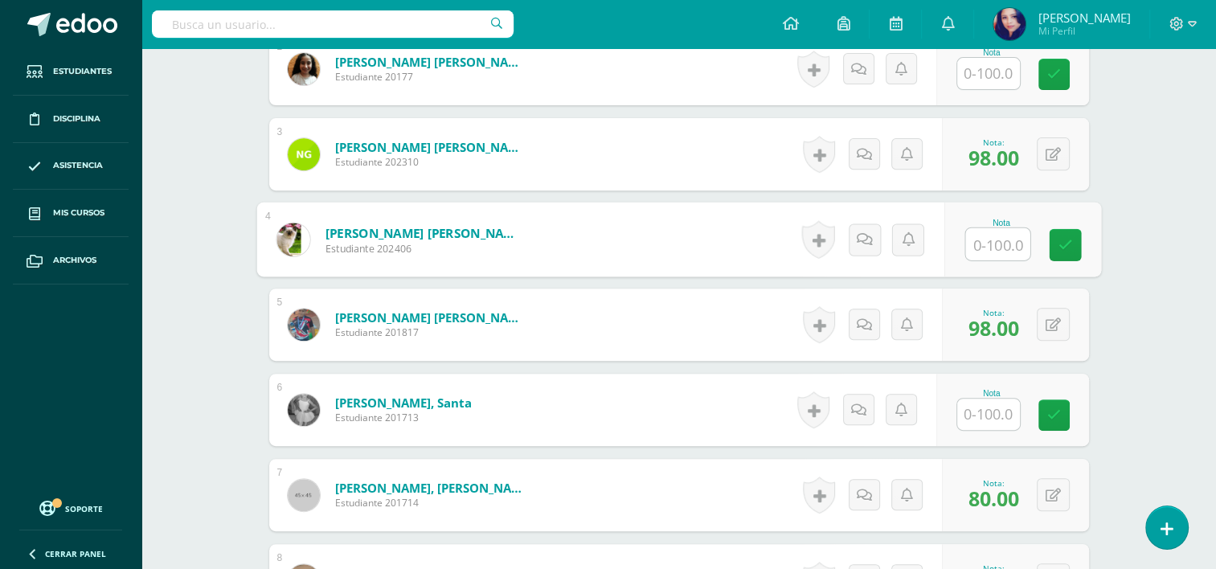
click at [994, 228] on input "text" at bounding box center [997, 244] width 64 height 32
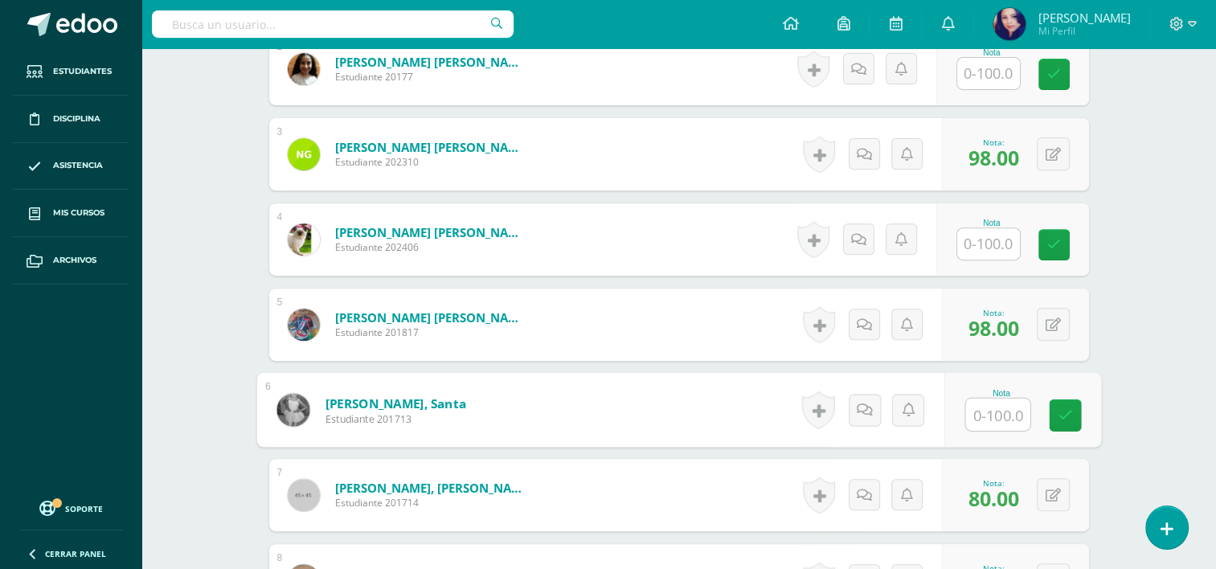
click at [988, 415] on input "text" at bounding box center [997, 415] width 64 height 32
type input "100"
click at [1066, 415] on icon at bounding box center [1065, 415] width 14 height 14
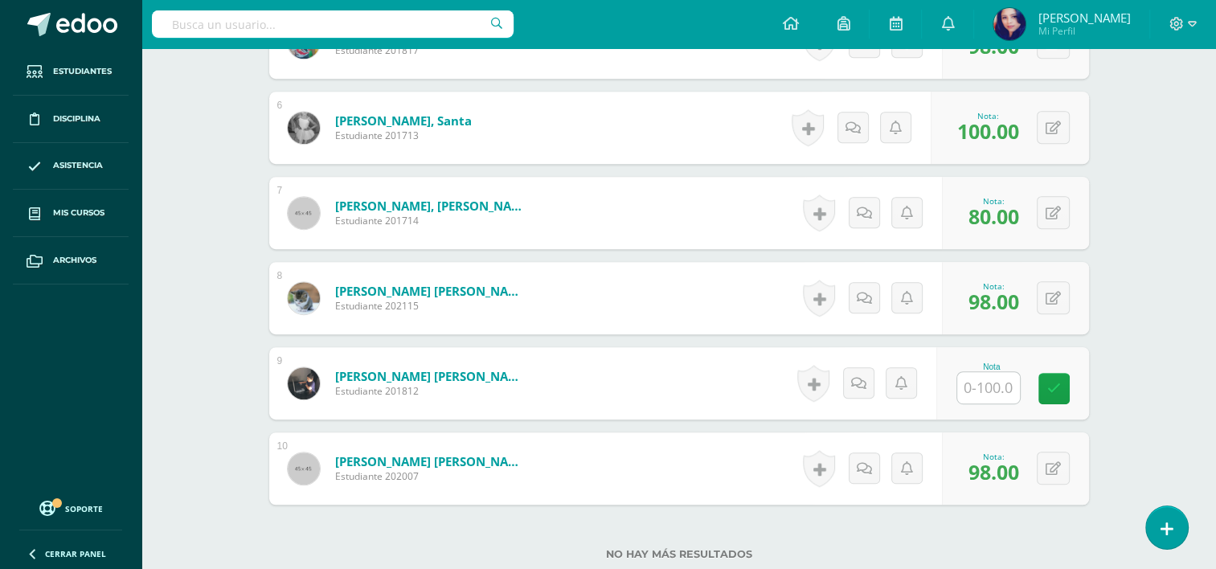
scroll to position [887, 0]
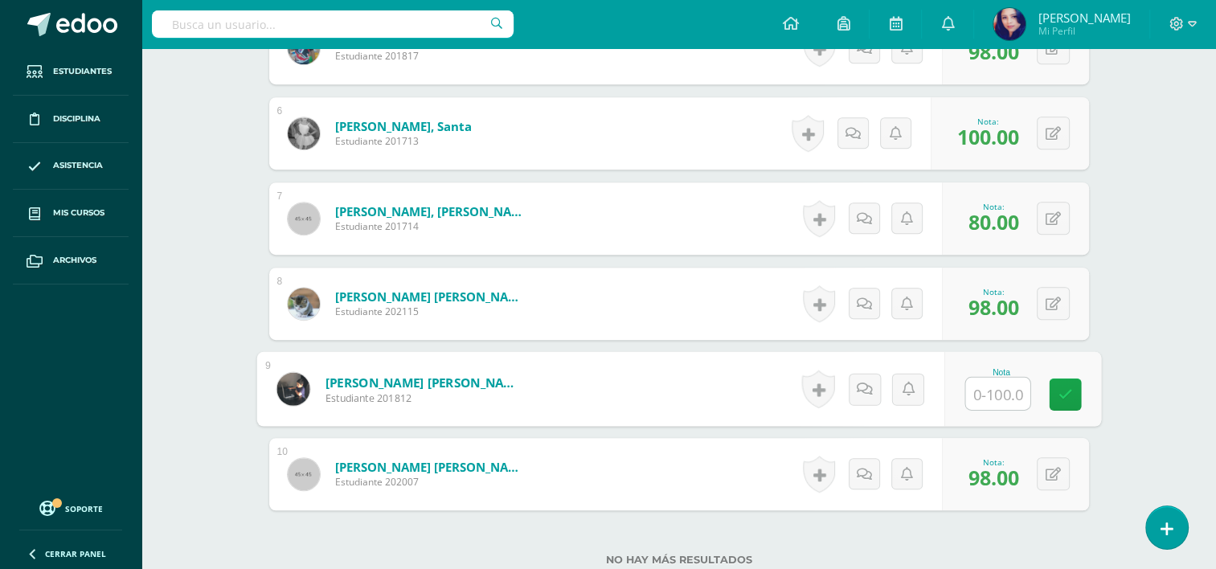
click at [994, 398] on input "text" at bounding box center [997, 394] width 64 height 32
type input "98"
click at [1062, 392] on icon at bounding box center [1065, 394] width 14 height 14
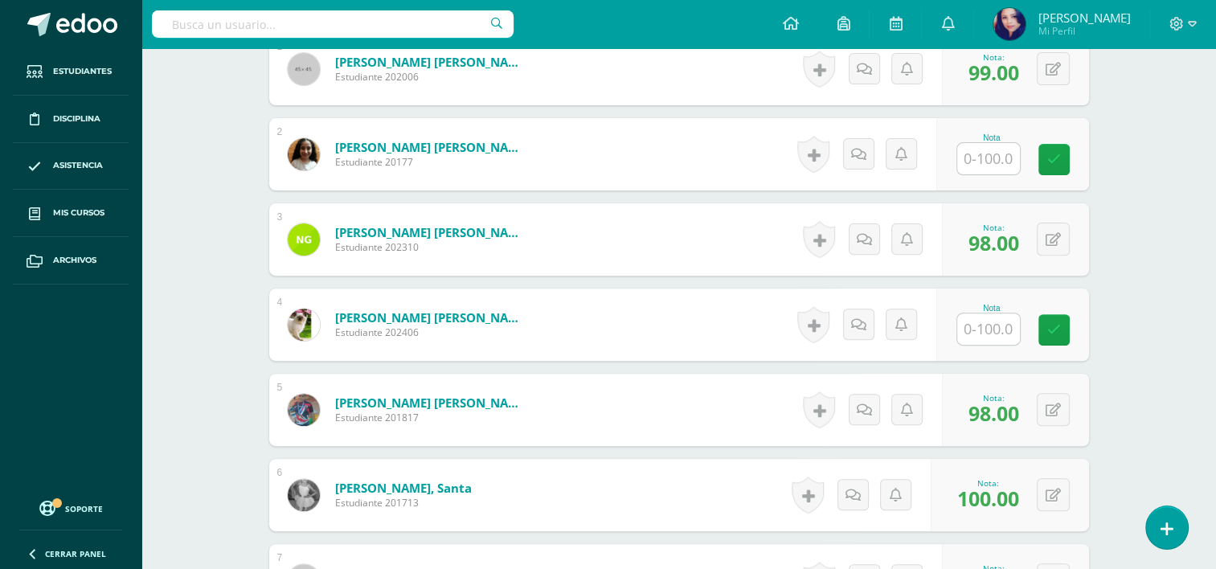
scroll to position [476, 0]
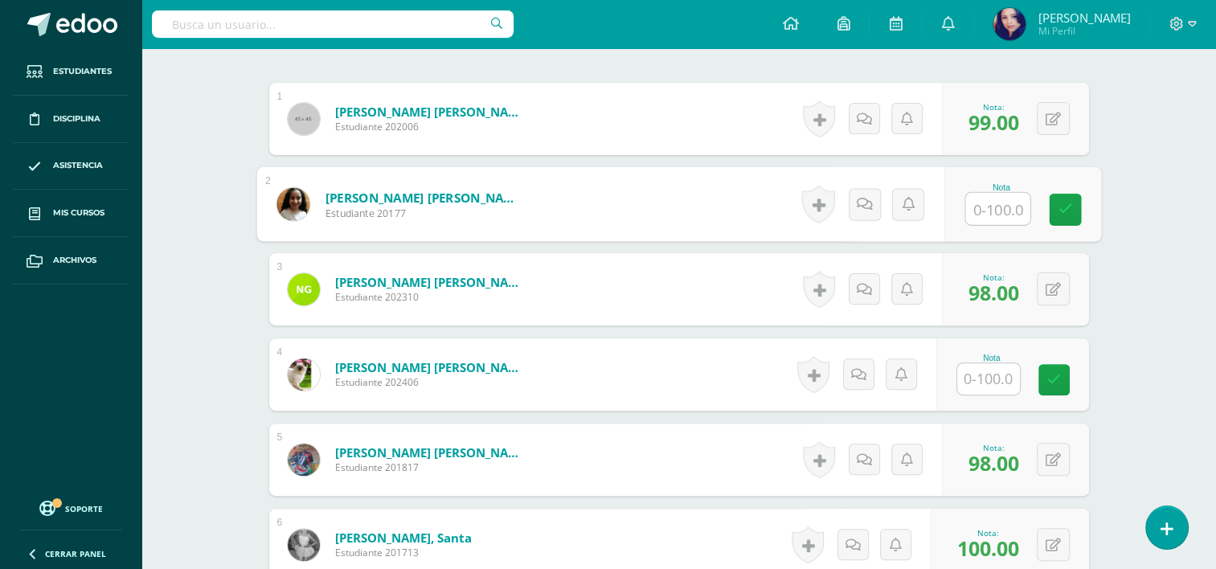
click at [985, 201] on input "text" at bounding box center [997, 209] width 64 height 32
type input "98"
click at [1063, 197] on link at bounding box center [1065, 210] width 32 height 32
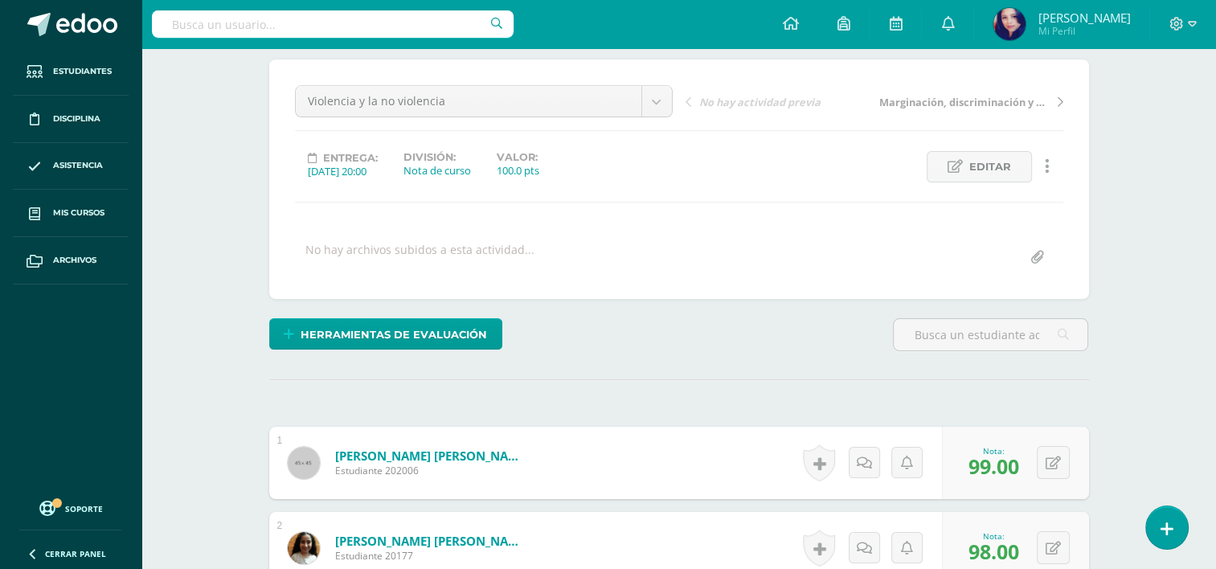
scroll to position [116, 0]
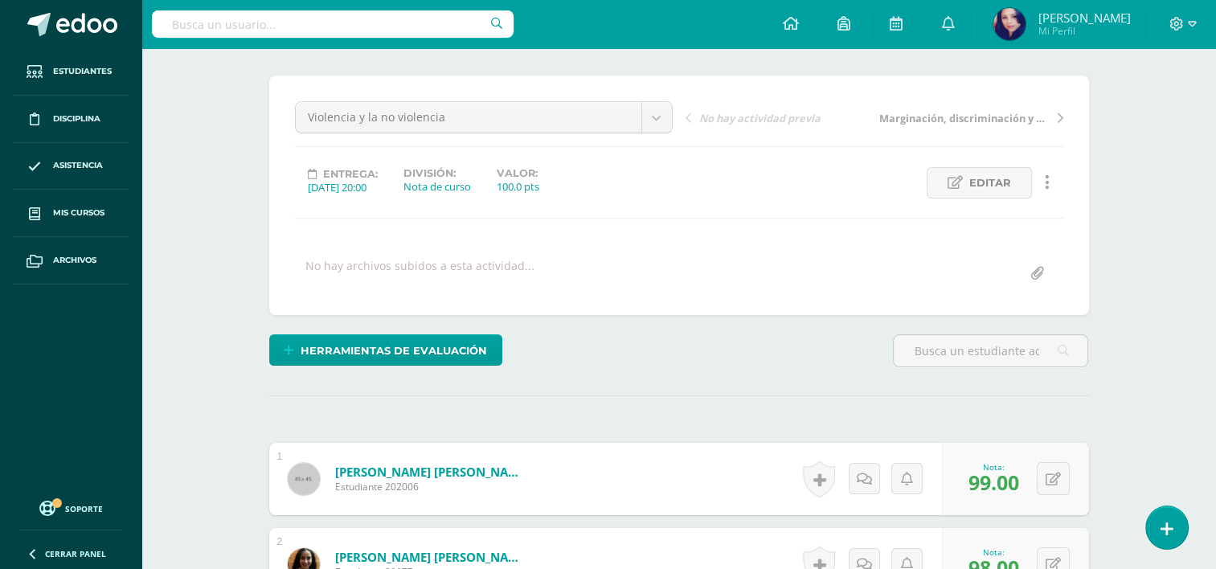
click at [1053, 115] on link "Marginación, discriminación y racismo" at bounding box center [968, 117] width 189 height 16
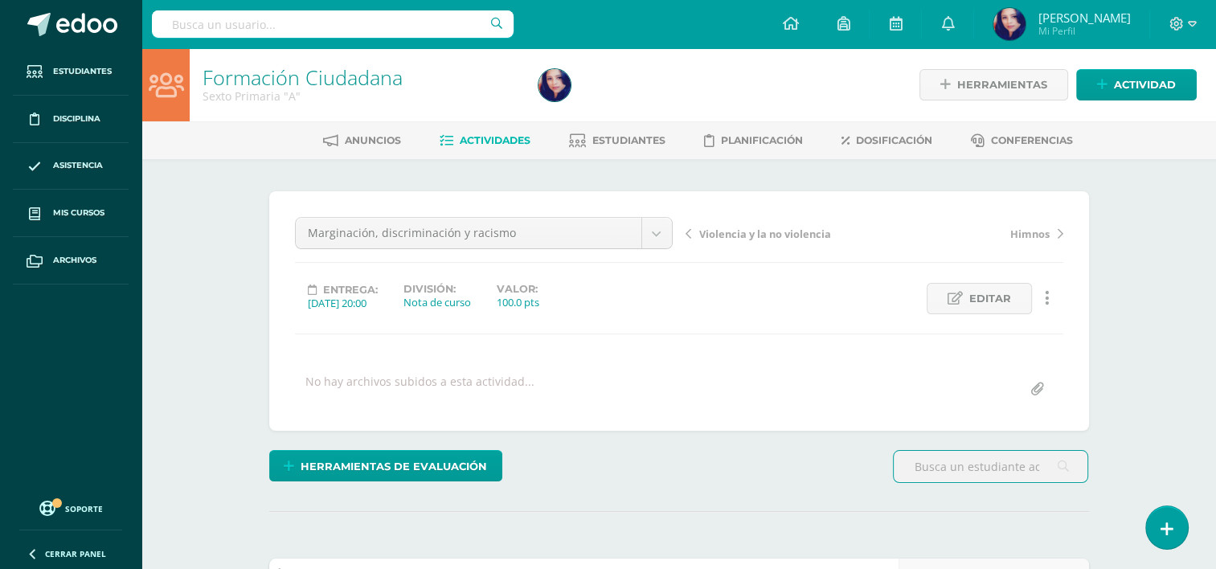
scroll to position [1, 0]
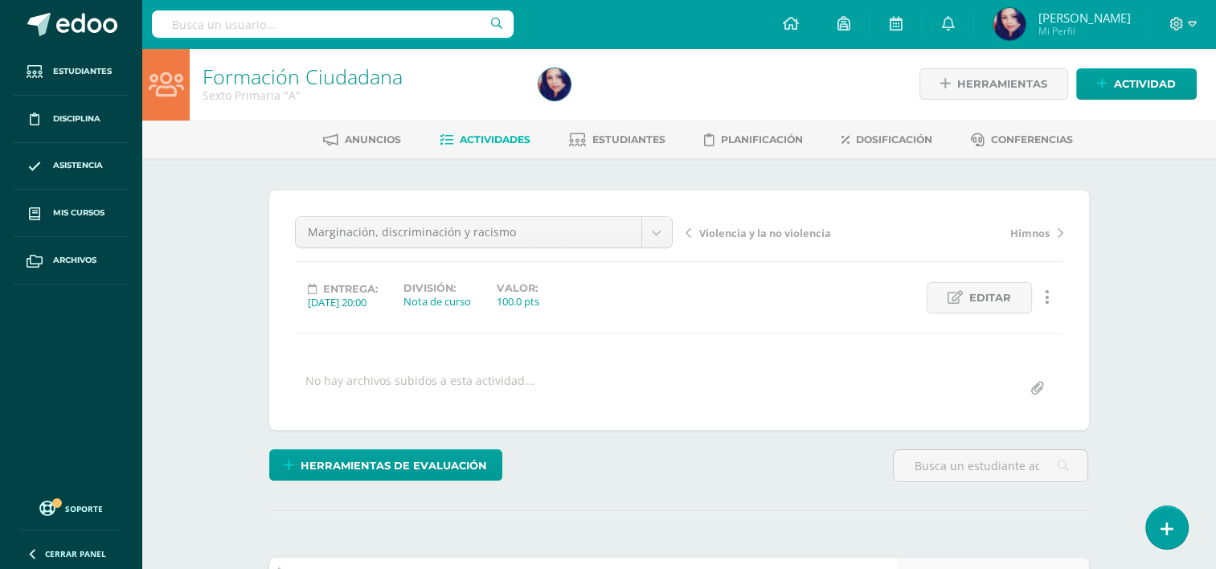
click at [1023, 226] on span "Himnos" at bounding box center [1029, 233] width 39 height 14
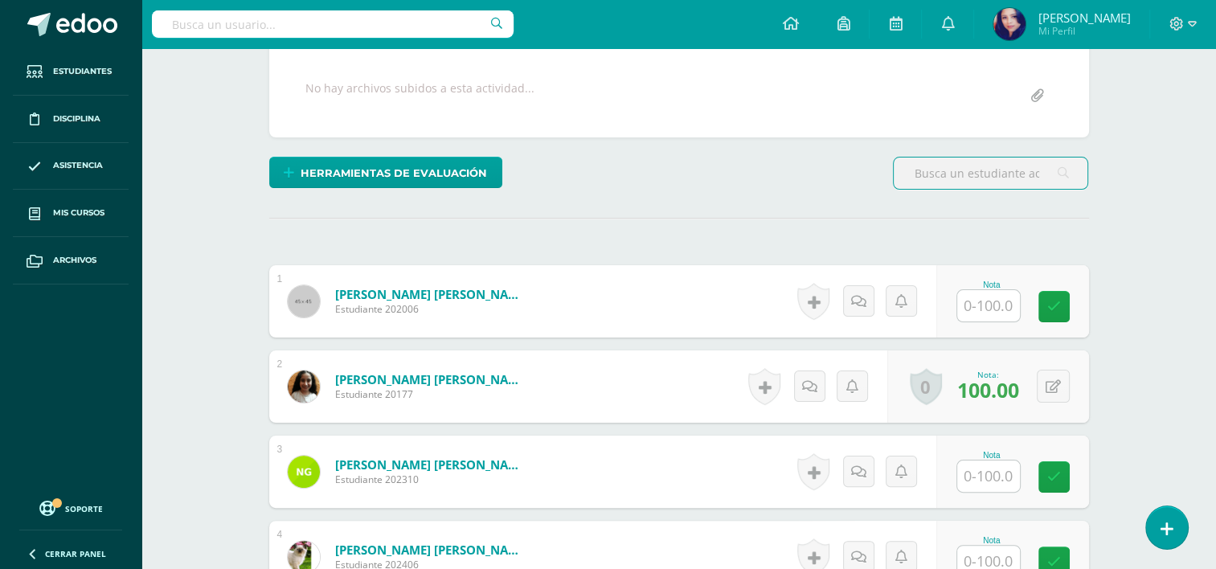
scroll to position [297, 0]
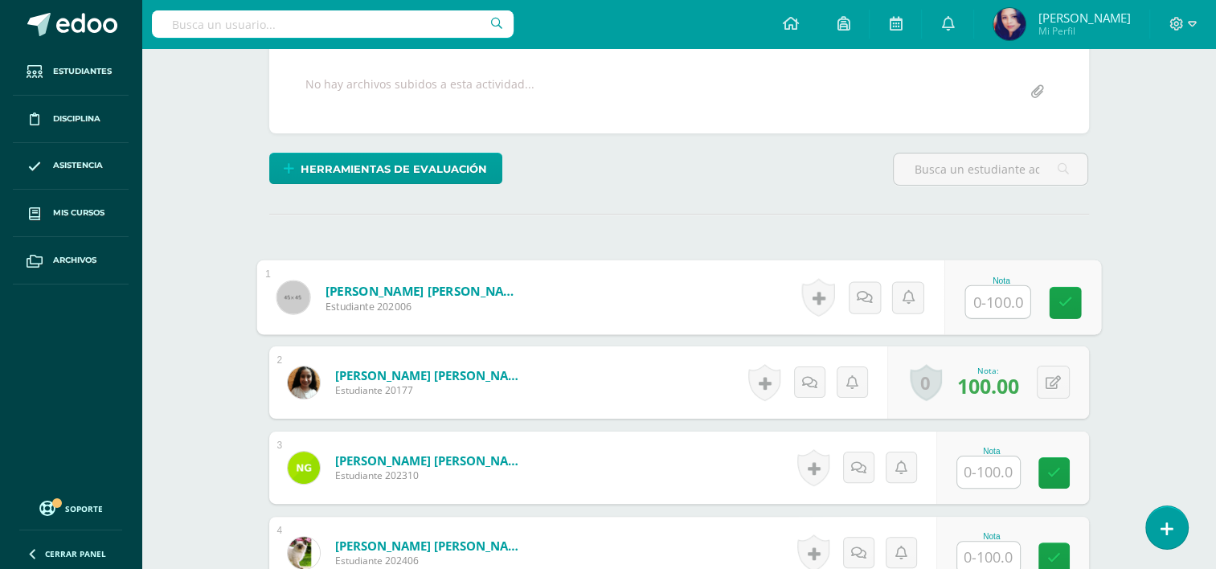
click at [990, 301] on input "text" at bounding box center [997, 302] width 64 height 32
type input "100"
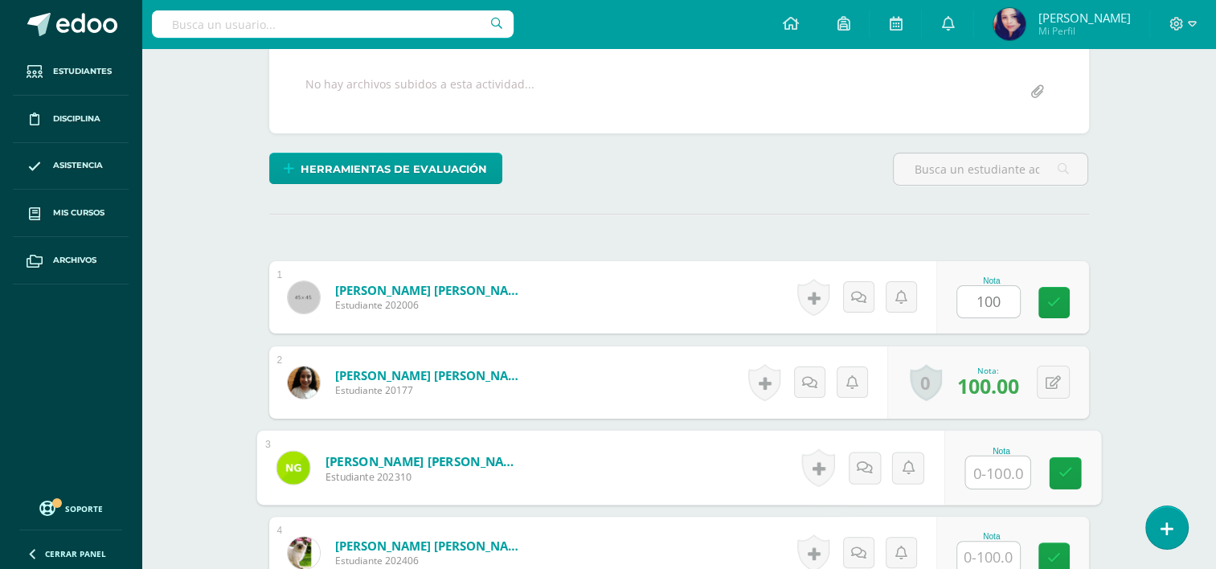
click at [988, 471] on input "text" at bounding box center [997, 472] width 64 height 32
type input "100"
click at [1075, 473] on link at bounding box center [1065, 473] width 32 height 32
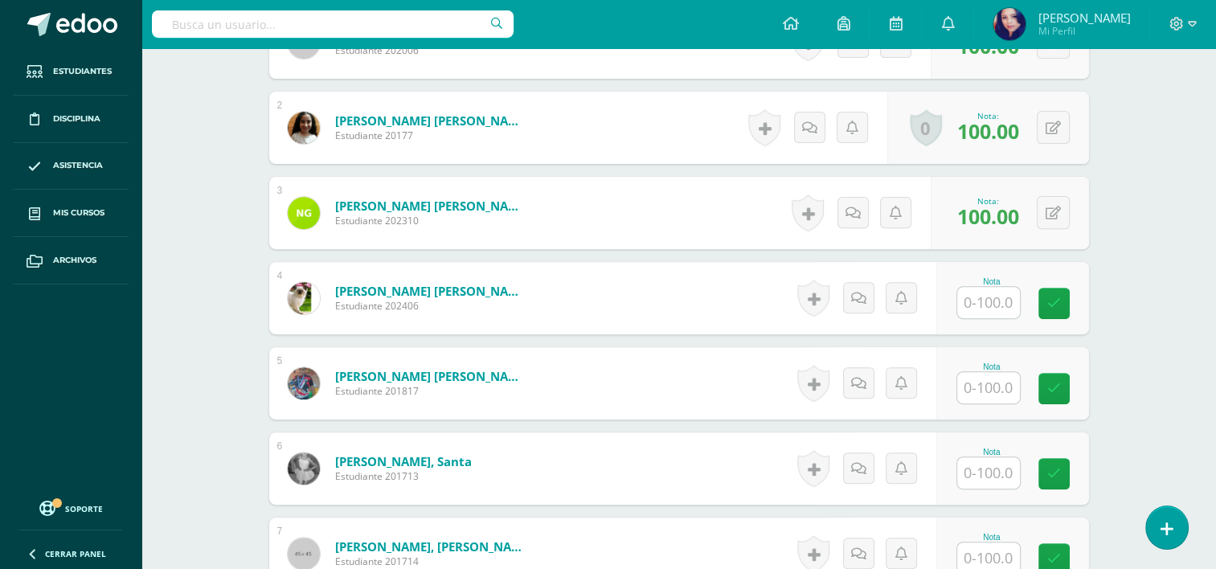
scroll to position [569, 0]
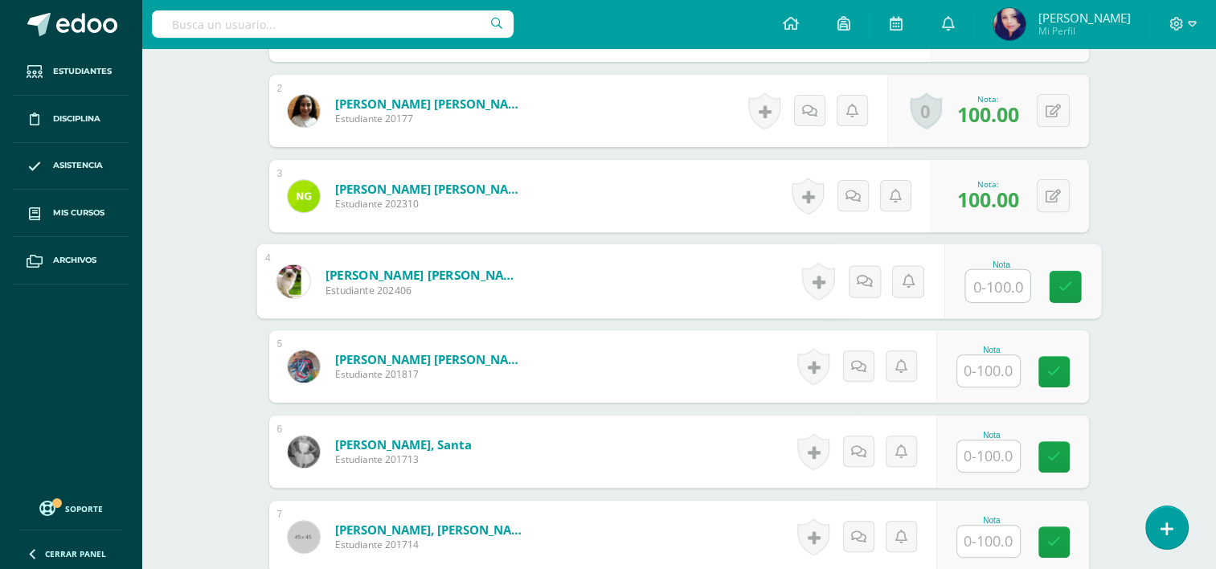
click at [981, 285] on input "text" at bounding box center [997, 286] width 64 height 32
type input "100"
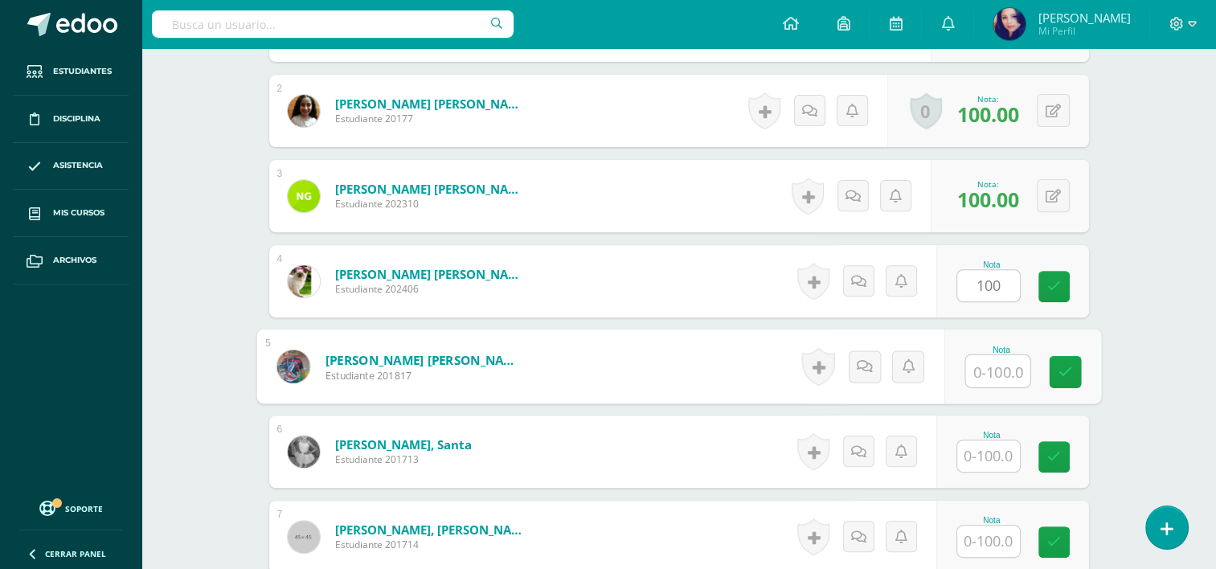
click at [992, 362] on input "text" at bounding box center [997, 371] width 64 height 32
type input "100"
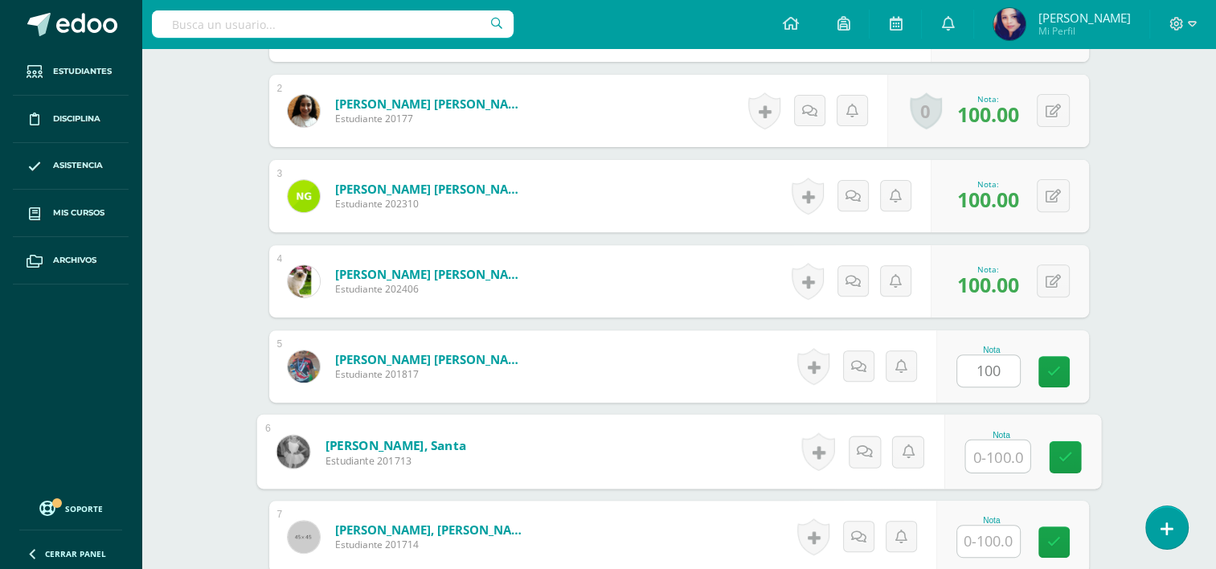
click at [980, 453] on input "text" at bounding box center [997, 456] width 64 height 32
type input "100"
click at [977, 534] on input "text" at bounding box center [988, 541] width 63 height 31
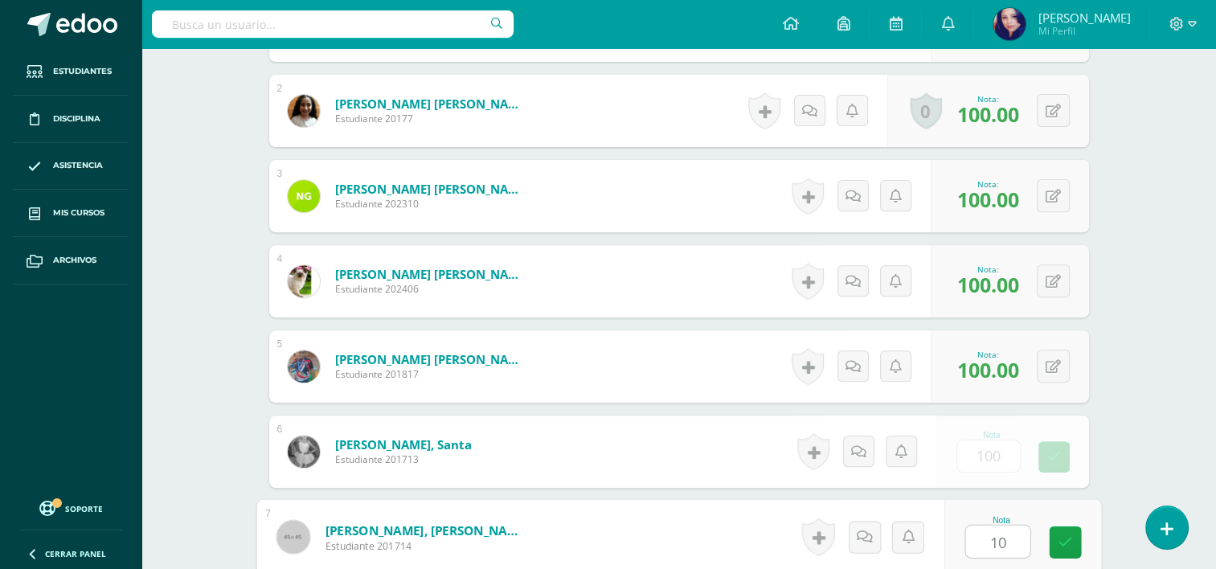
type input "100"
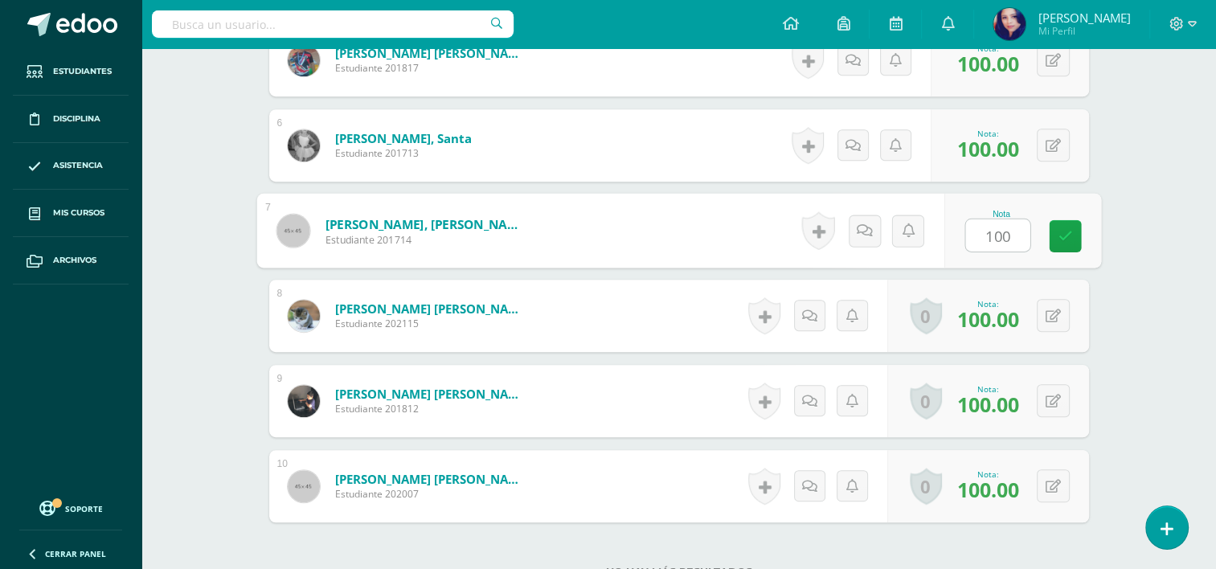
scroll to position [894, 0]
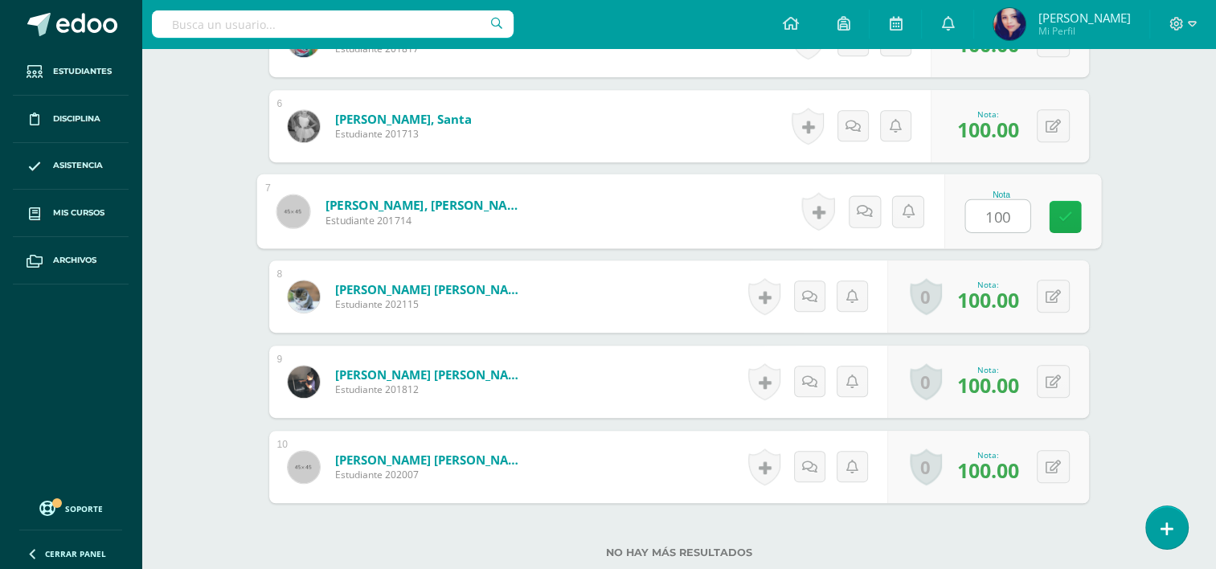
click at [1067, 214] on icon at bounding box center [1065, 217] width 14 height 14
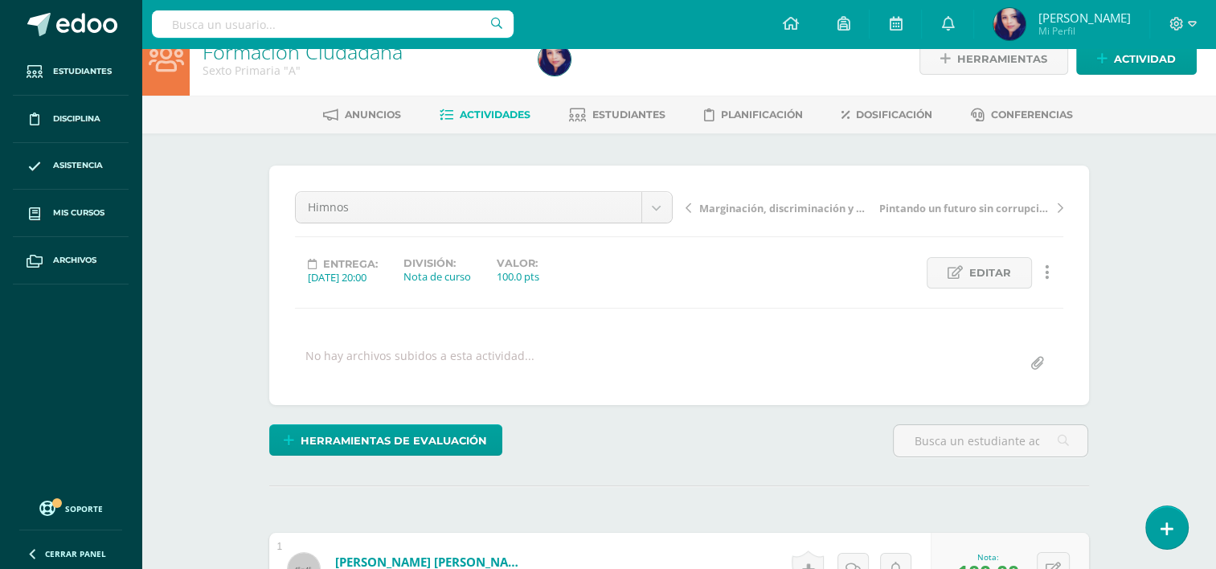
scroll to position [0, 0]
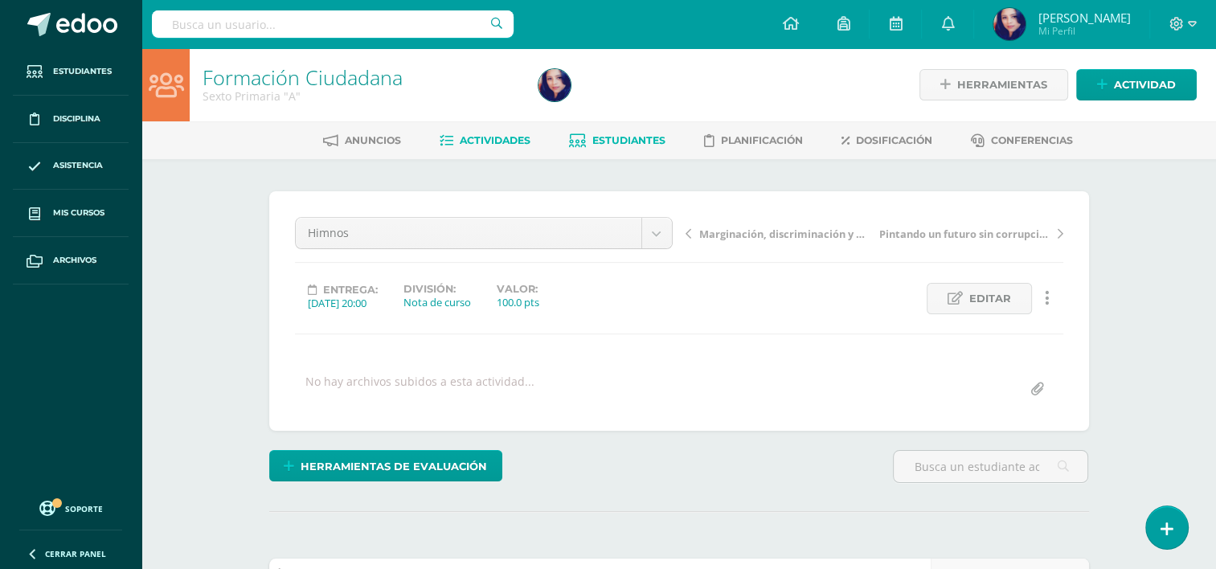
click at [638, 147] on link "Estudiantes" at bounding box center [617, 141] width 96 height 26
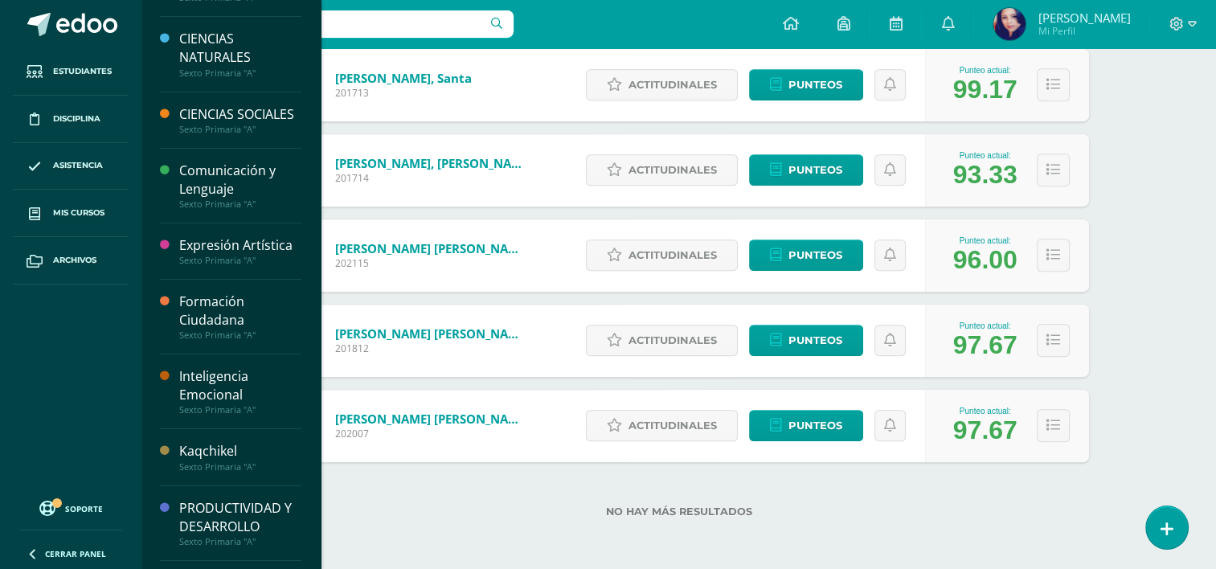
scroll to position [144, 0]
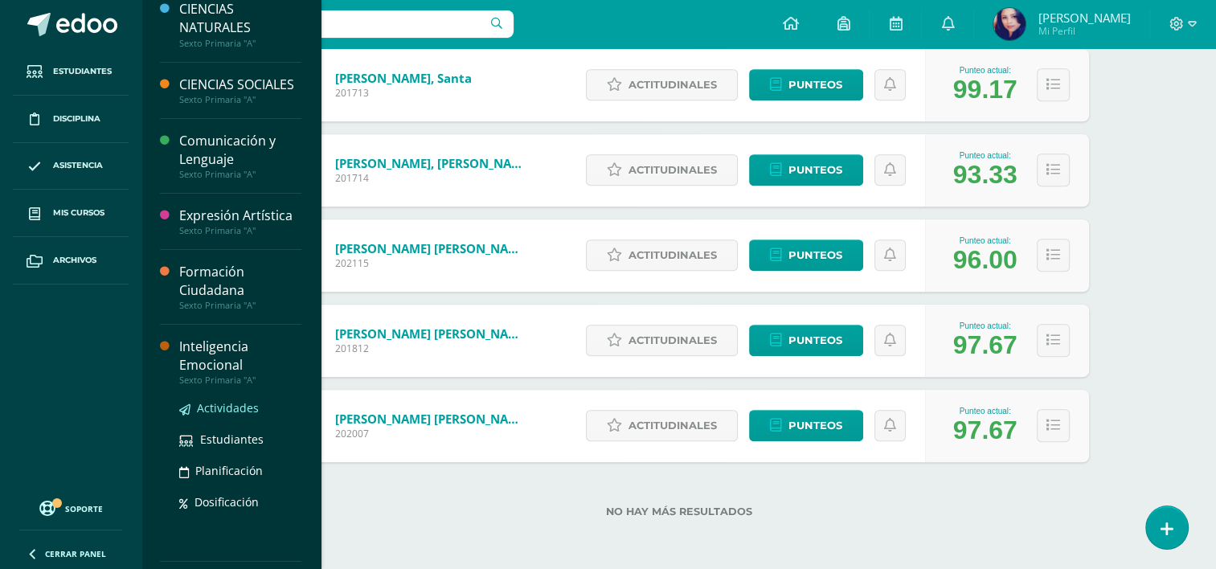
click at [214, 415] on span "Actividades" at bounding box center [228, 407] width 62 height 15
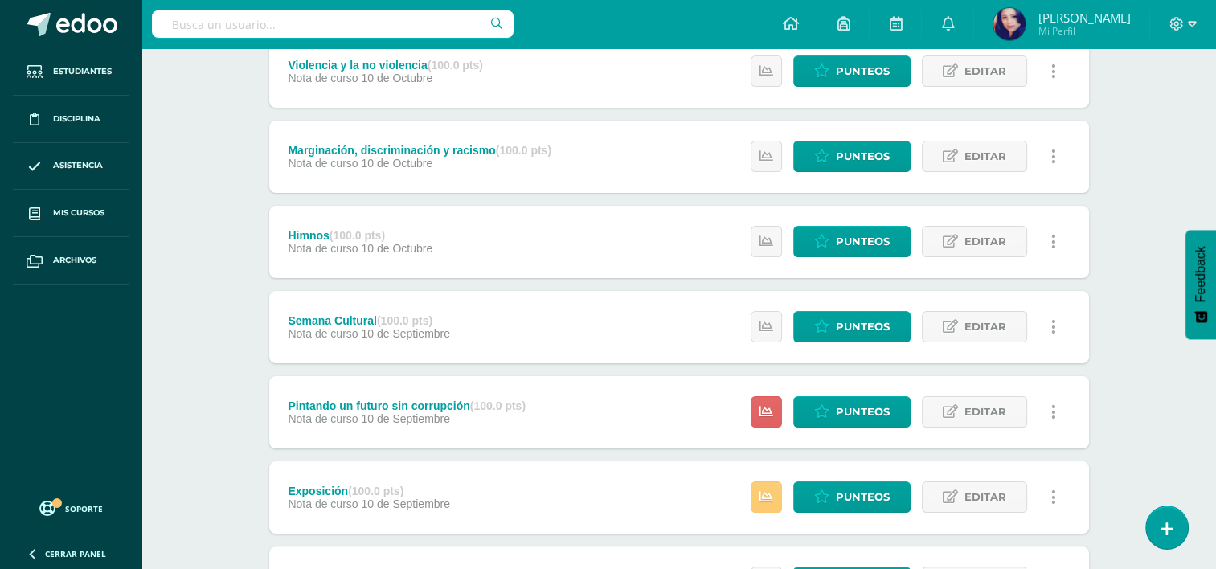
scroll to position [221, 0]
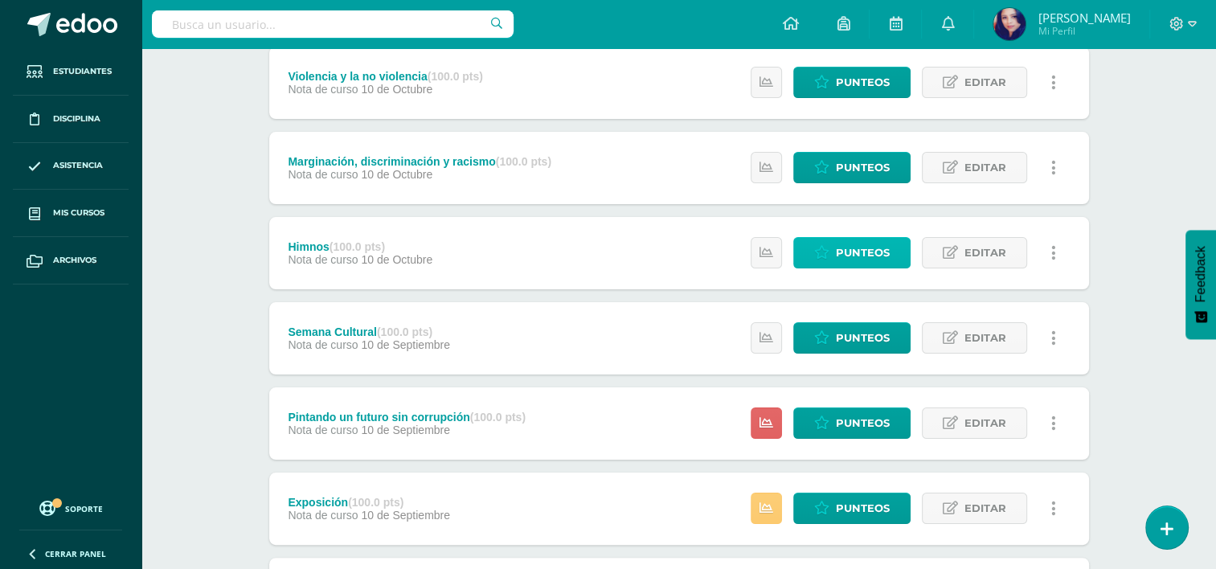
click at [849, 253] on span "Punteos" at bounding box center [863, 253] width 54 height 30
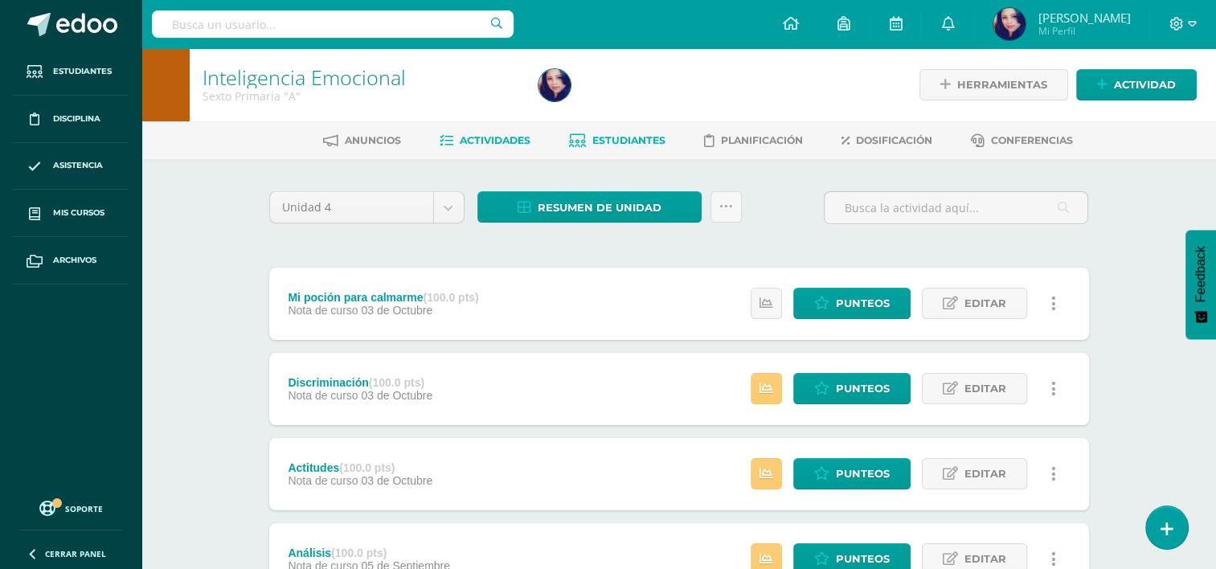
click at [624, 145] on span "Estudiantes" at bounding box center [628, 140] width 73 height 12
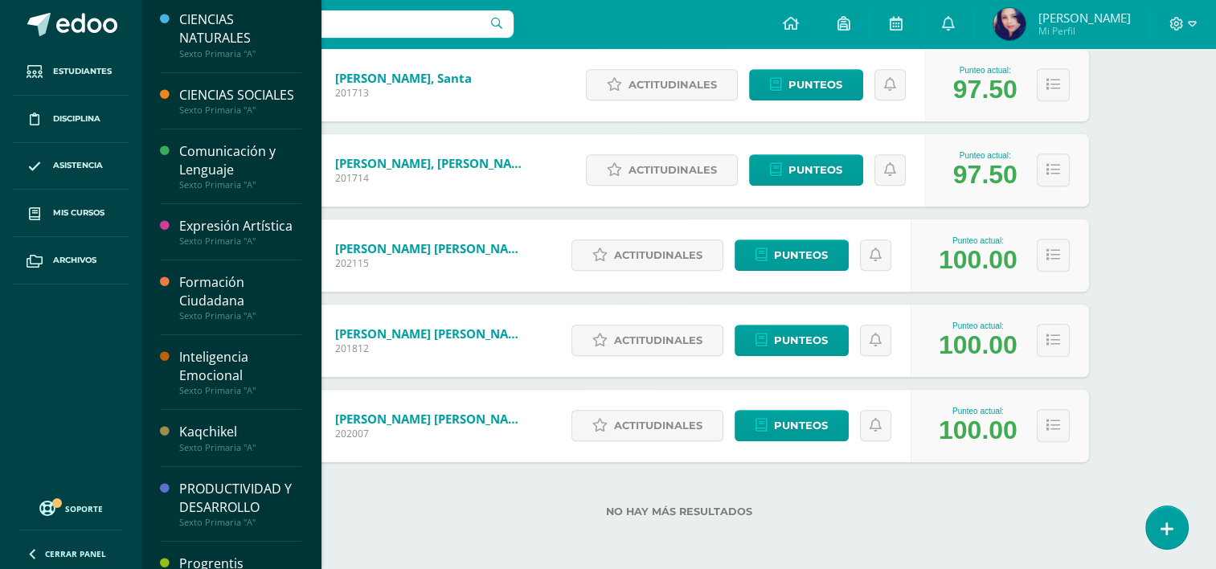
scroll to position [179, 0]
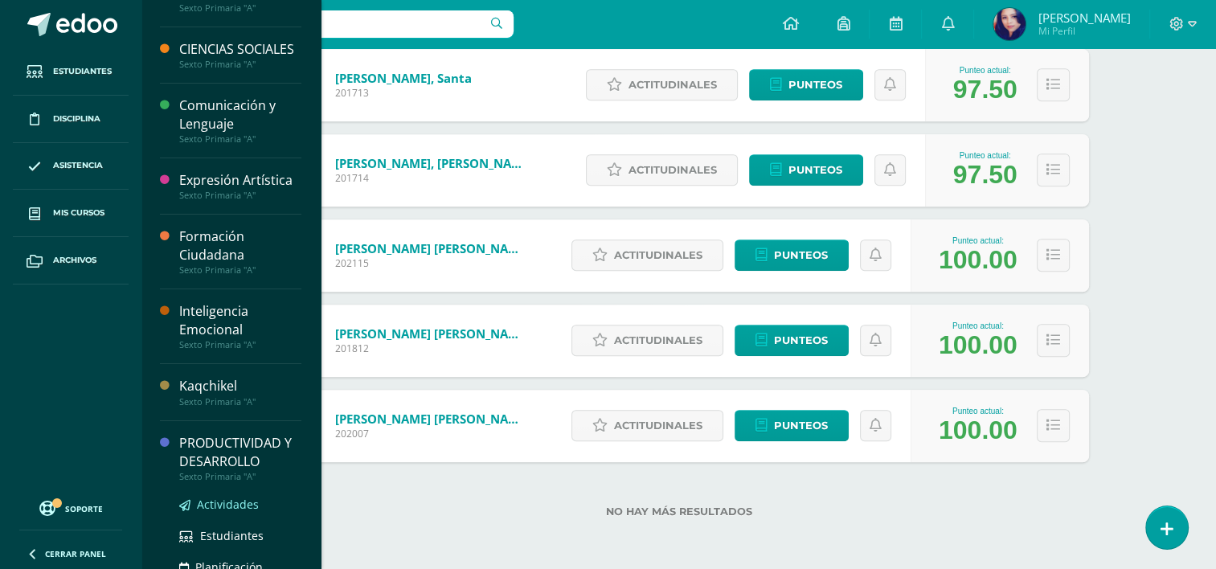
click at [223, 512] on span "Actividades" at bounding box center [228, 504] width 62 height 15
